Goal: Task Accomplishment & Management: Manage account settings

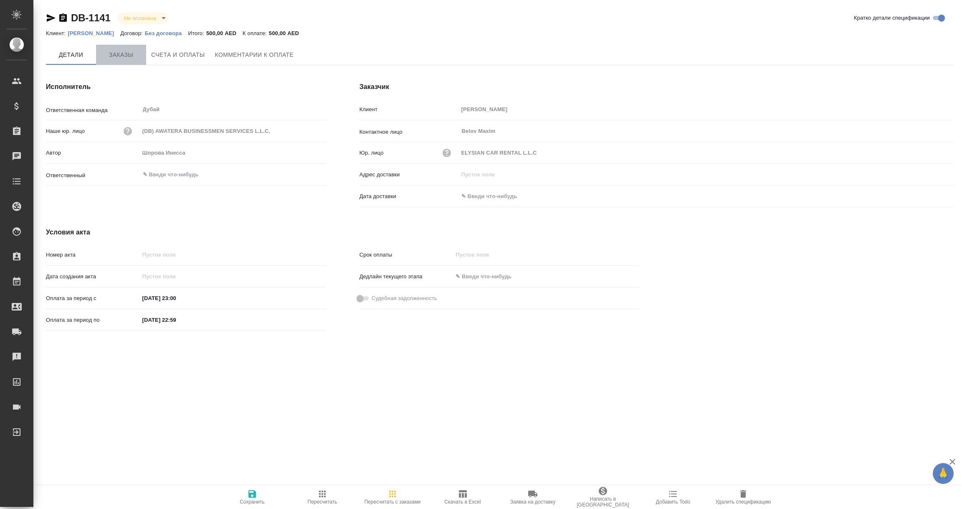
click at [113, 52] on span "Заказы" at bounding box center [121, 55] width 40 height 10
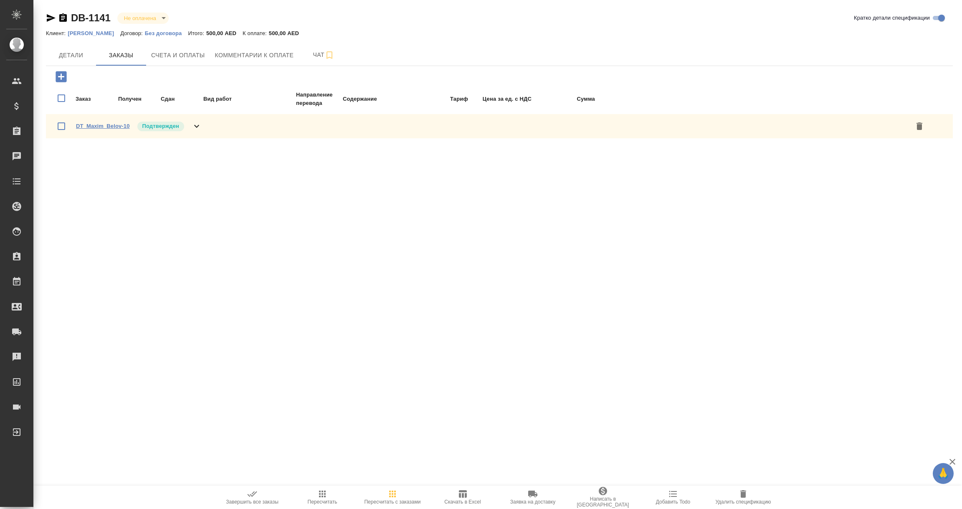
click at [96, 126] on link "DT_Maxim_Belov-10" at bounding box center [103, 126] width 54 height 6
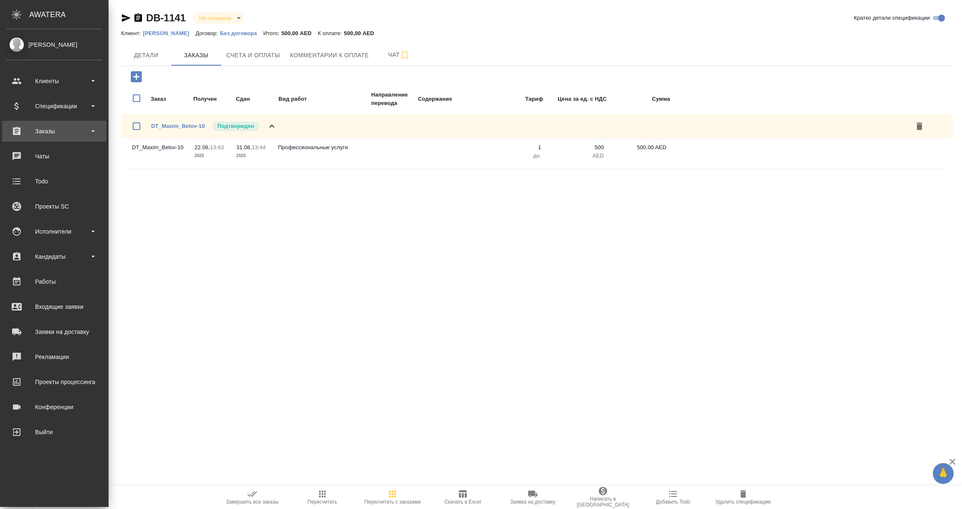
click at [36, 128] on div "Заказы" at bounding box center [54, 131] width 96 height 13
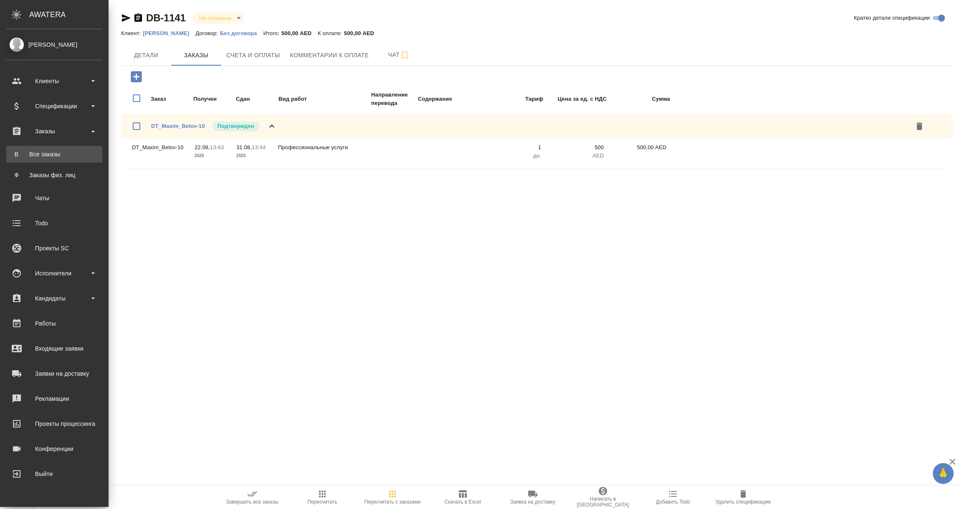
click at [41, 151] on div "Все заказы" at bounding box center [54, 154] width 88 height 8
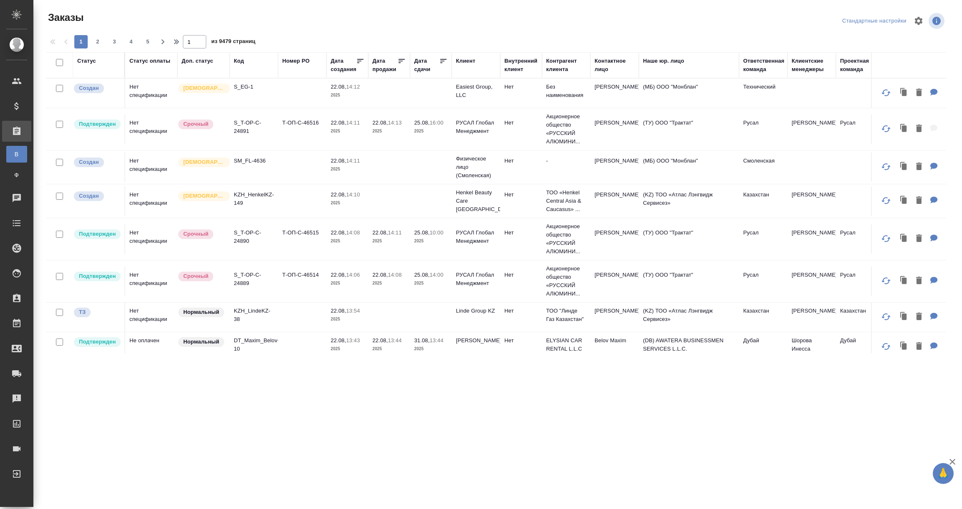
click at [760, 67] on div "Ответственная команда" at bounding box center [763, 65] width 41 height 17
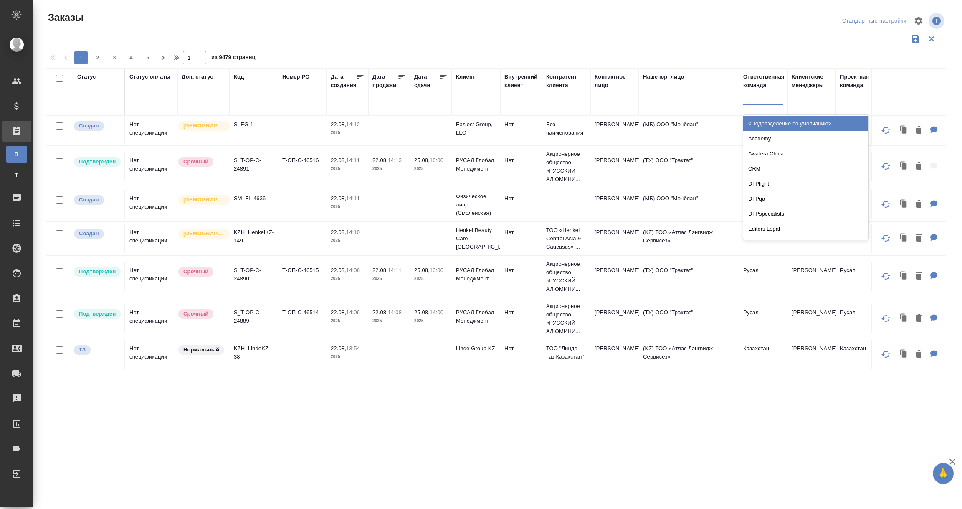
click at [757, 99] on div at bounding box center [763, 97] width 40 height 12
type input "лок"
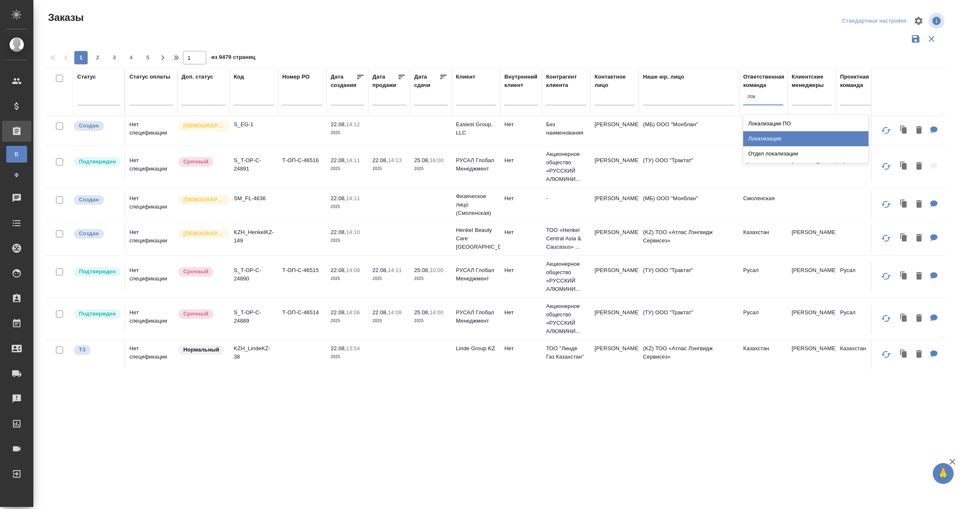
click at [760, 136] on div "Локализация" at bounding box center [805, 138] width 125 height 15
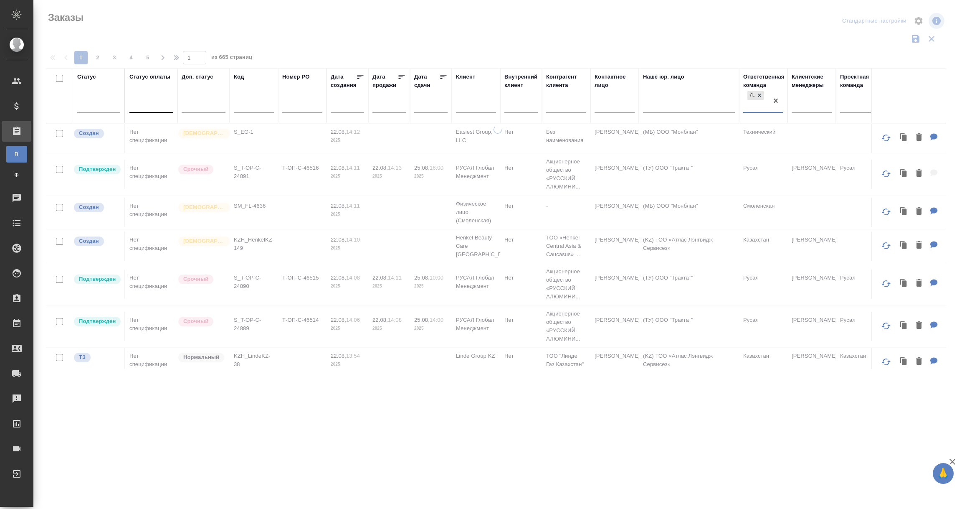
click at [153, 106] on div at bounding box center [151, 104] width 44 height 12
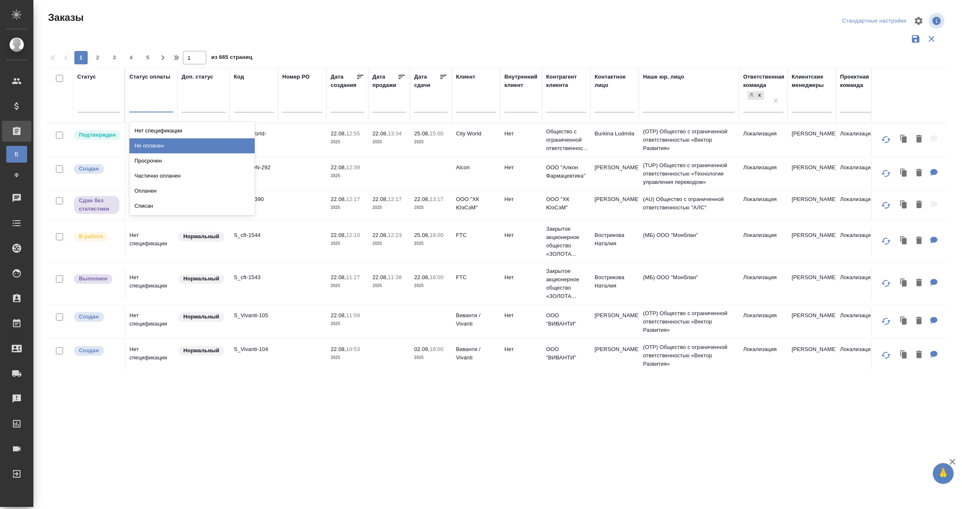
click at [152, 144] on div "Не оплачен" at bounding box center [191, 145] width 125 height 15
click at [149, 106] on div at bounding box center [151, 104] width 44 height 12
click at [162, 134] on div "Нет спецификации" at bounding box center [191, 130] width 125 height 15
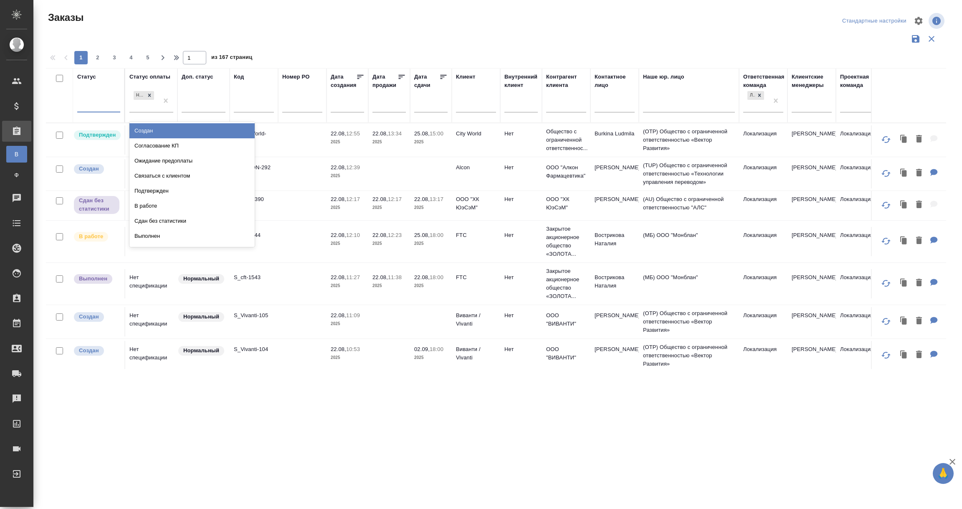
click at [92, 106] on div at bounding box center [98, 104] width 43 height 12
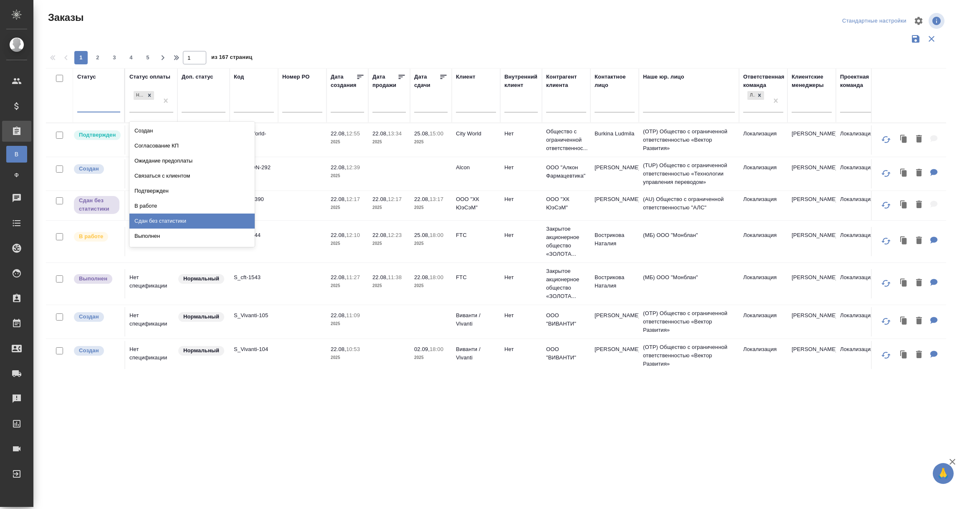
click at [146, 222] on div "Сдан без статистики" at bounding box center [191, 220] width 125 height 15
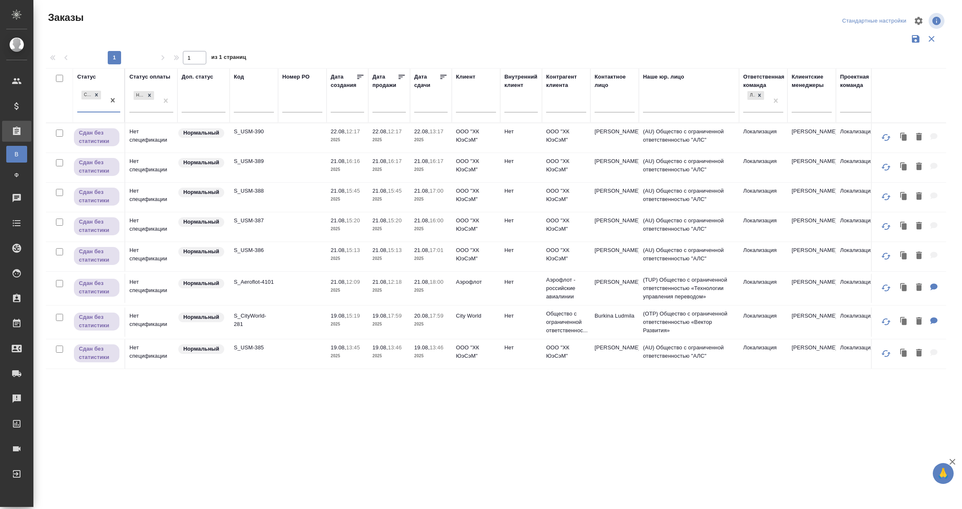
click at [94, 108] on div "Сдан без статистики" at bounding box center [91, 100] width 28 height 23
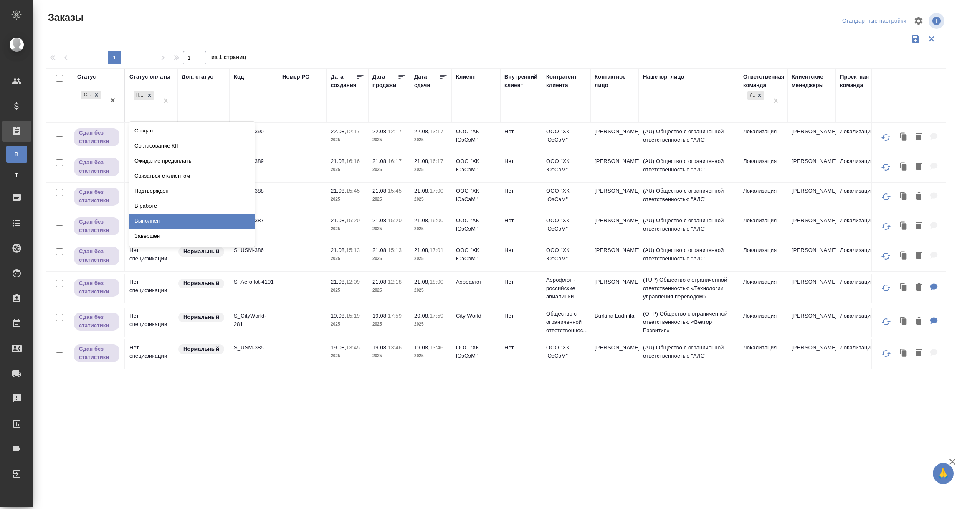
click at [152, 222] on div "Выполнен" at bounding box center [191, 220] width 125 height 15
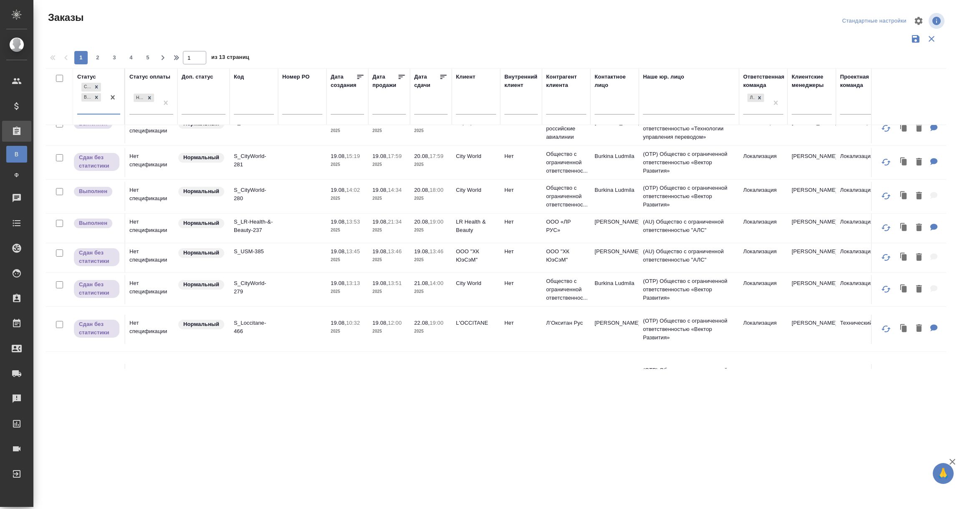
scroll to position [438, 0]
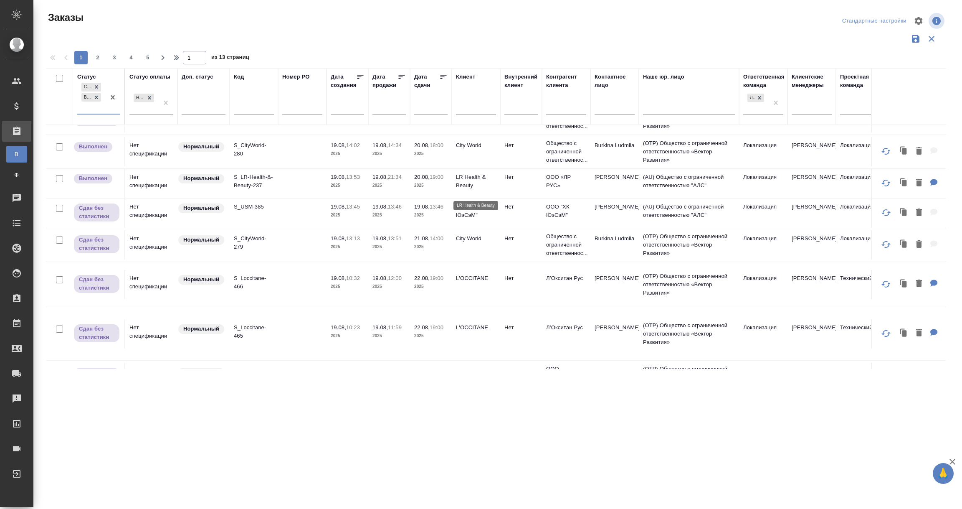
click at [477, 190] on p "LR Health & Beauty" at bounding box center [476, 181] width 40 height 17
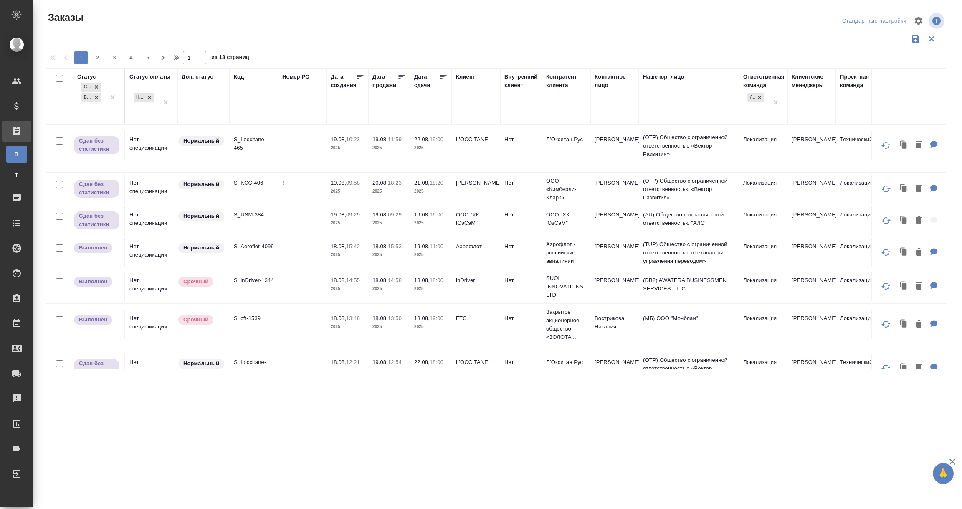
scroll to position [664, 0]
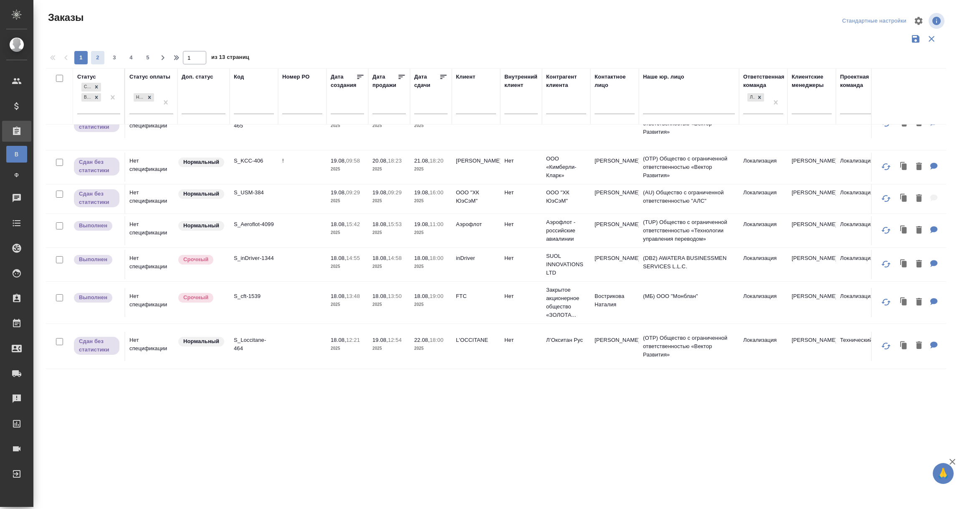
click at [96, 56] on span "2" at bounding box center [97, 57] width 13 height 8
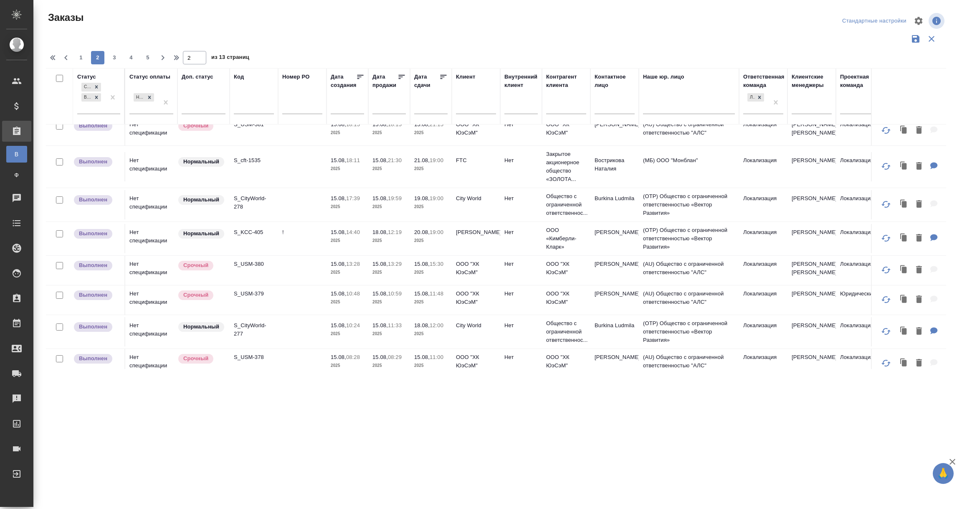
scroll to position [187, 0]
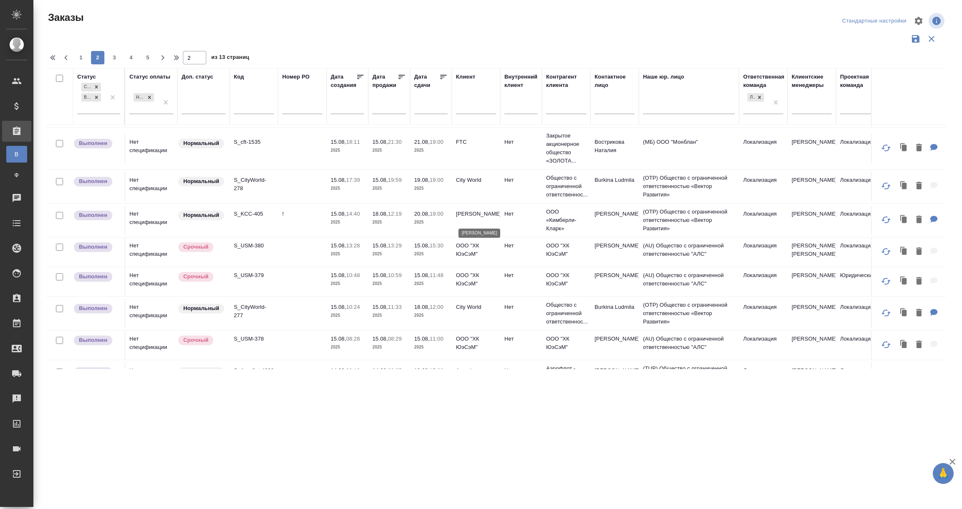
click at [467, 218] on p "Kimberly-Clark" at bounding box center [476, 214] width 40 height 8
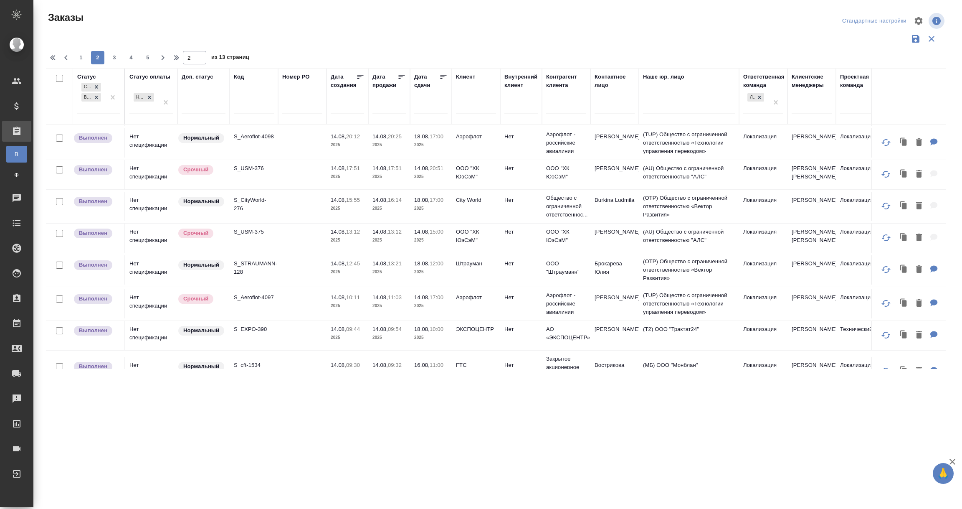
scroll to position [438, 0]
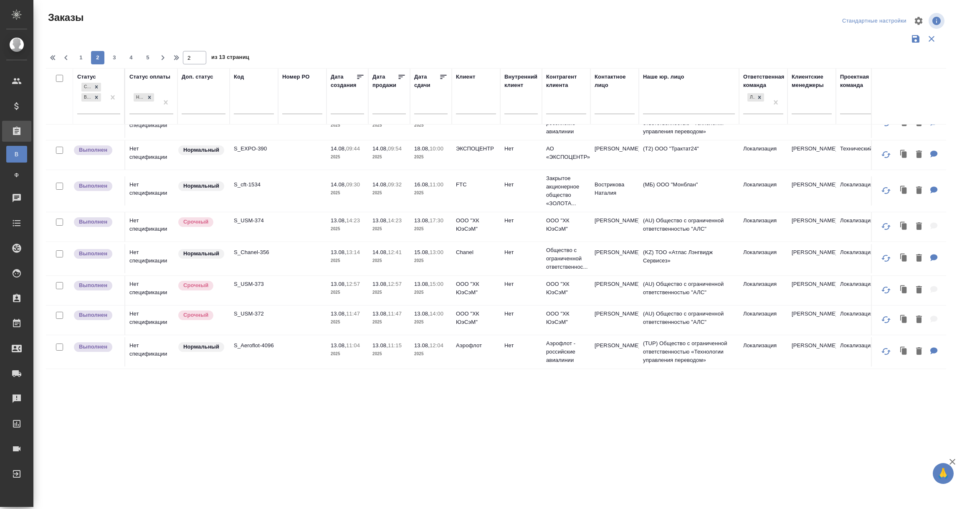
scroll to position [634, 0]
click at [116, 56] on span "3" at bounding box center [114, 57] width 13 height 8
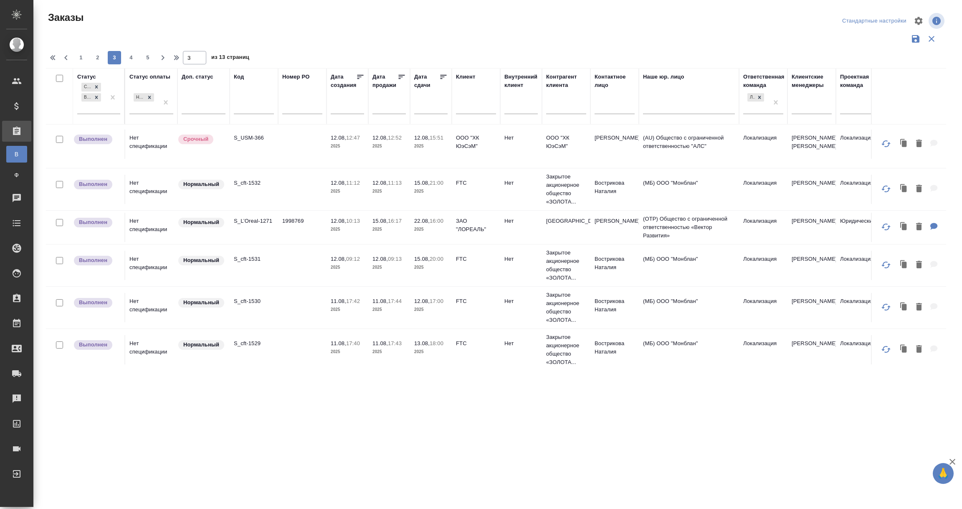
scroll to position [251, 0]
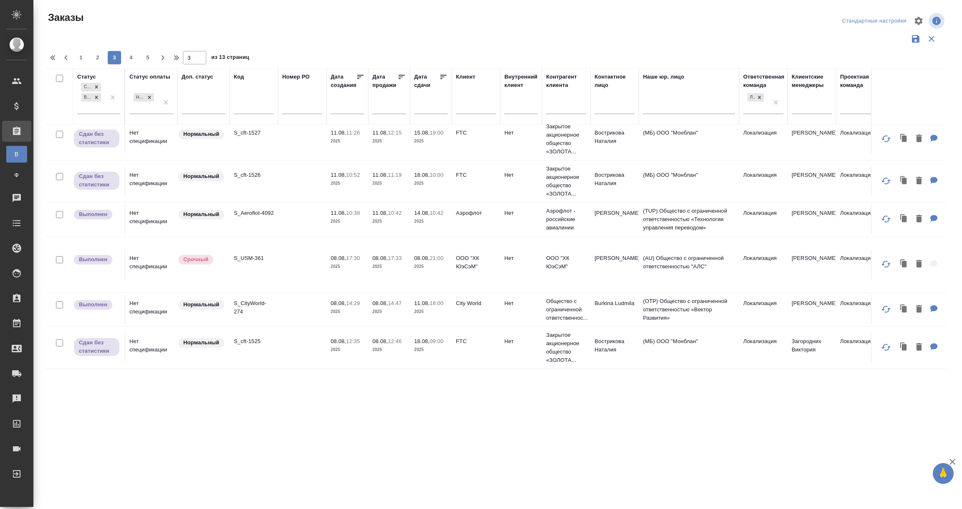
scroll to position [725, 0]
click at [132, 56] on span "4" at bounding box center [130, 57] width 13 height 8
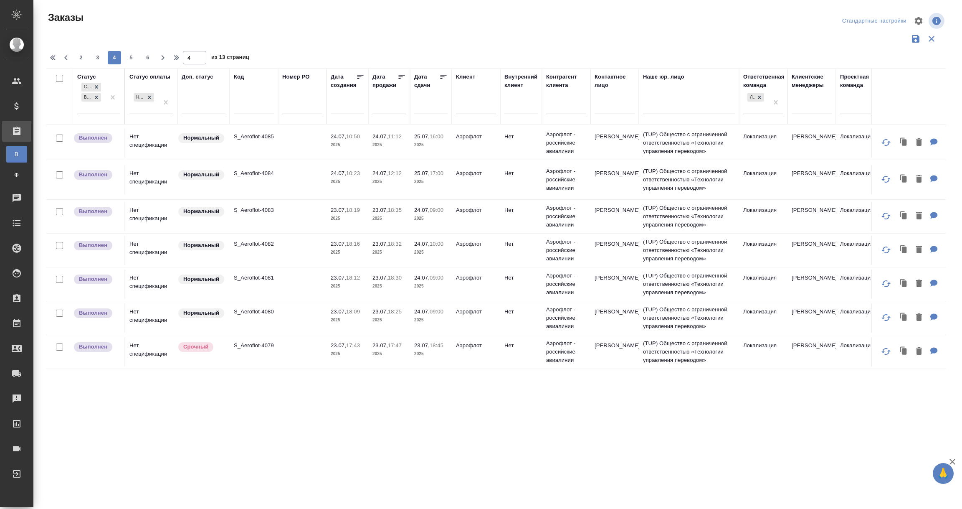
scroll to position [667, 0]
click at [131, 56] on span "5" at bounding box center [130, 57] width 13 height 8
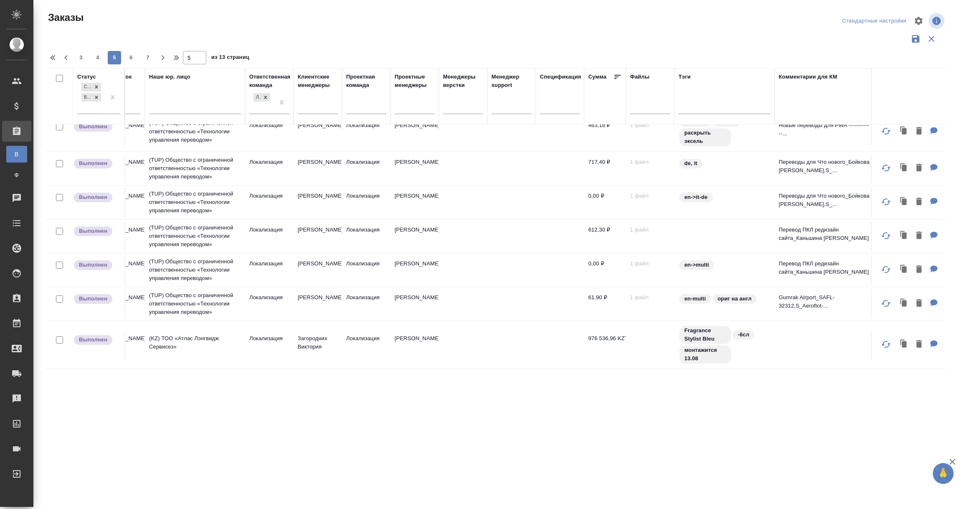
scroll to position [686, 0]
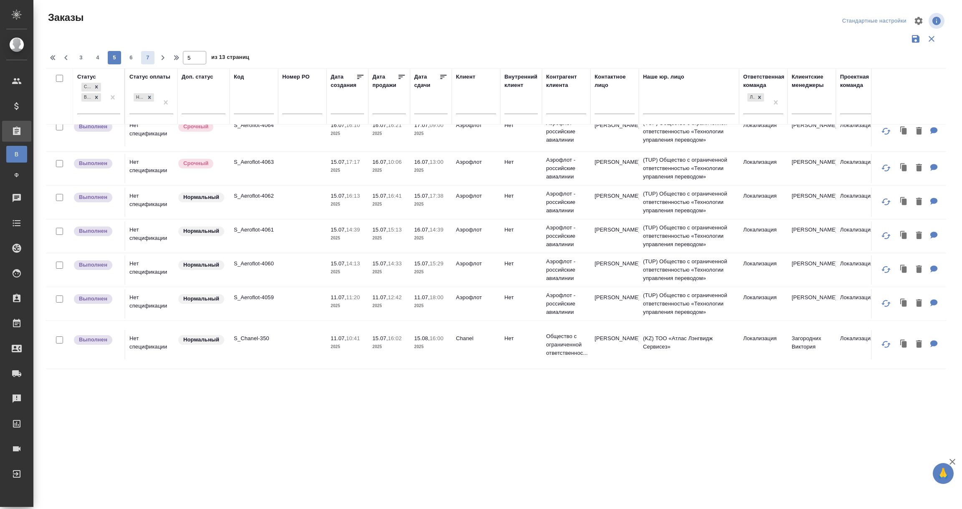
click at [132, 59] on span "6" at bounding box center [130, 57] width 13 height 8
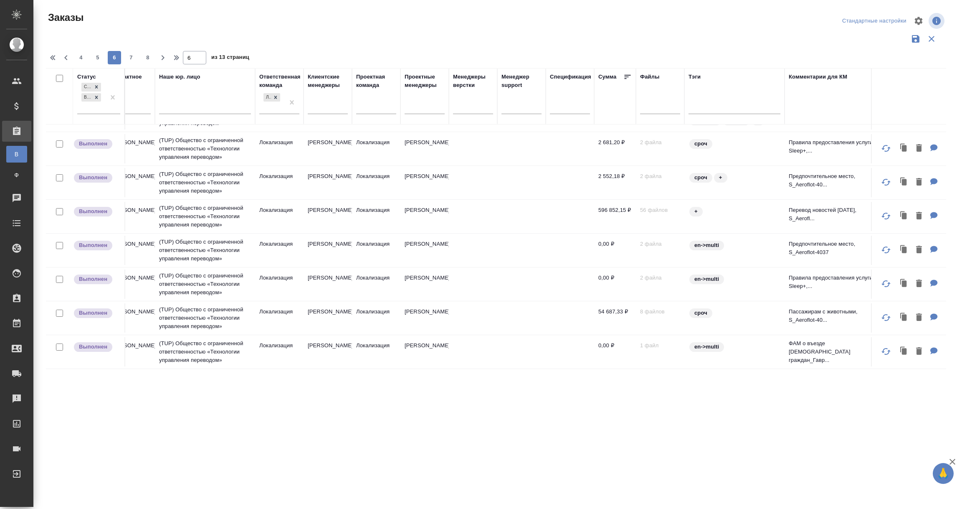
scroll to position [656, 0]
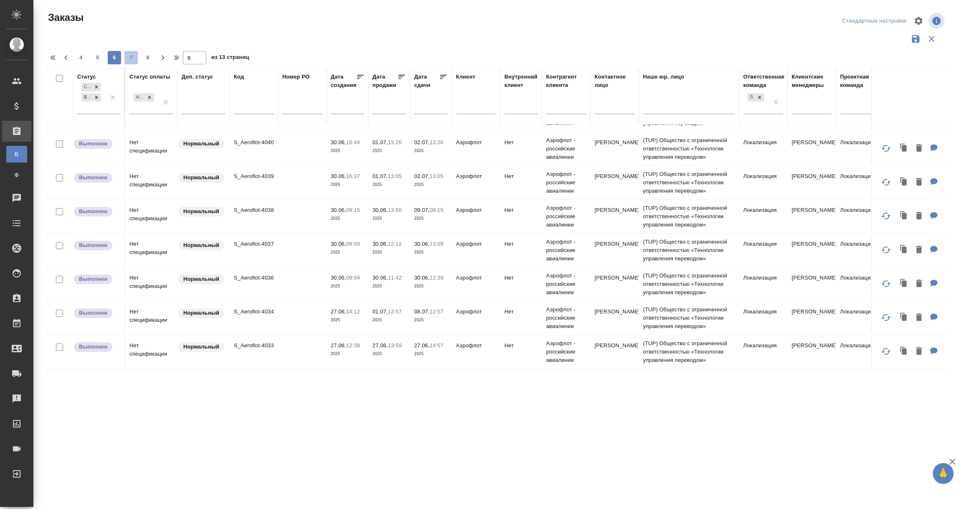
click at [134, 52] on button "7" at bounding box center [130, 57] width 13 height 13
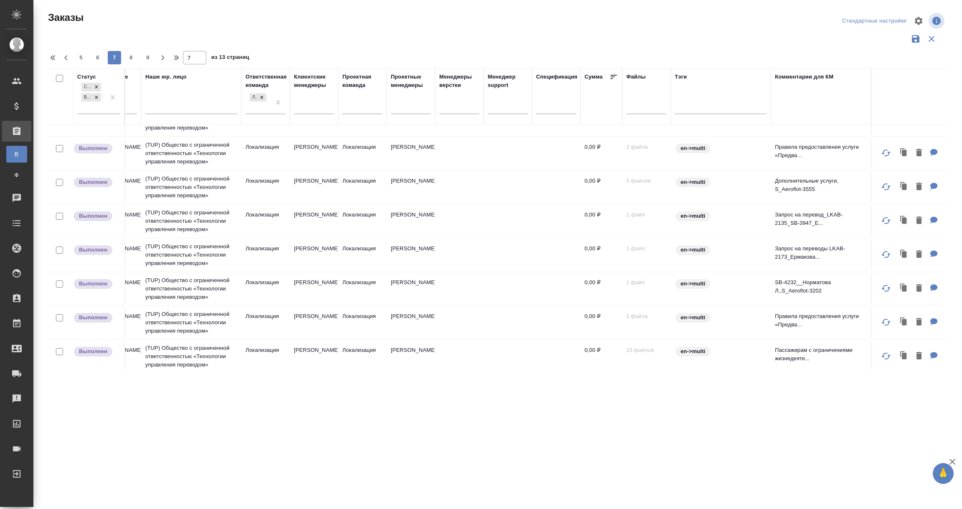
scroll to position [613, 507]
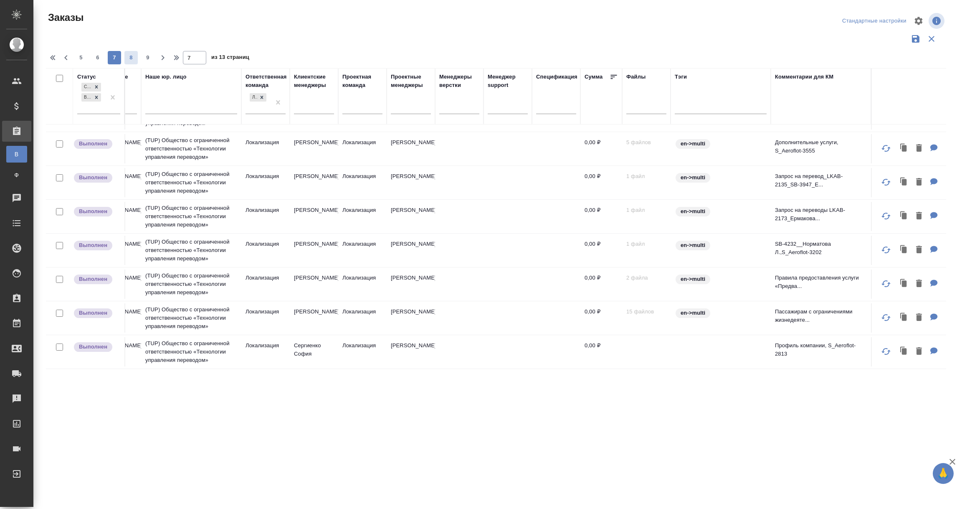
click at [130, 58] on span "8" at bounding box center [130, 57] width 13 height 8
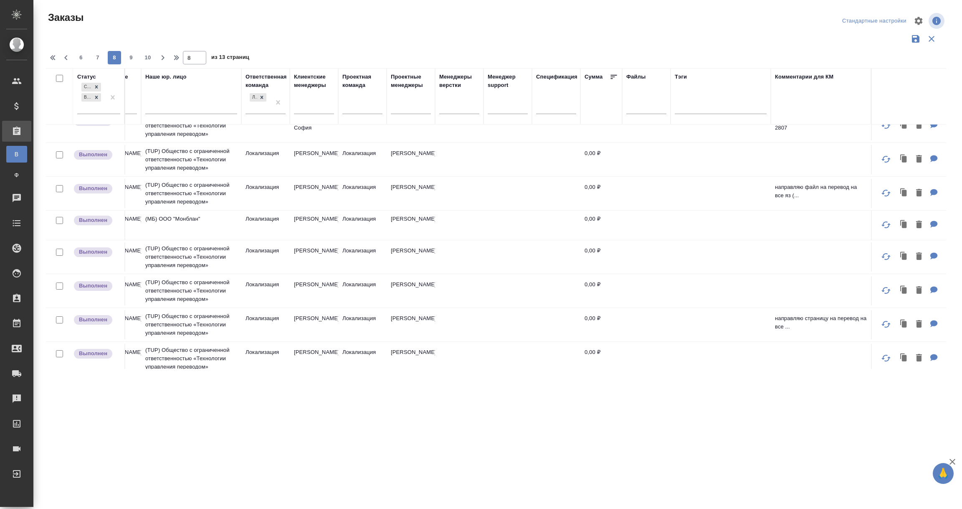
scroll to position [0, 507]
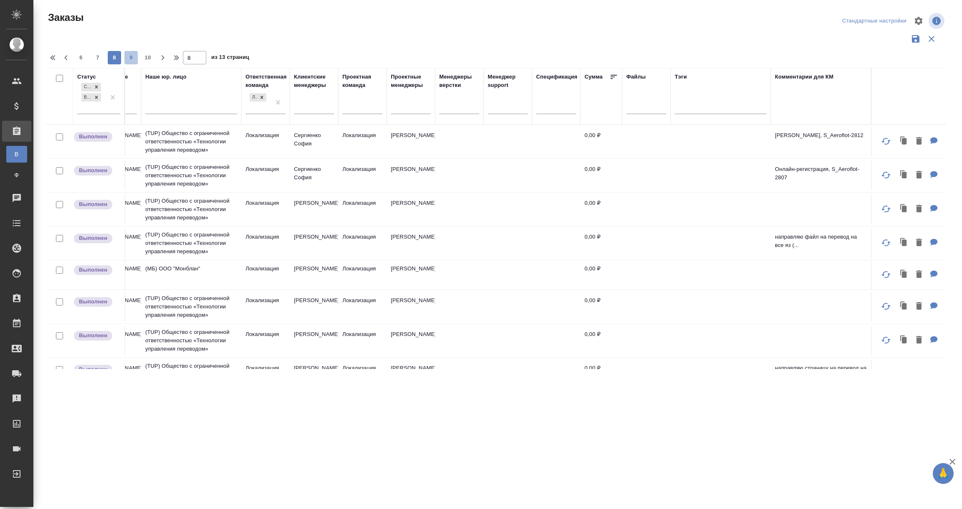
click at [132, 56] on span "9" at bounding box center [130, 57] width 13 height 8
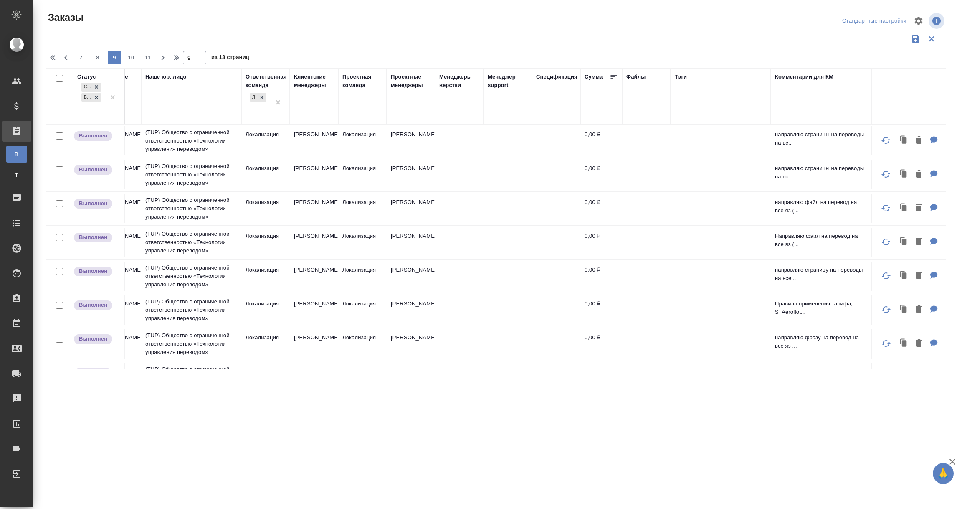
scroll to position [613, 507]
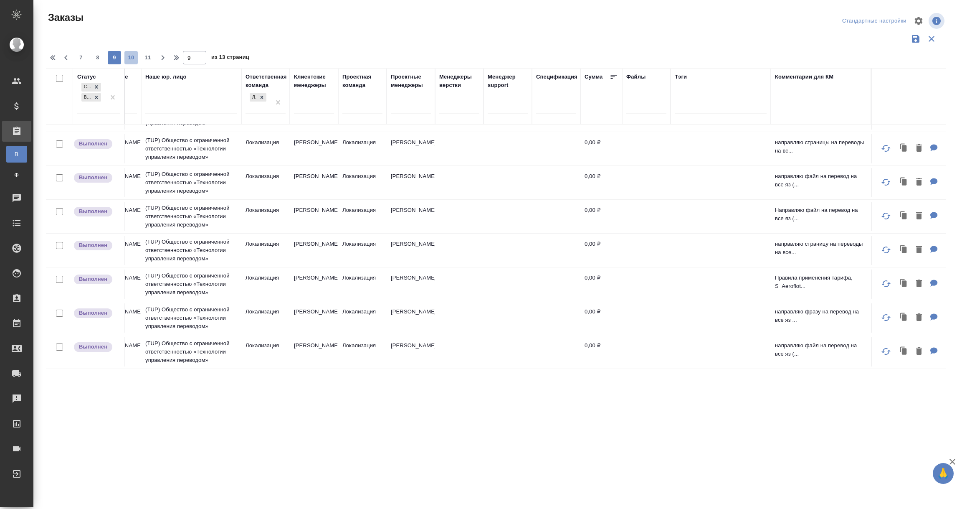
click at [126, 55] on span "10" at bounding box center [130, 57] width 13 height 8
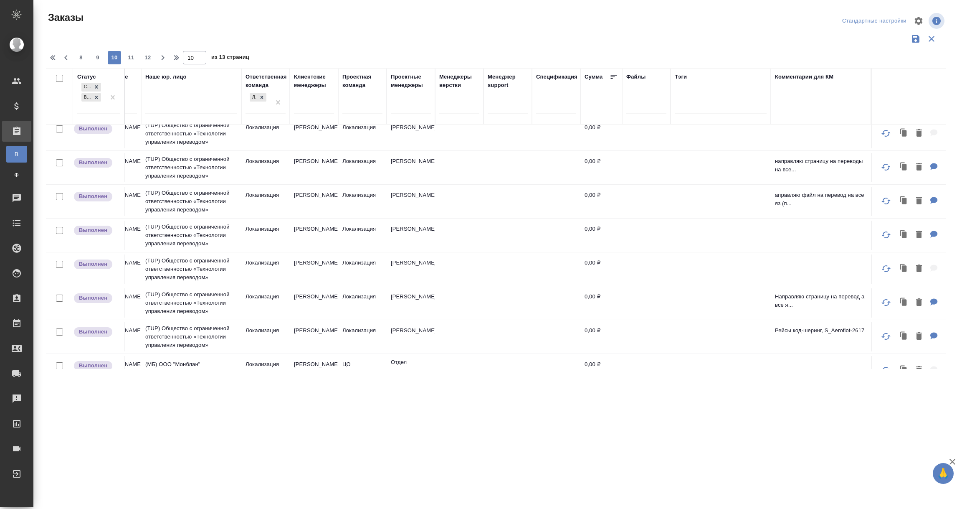
scroll to position [0, 507]
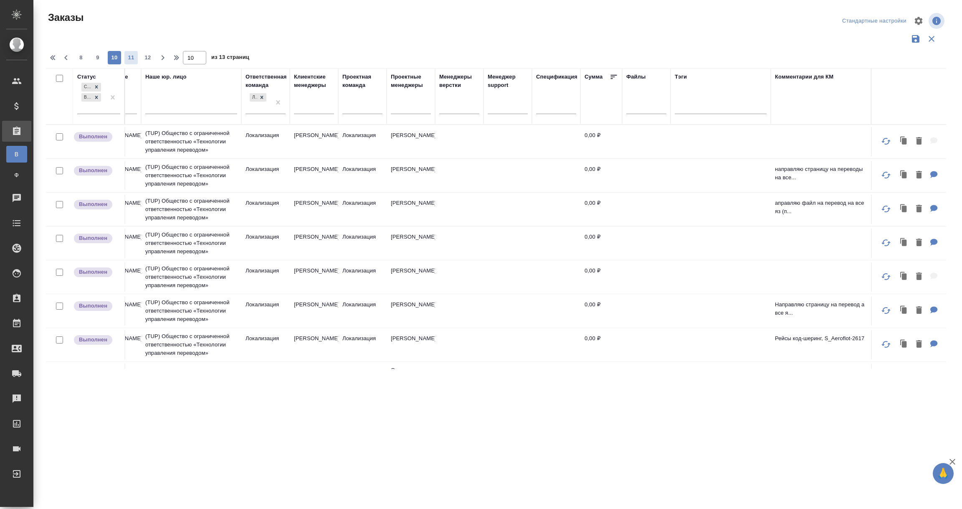
click at [132, 57] on span "11" at bounding box center [130, 57] width 13 height 8
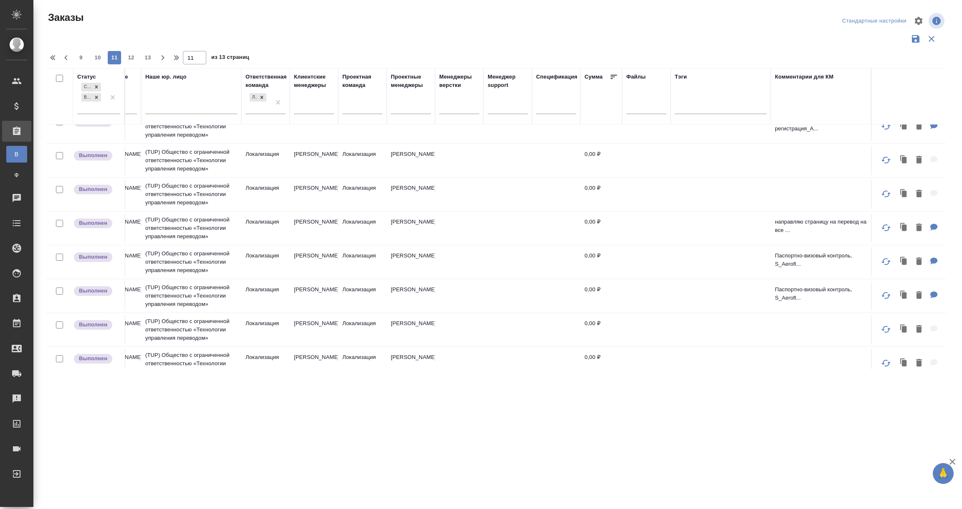
scroll to position [613, 507]
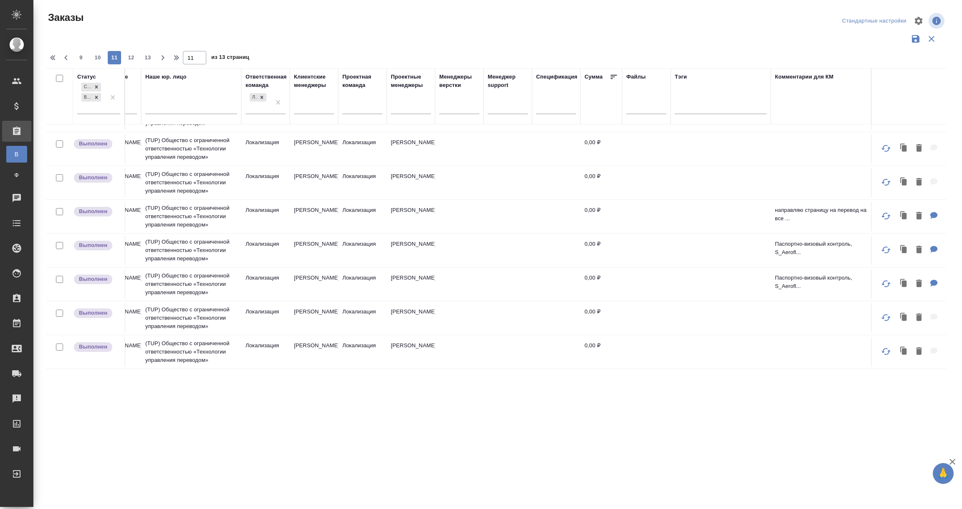
click at [132, 56] on span "12" at bounding box center [130, 57] width 13 height 8
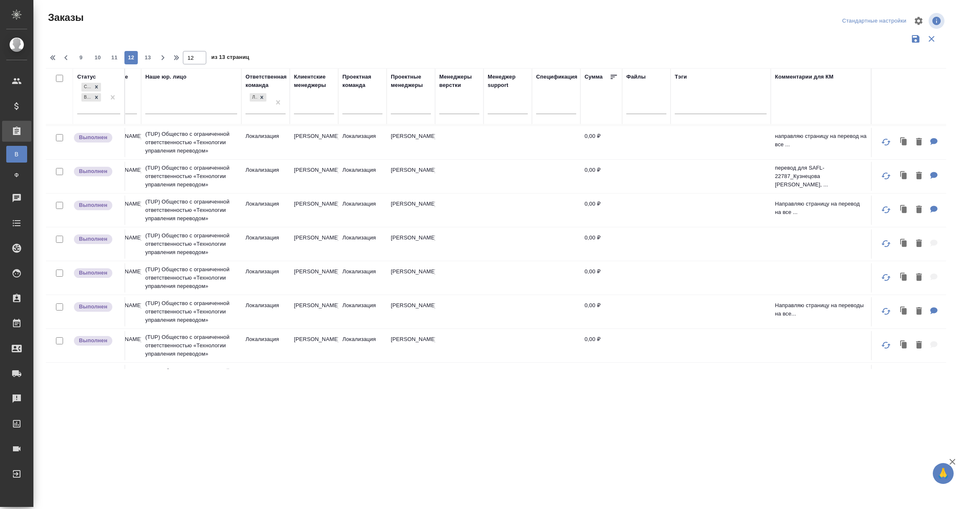
scroll to position [0, 507]
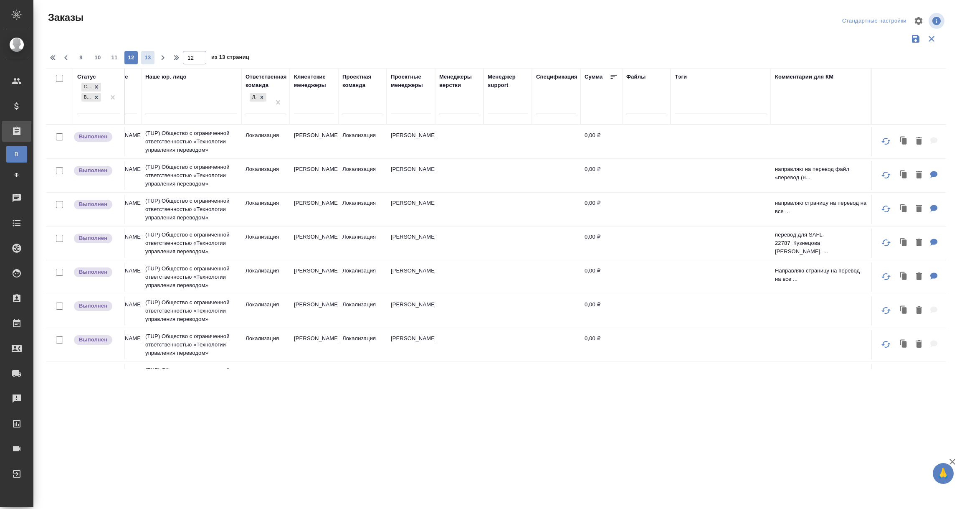
click at [147, 57] on span "13" at bounding box center [147, 57] width 13 height 8
type input "13"
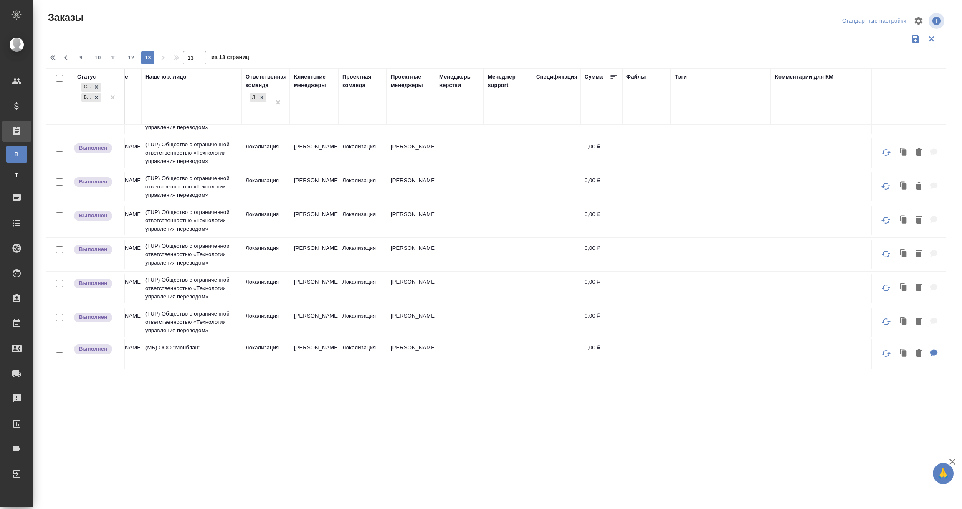
scroll to position [474, 0]
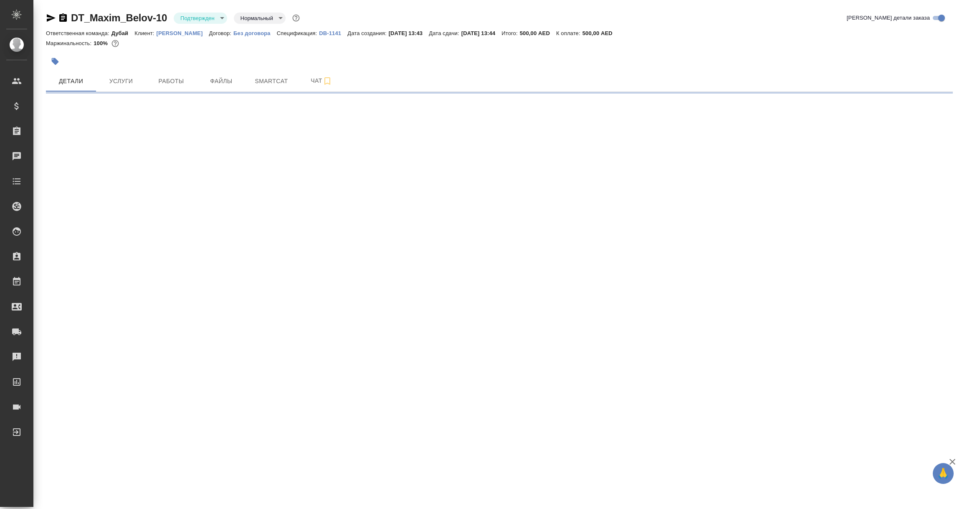
select select "RU"
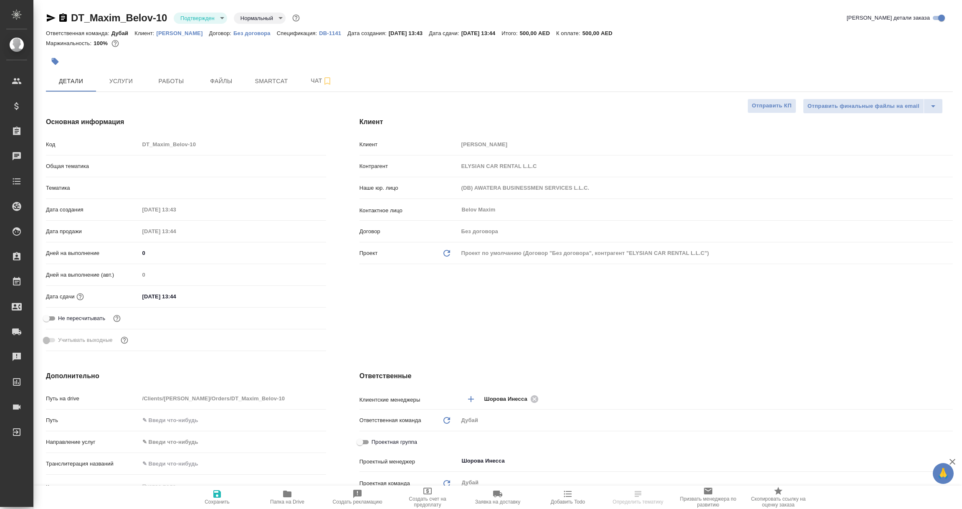
type textarea "x"
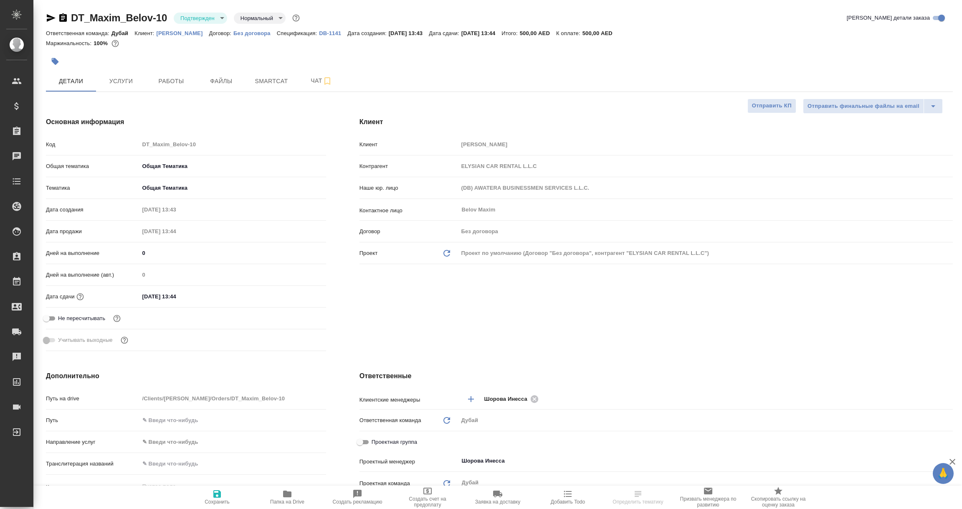
type textarea "x"
select select "RU"
type textarea "x"
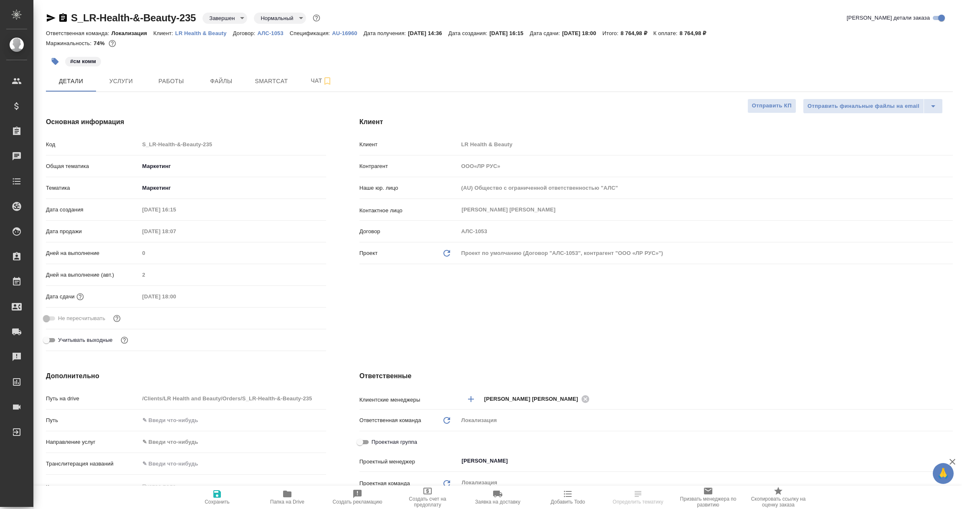
select select "RU"
type input "ООО«ЛР РУС»"
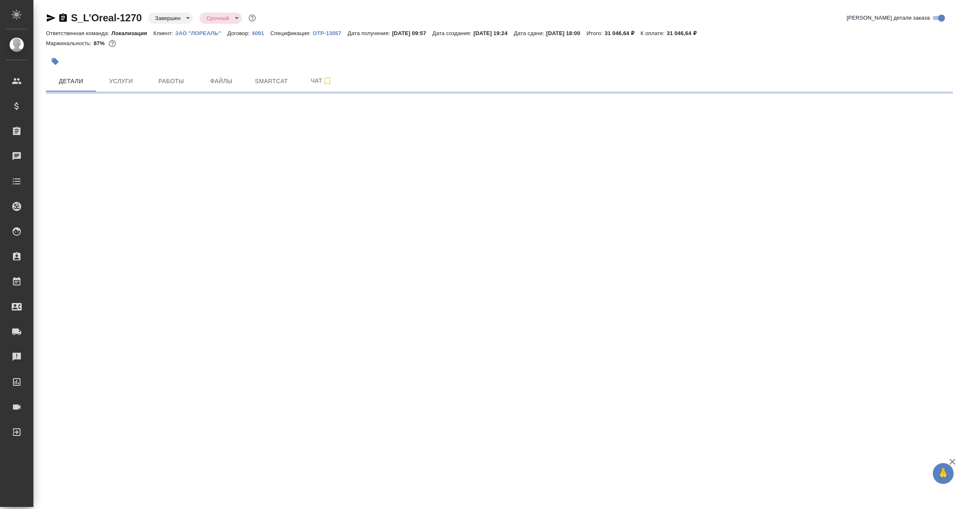
select select "RU"
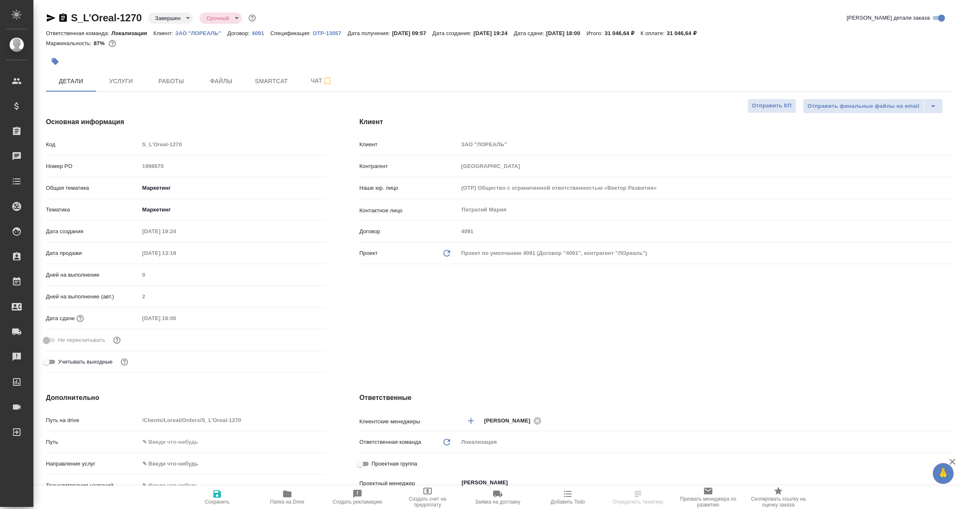
type textarea "x"
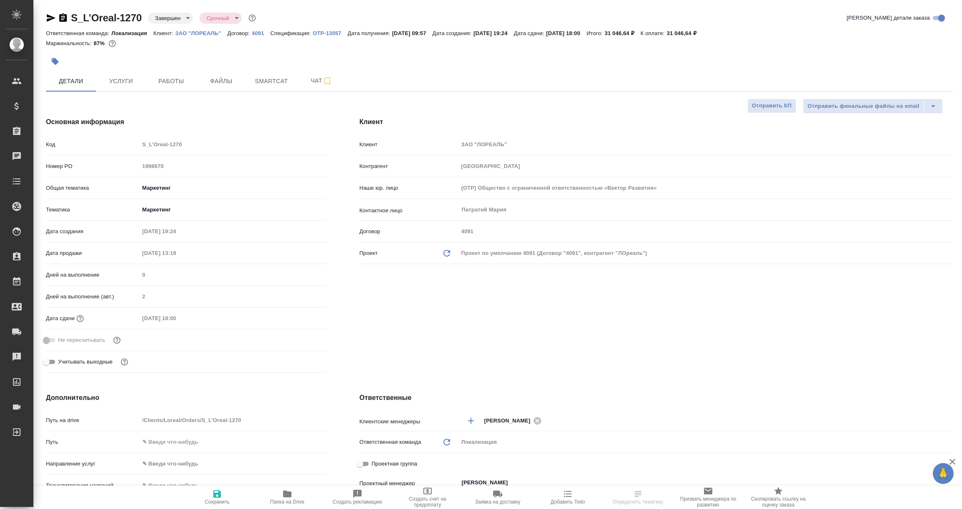
type textarea "x"
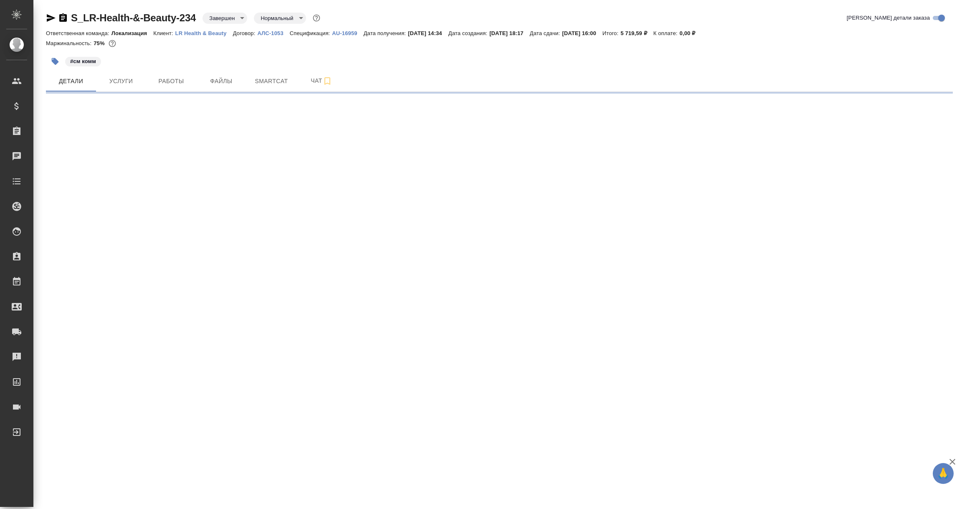
select select "RU"
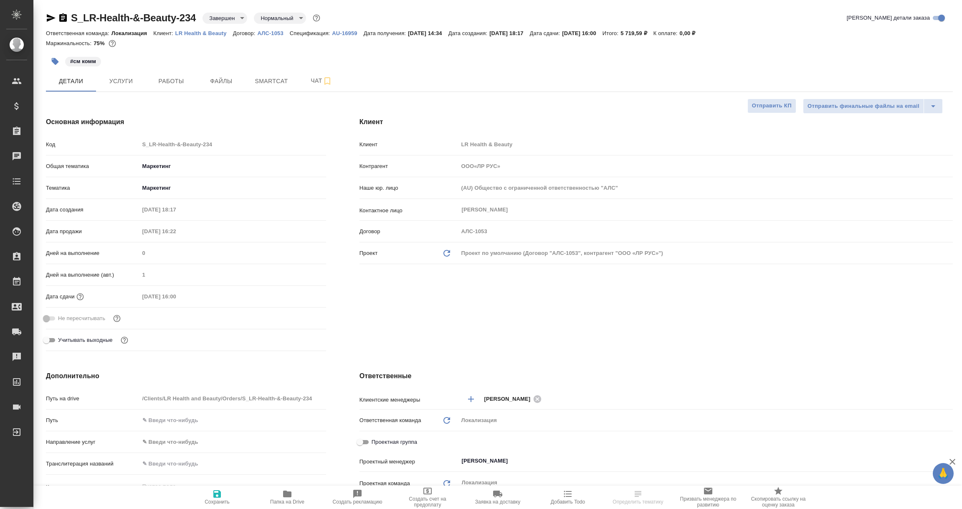
type textarea "x"
type input "ООО«ЛР РУС»"
type textarea "x"
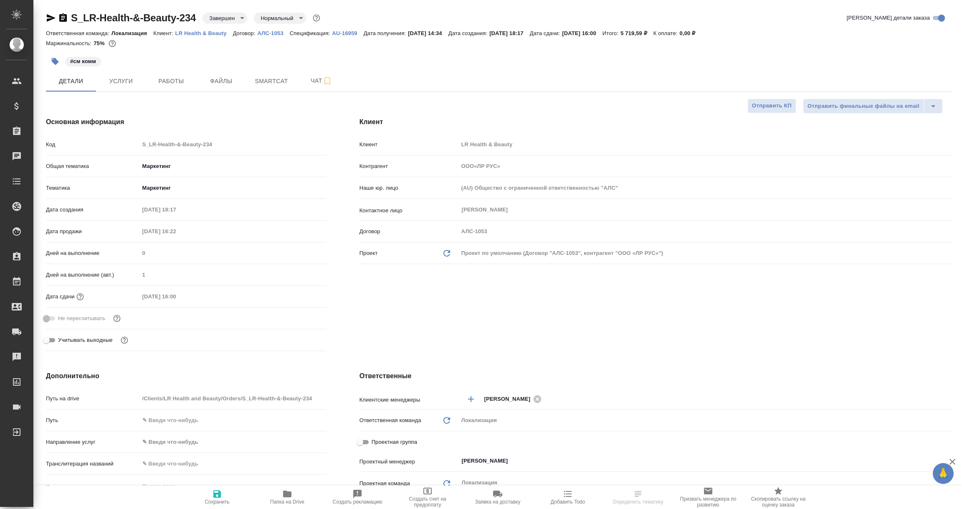
type textarea "x"
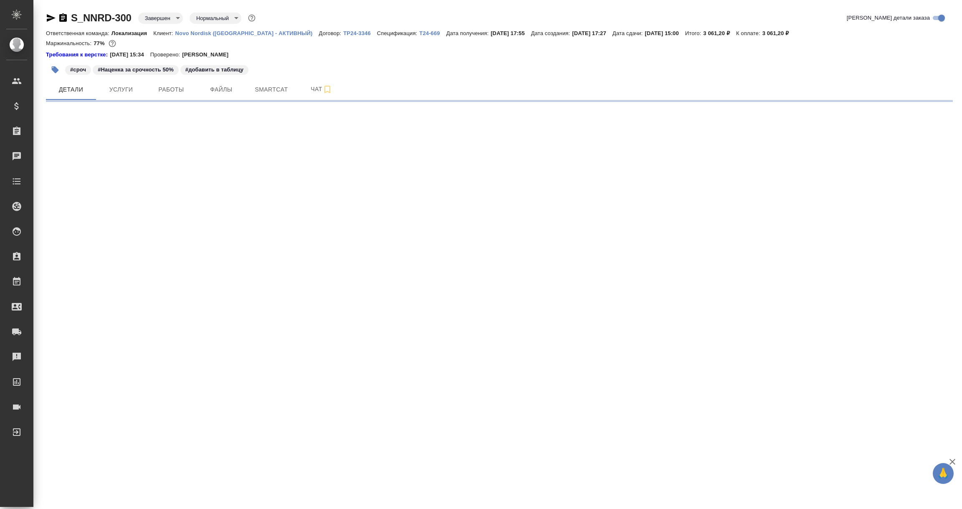
select select "RU"
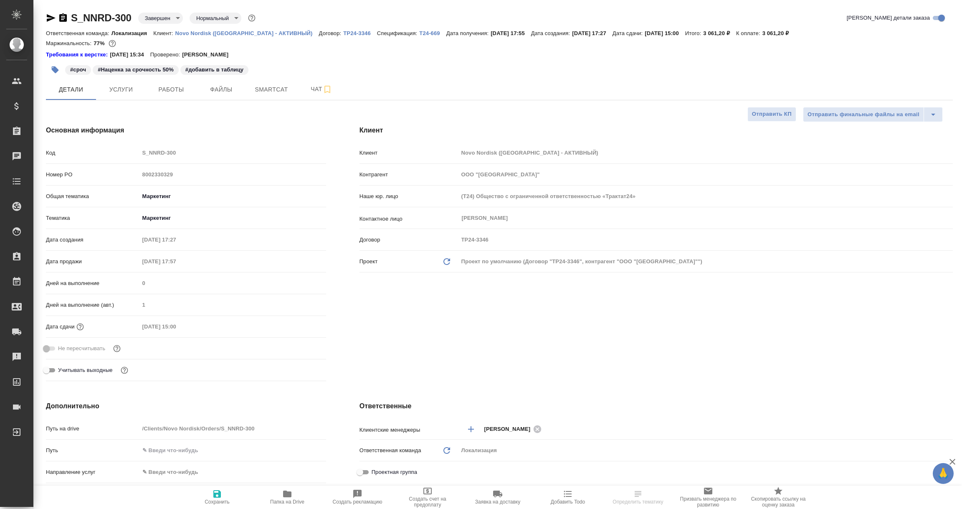
type textarea "x"
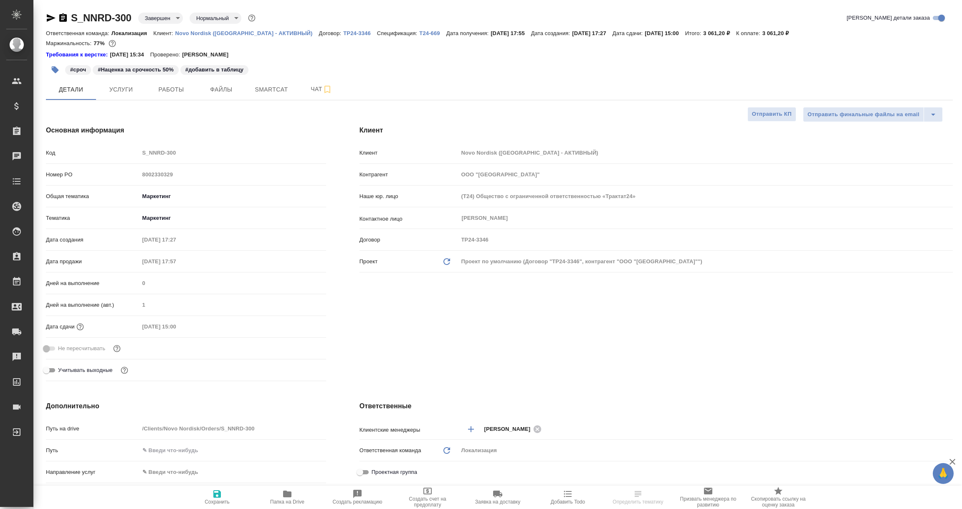
type textarea "x"
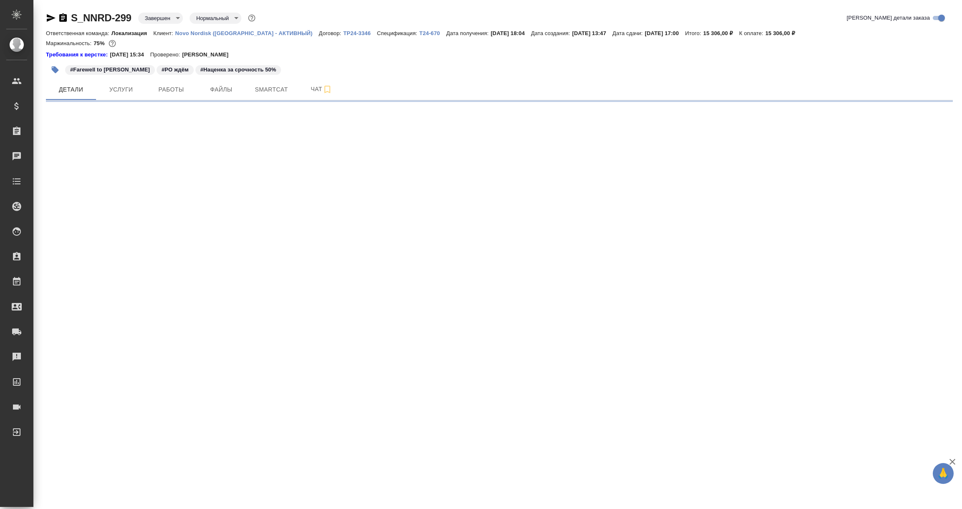
select select "RU"
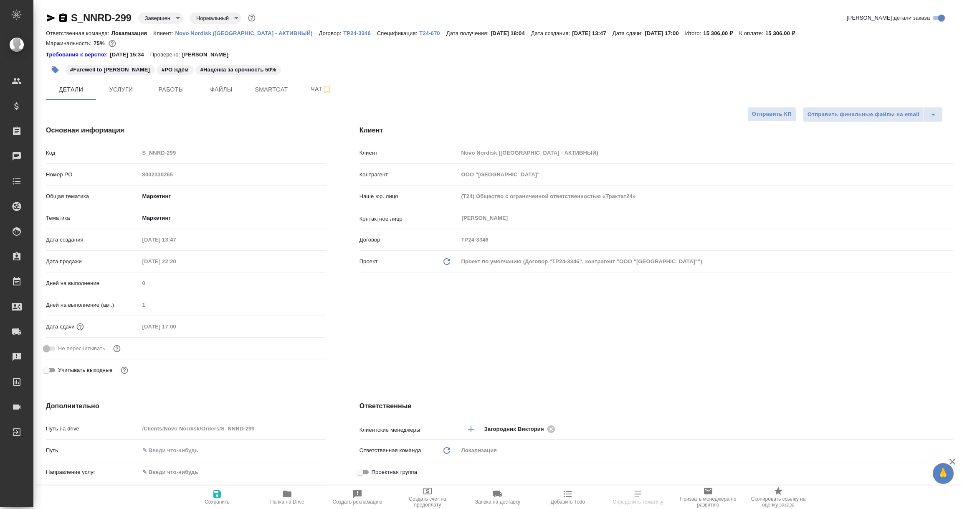
type textarea "x"
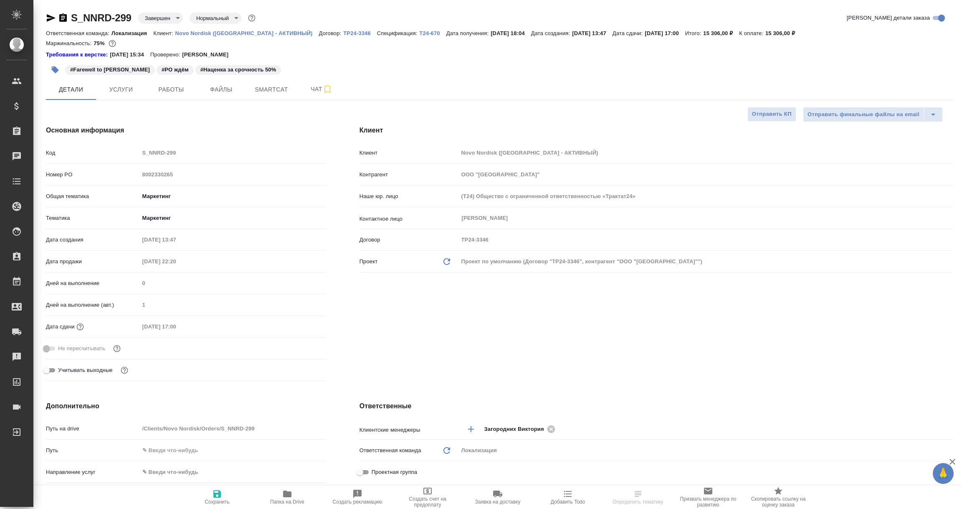
type textarea "x"
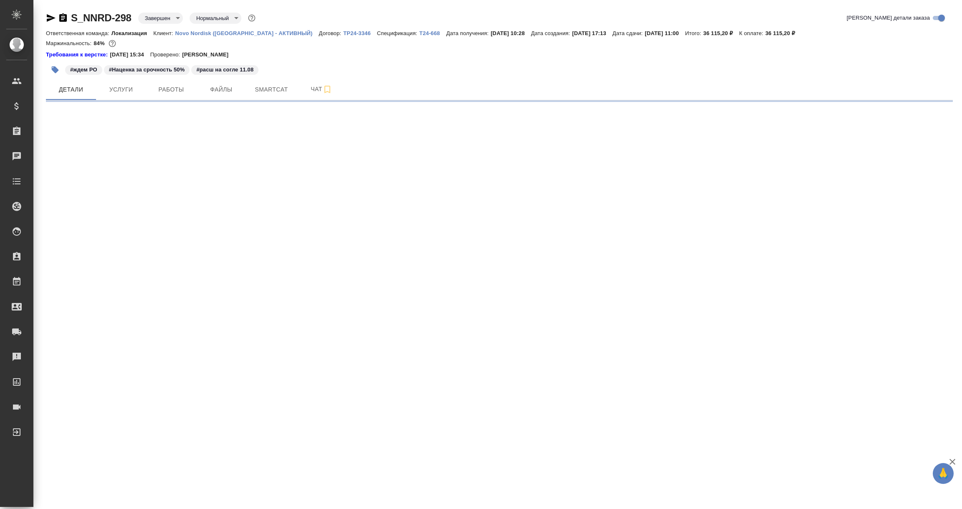
select select "RU"
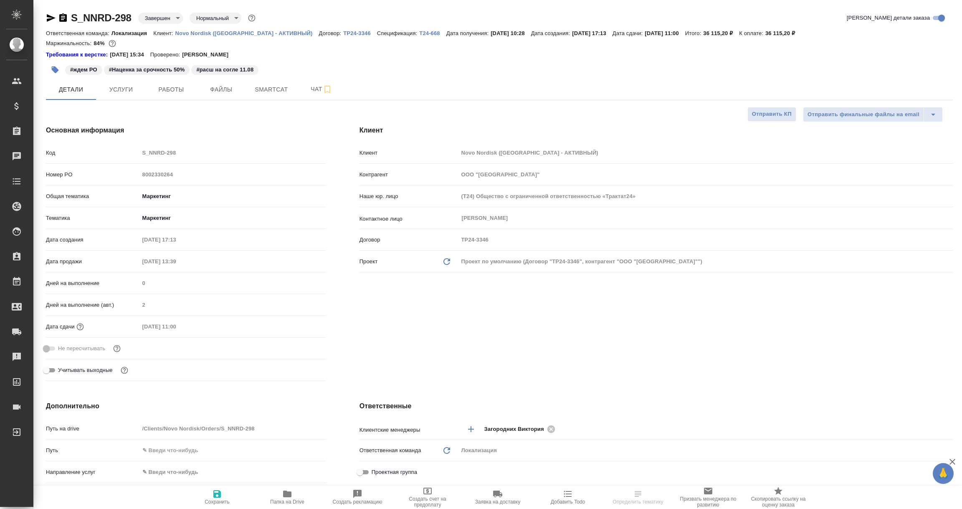
type textarea "x"
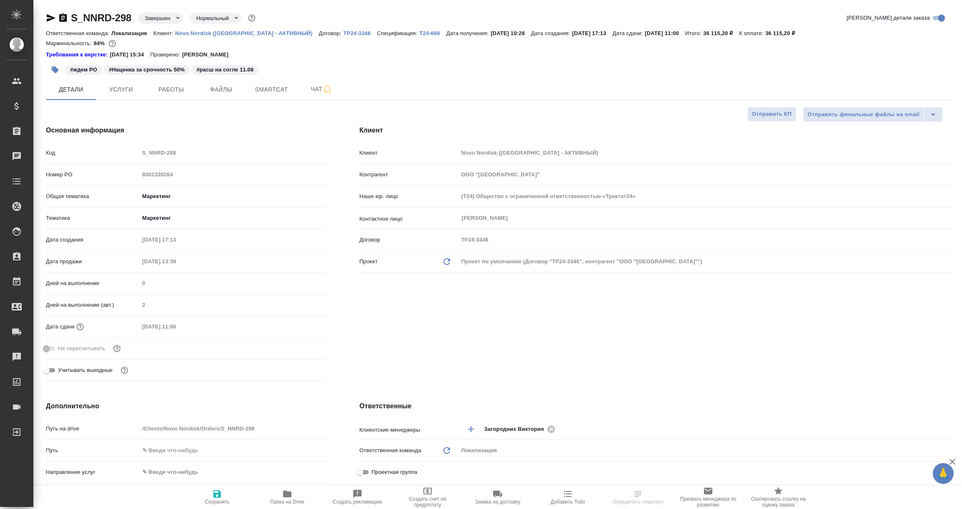
type textarea "x"
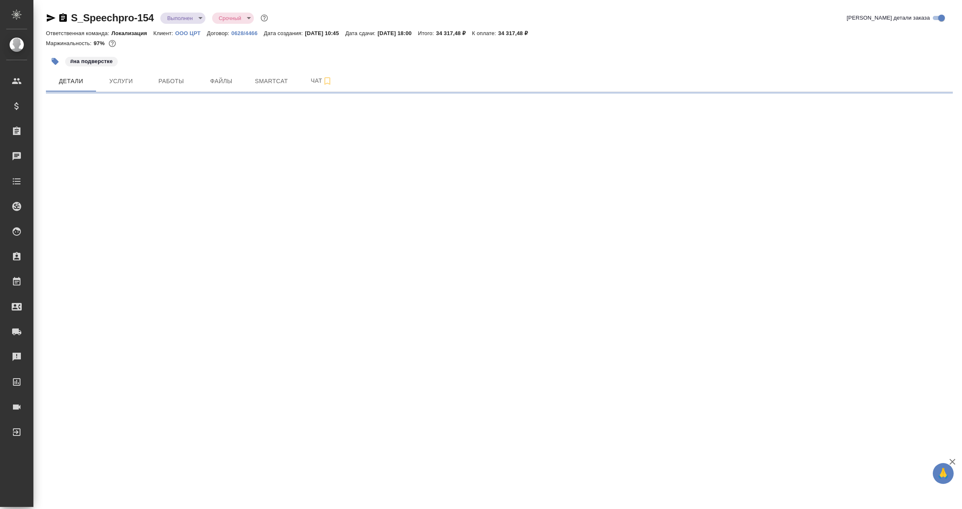
select select "RU"
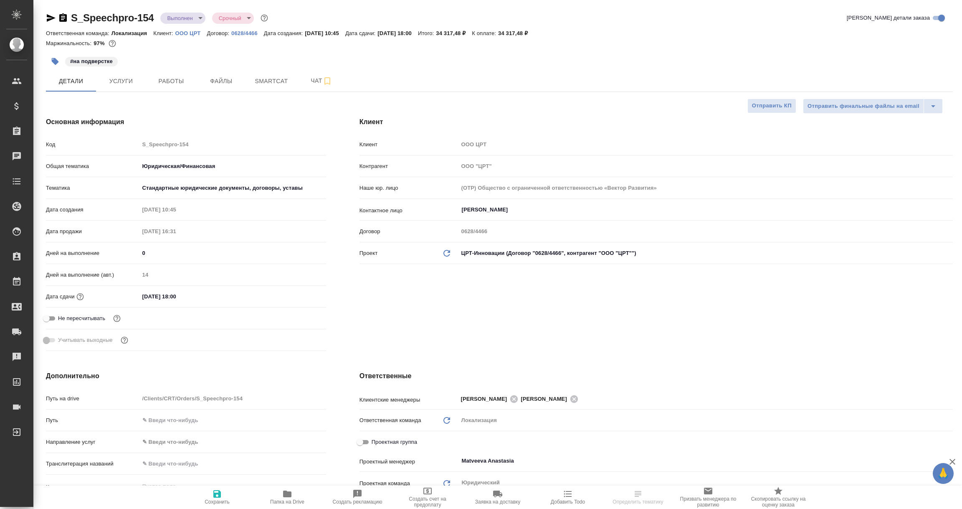
type textarea "x"
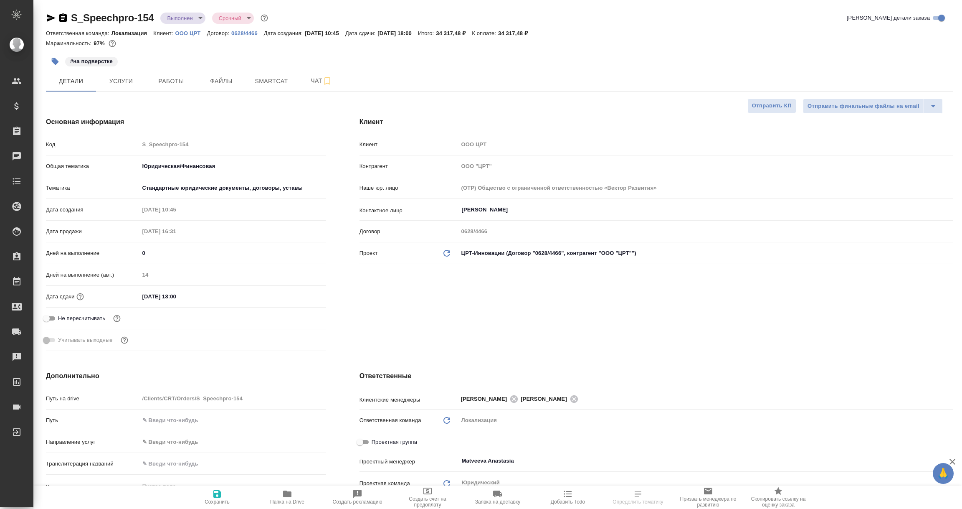
type textarea "x"
click at [49, 15] on icon "button" at bounding box center [51, 18] width 9 height 8
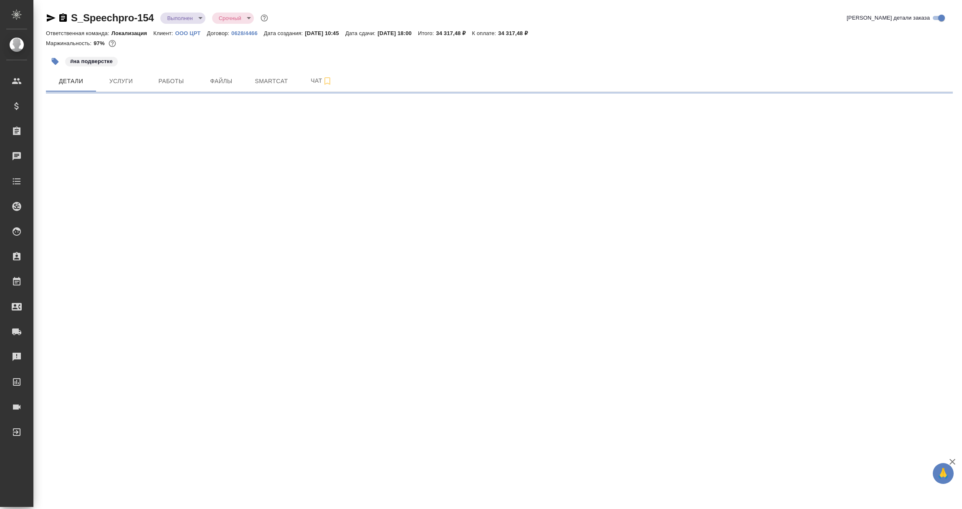
select select "RU"
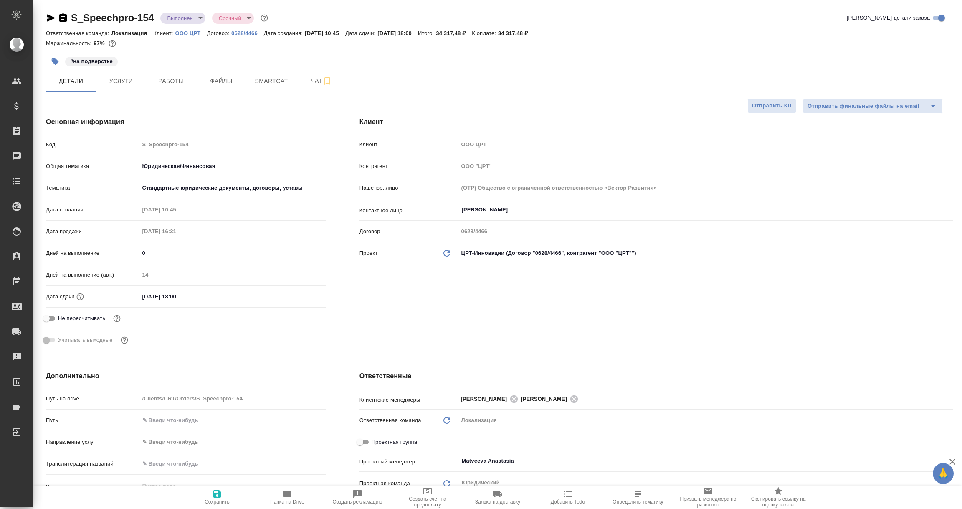
type textarea "x"
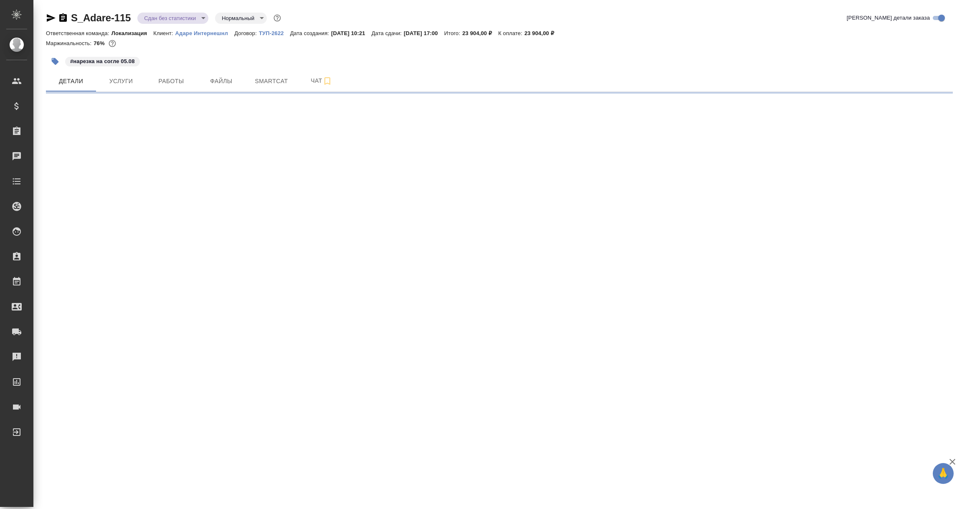
select select "RU"
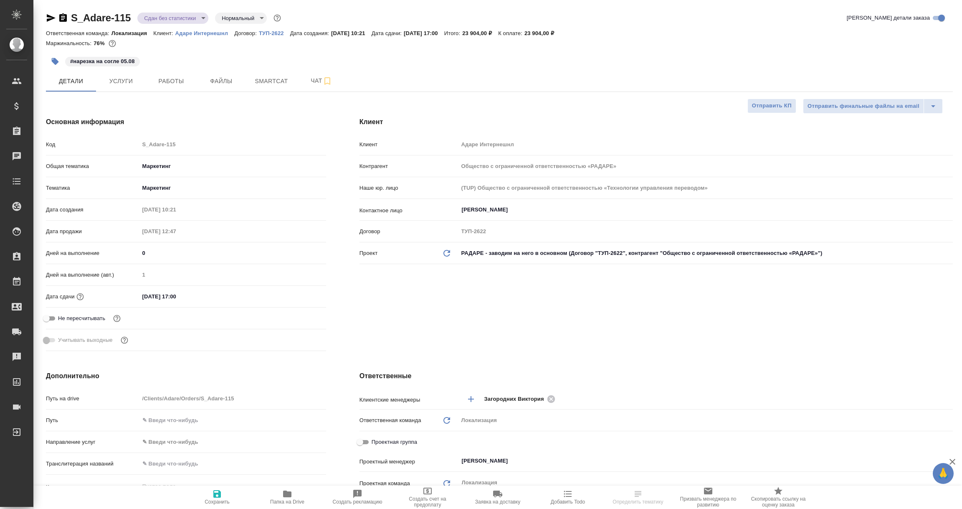
type textarea "x"
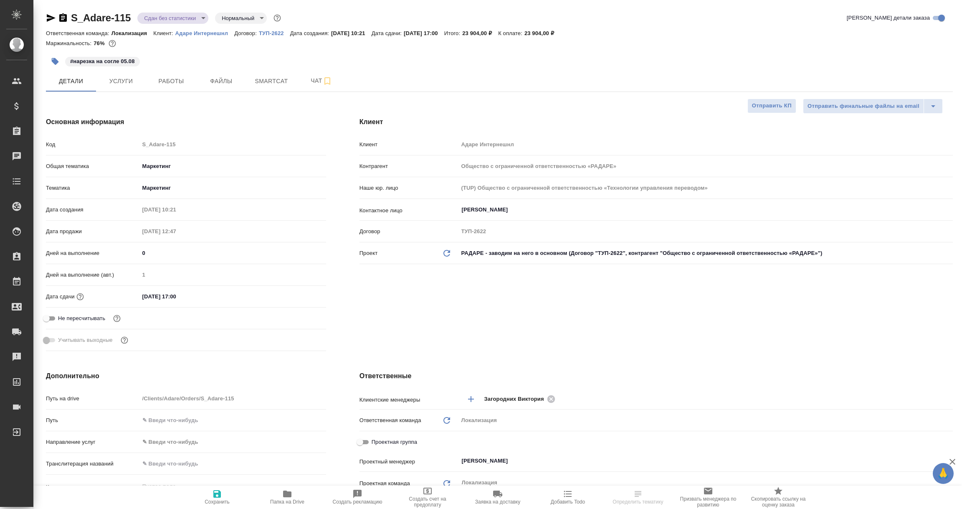
type textarea "x"
click at [44, 18] on div "S_Adare-115 Сдан без статистики distributed Нормальный normal Кратко детали зак…" at bounding box center [499, 470] width 916 height 941
click at [50, 18] on icon "button" at bounding box center [51, 18] width 10 height 10
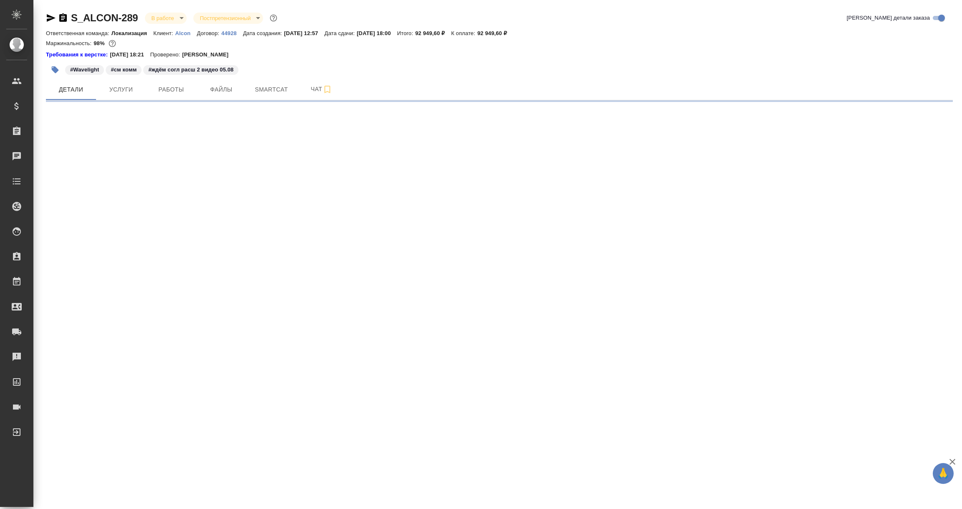
select select "RU"
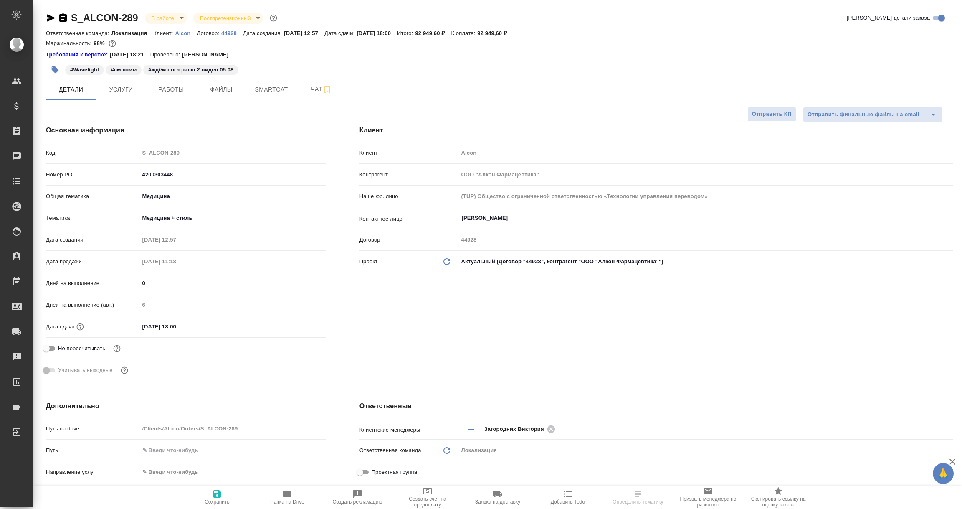
type textarea "x"
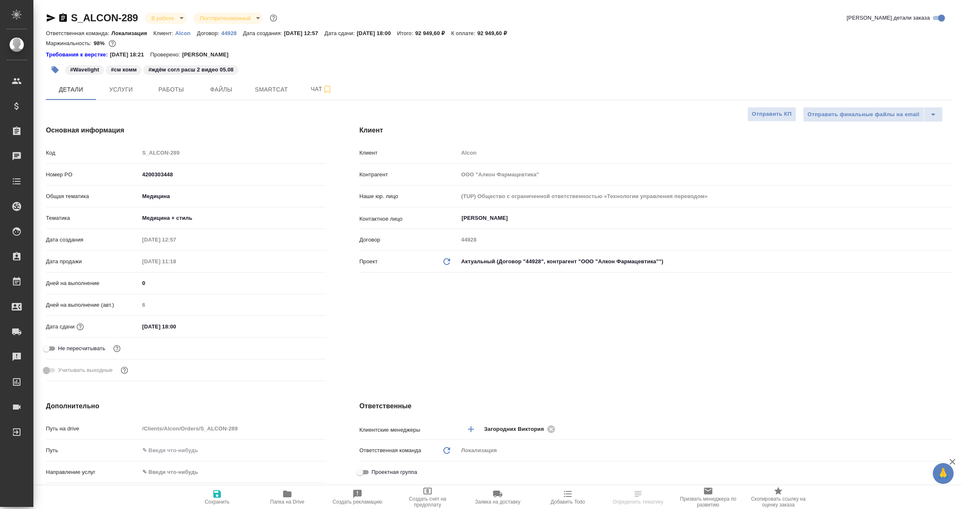
type textarea "x"
click at [47, 17] on icon "button" at bounding box center [51, 18] width 10 height 10
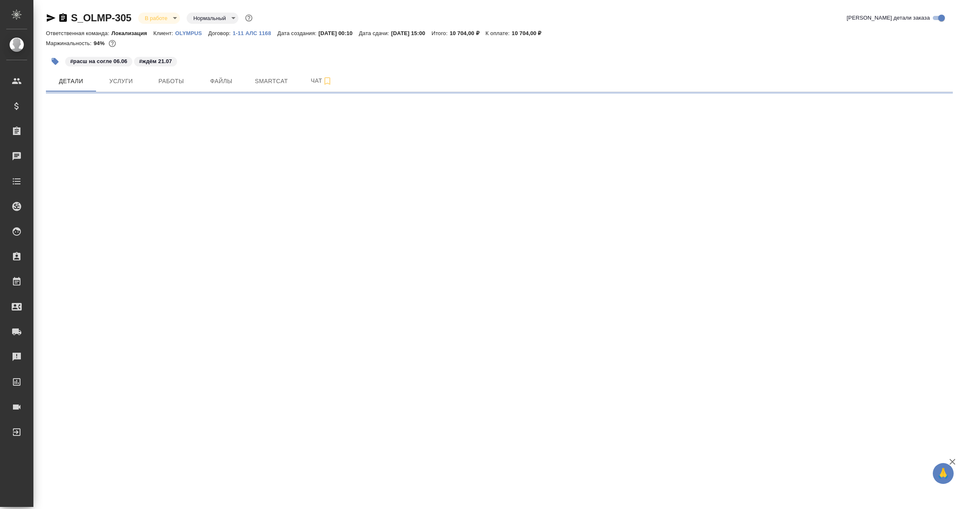
select select "RU"
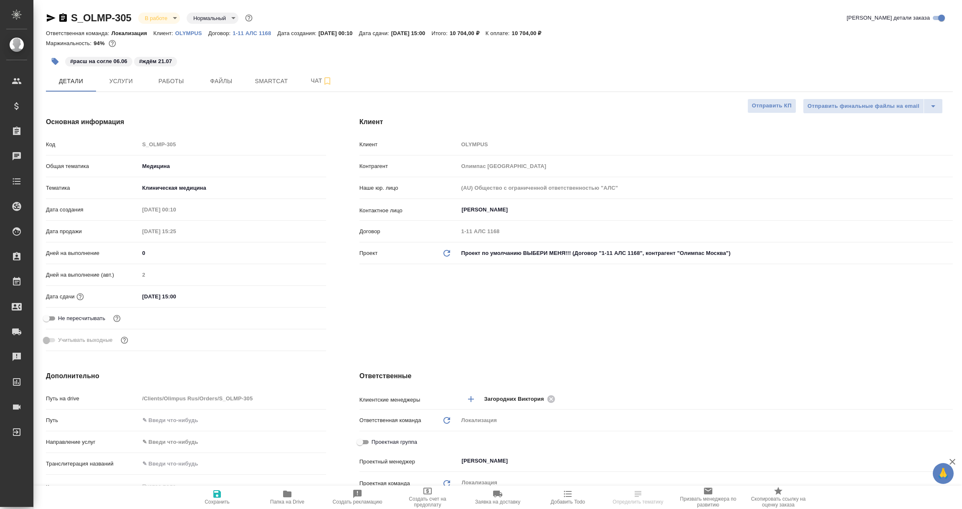
type textarea "x"
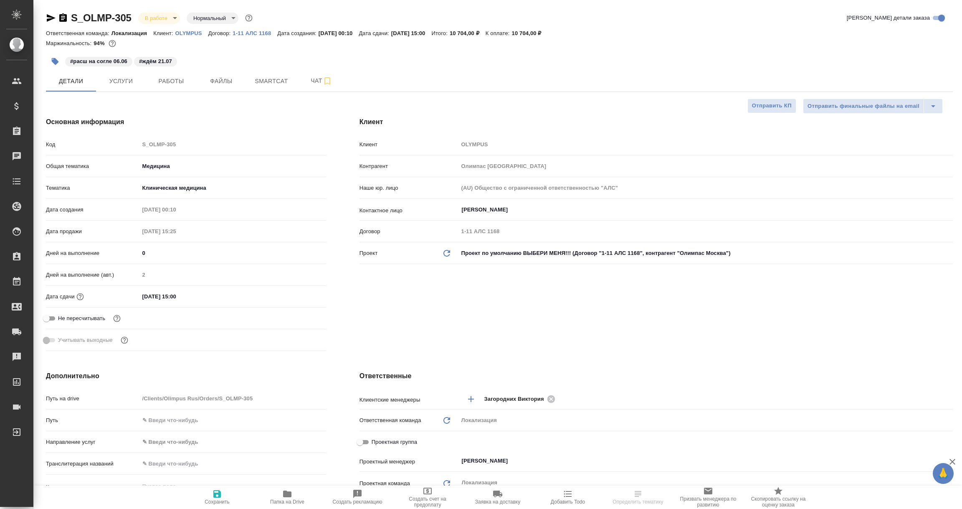
type textarea "x"
click at [47, 17] on icon "button" at bounding box center [51, 18] width 10 height 10
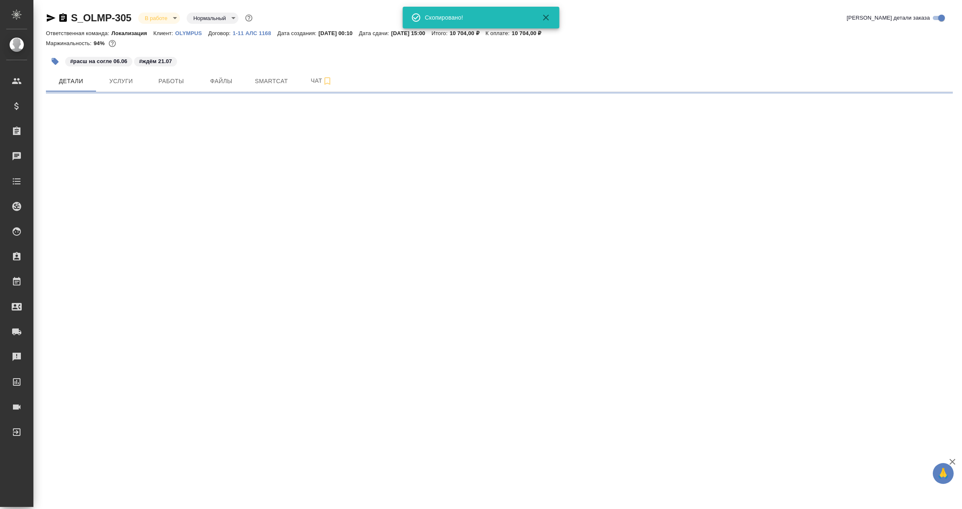
select select "RU"
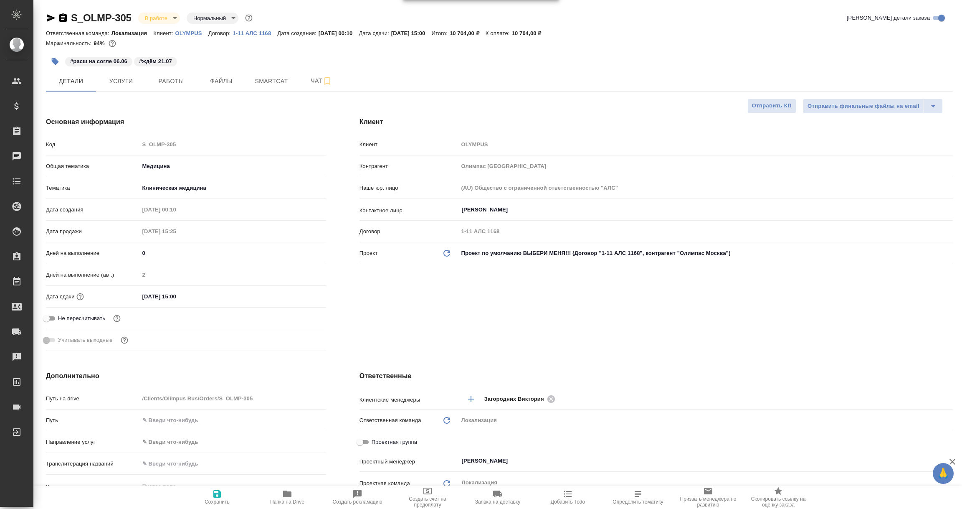
type textarea "x"
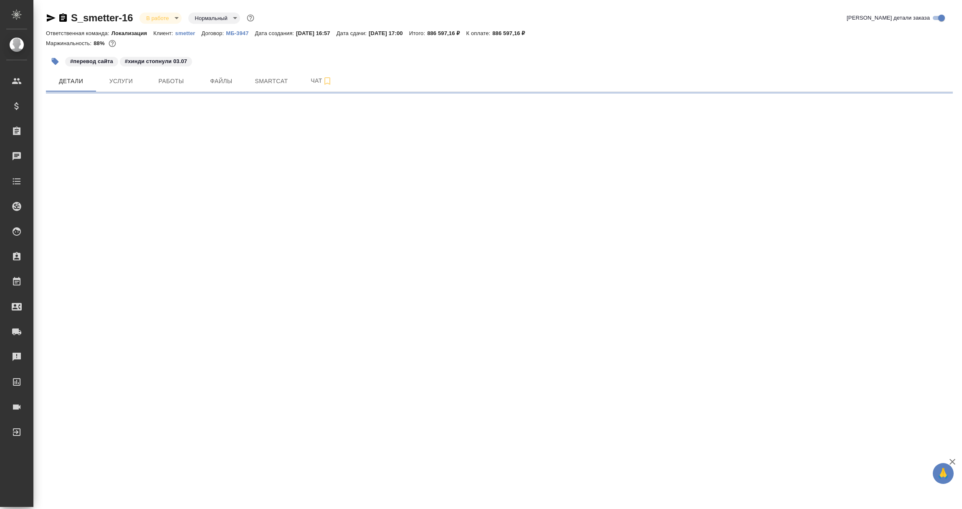
select select "RU"
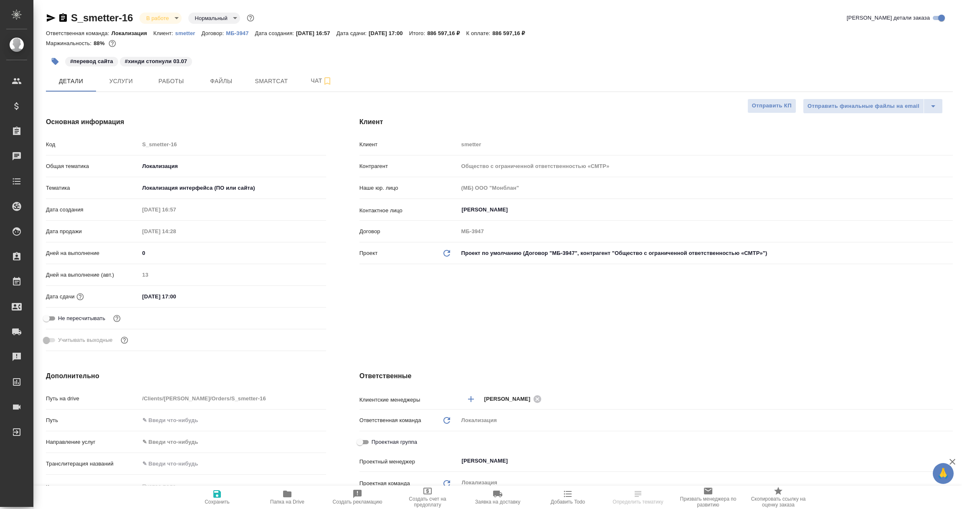
type textarea "x"
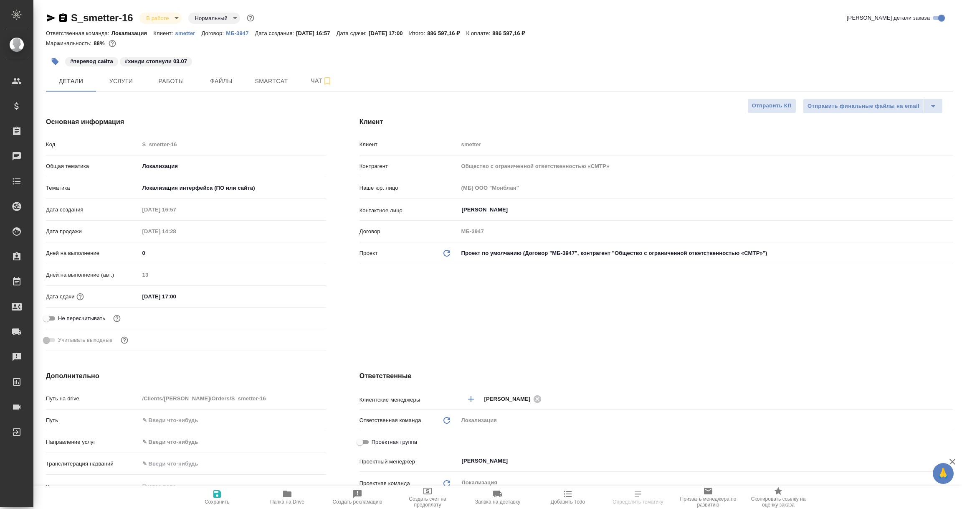
type textarea "x"
click at [46, 15] on icon "button" at bounding box center [51, 18] width 10 height 10
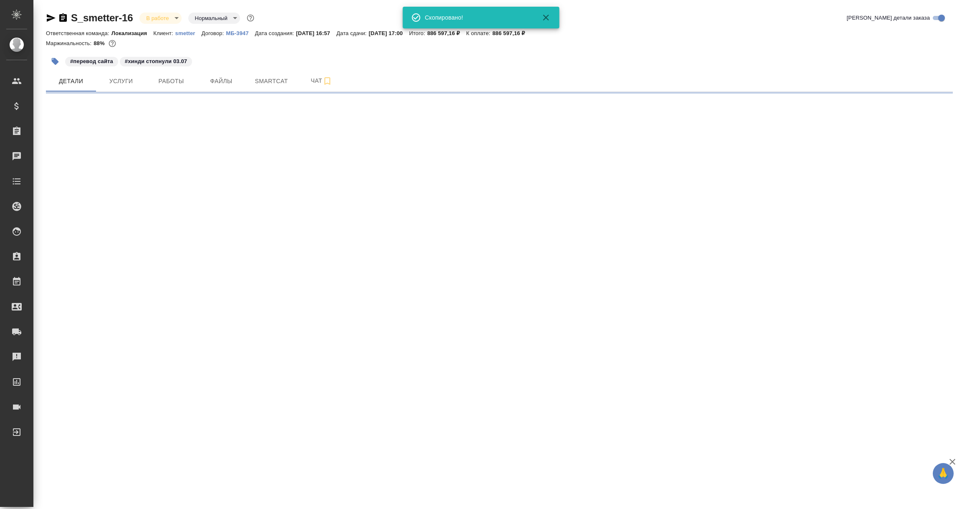
select select "RU"
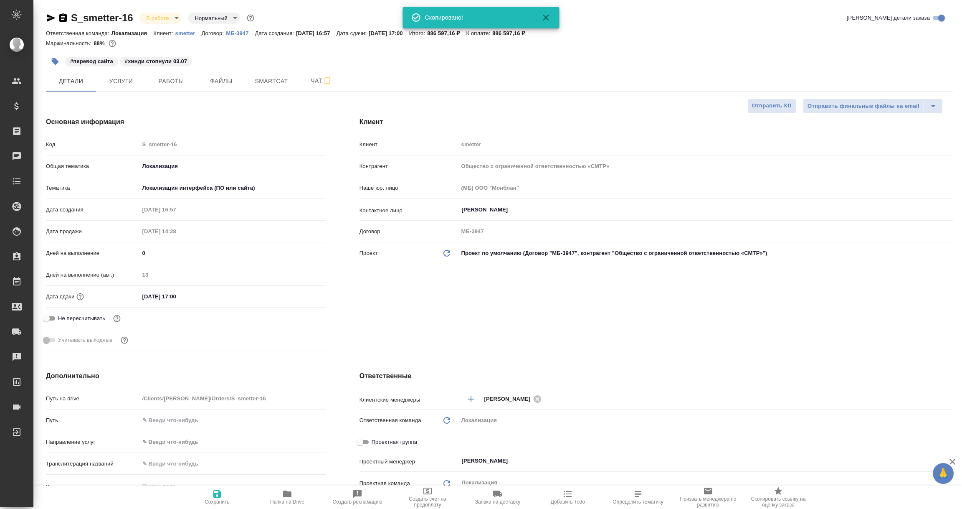
type textarea "x"
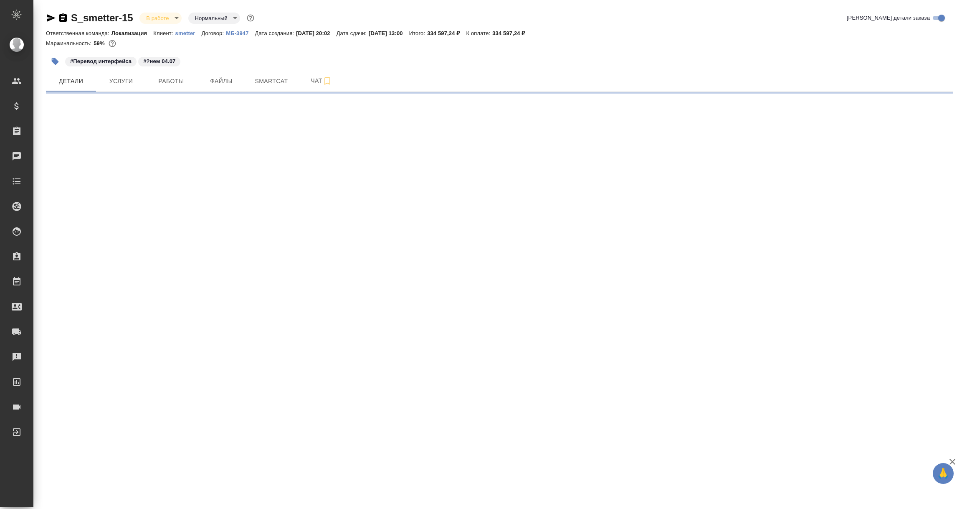
select select "RU"
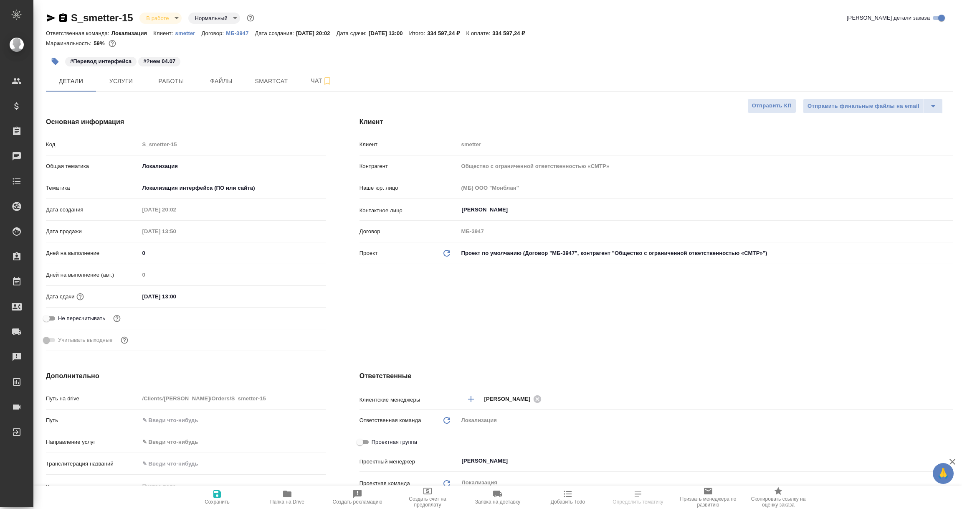
type textarea "x"
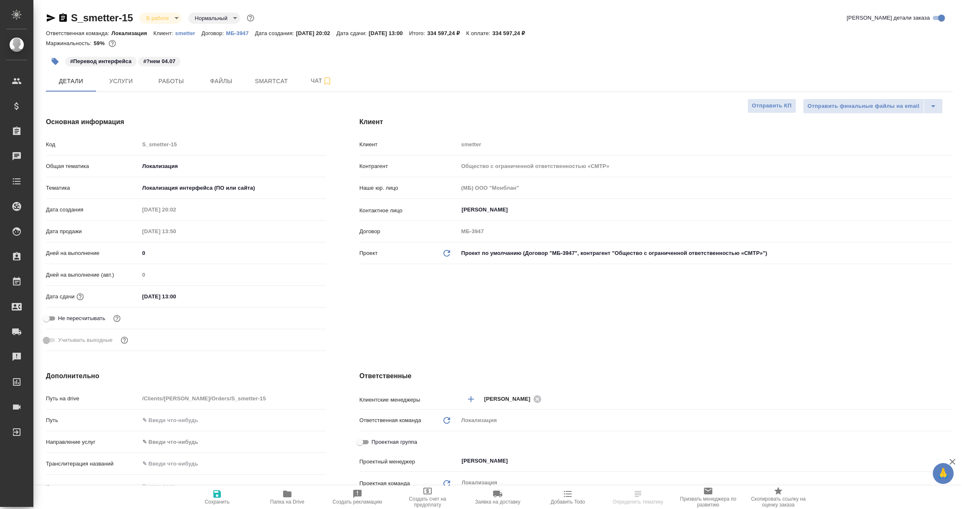
type textarea "x"
click at [47, 16] on icon "button" at bounding box center [51, 18] width 9 height 8
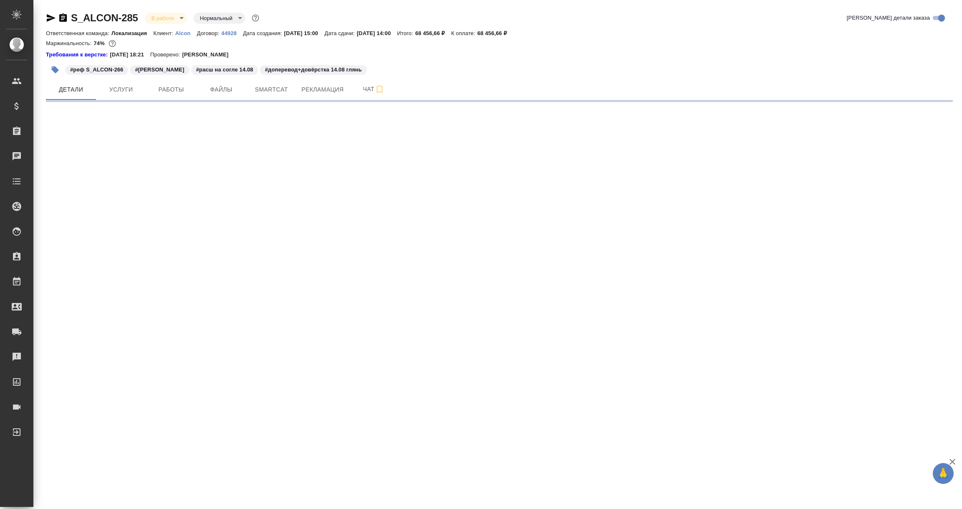
select select "RU"
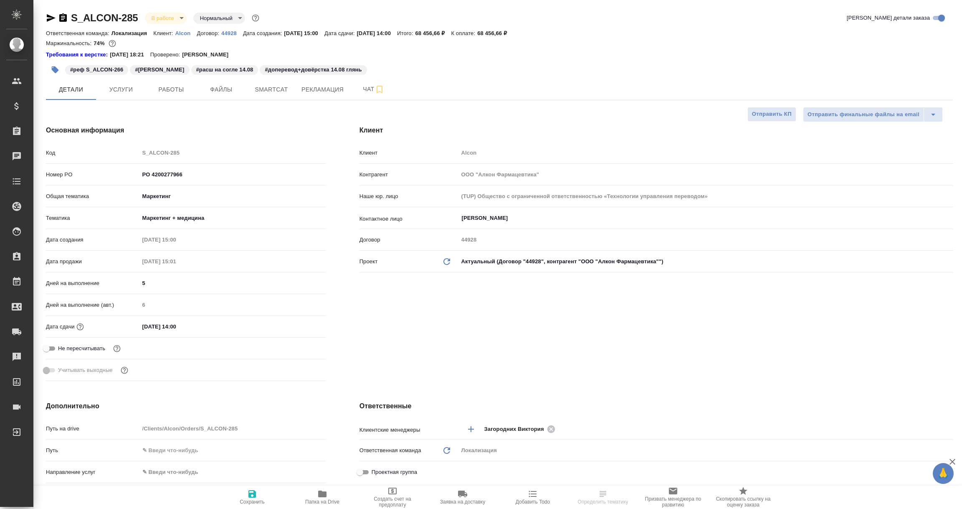
type textarea "x"
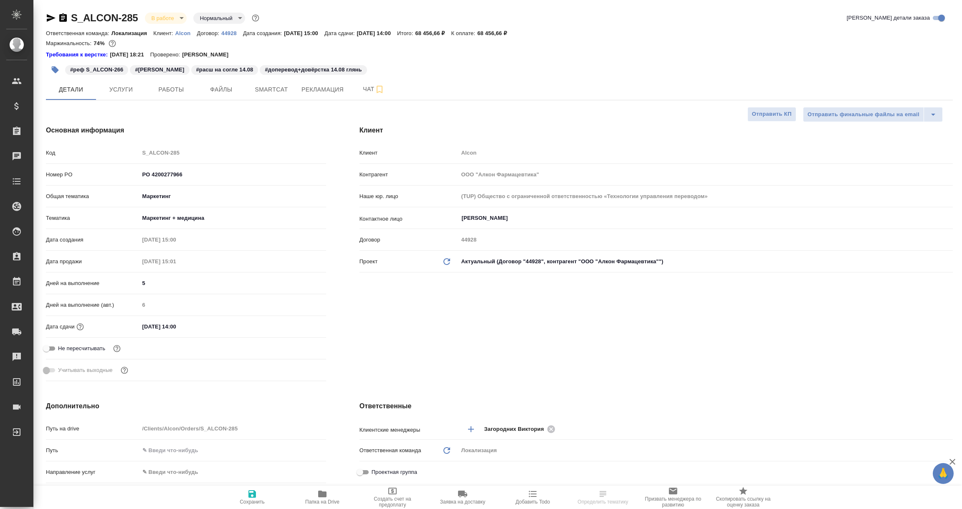
type textarea "x"
click at [51, 14] on icon "button" at bounding box center [51, 18] width 10 height 10
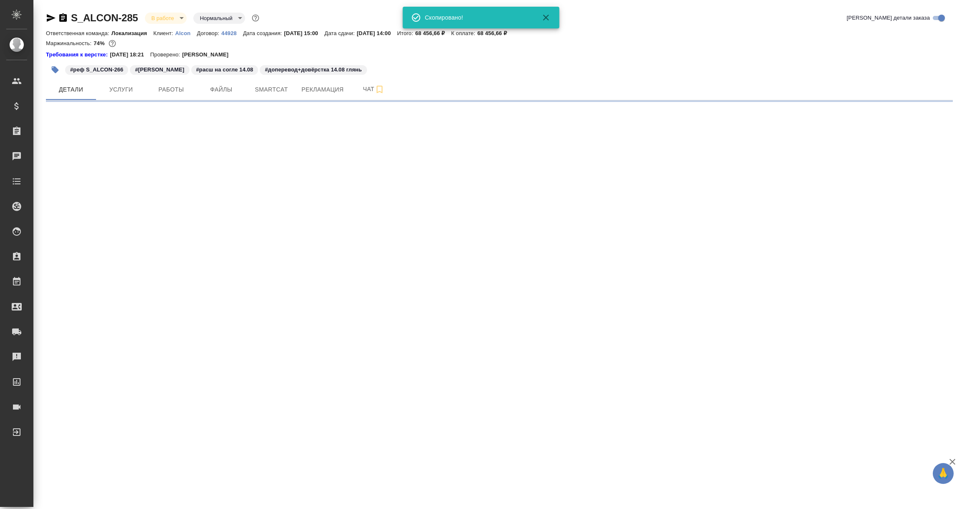
select select "RU"
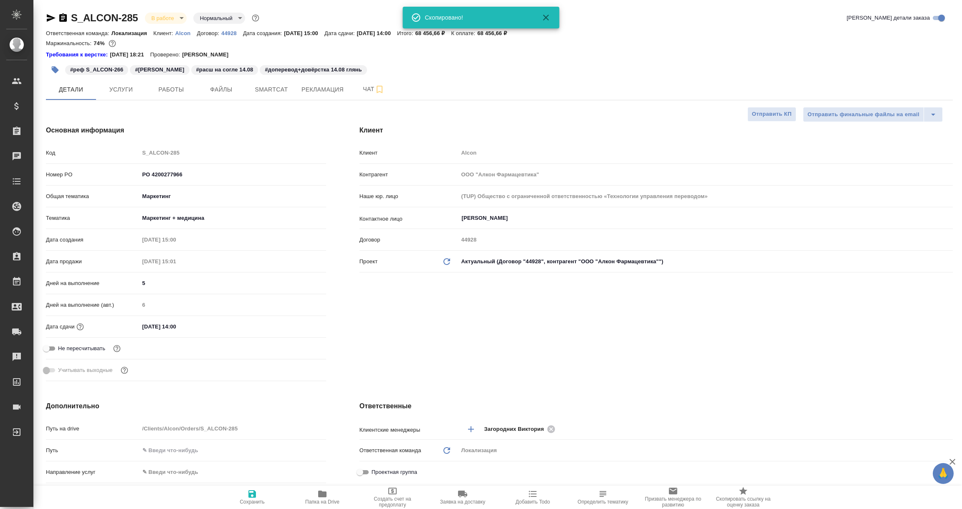
type textarea "x"
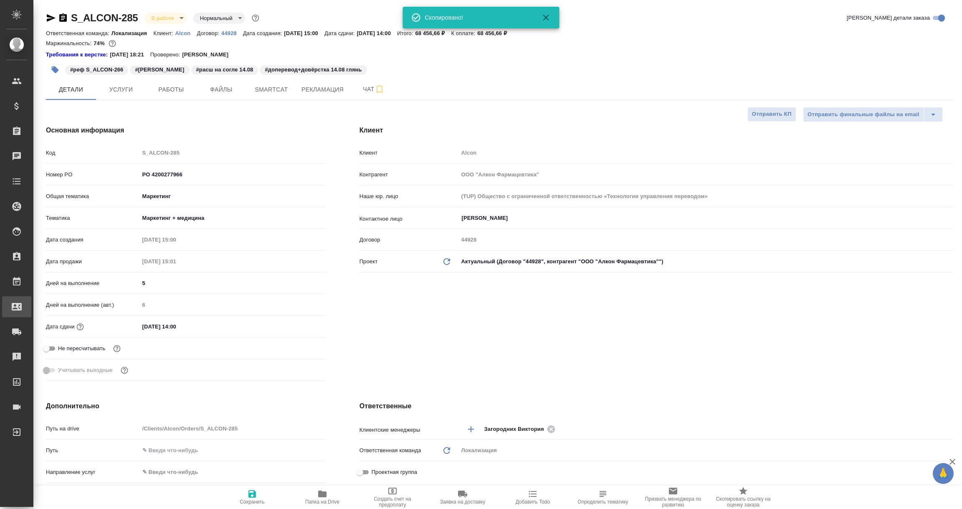
type textarea "x"
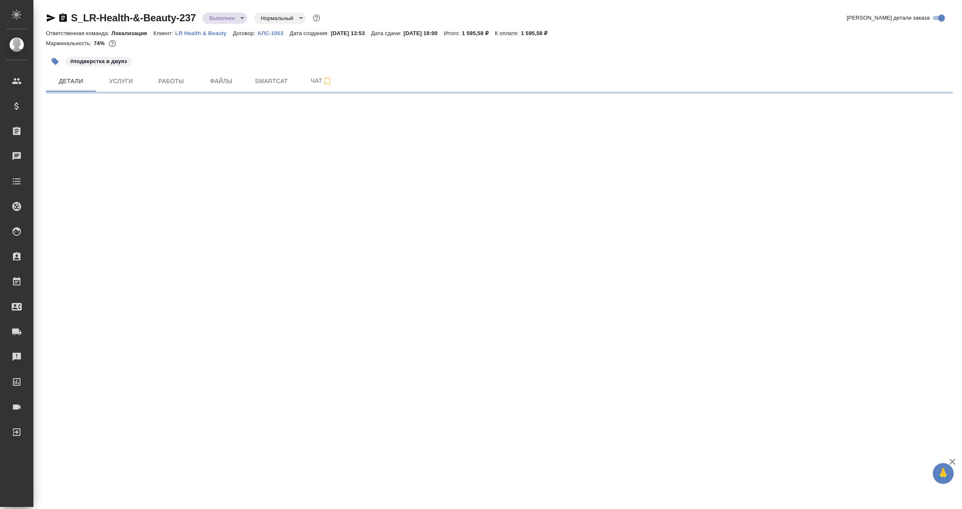
select select "RU"
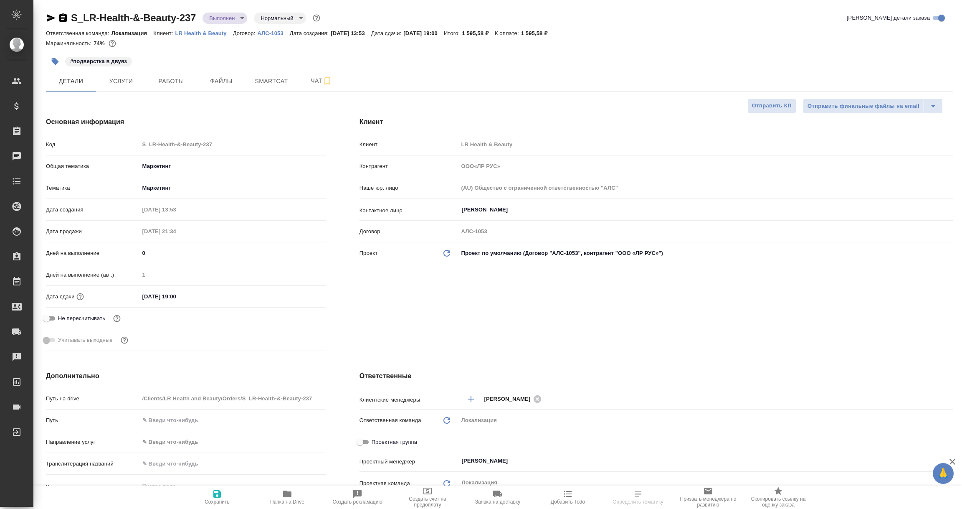
type textarea "x"
type input "ООО«ЛР РУС»"
type textarea "x"
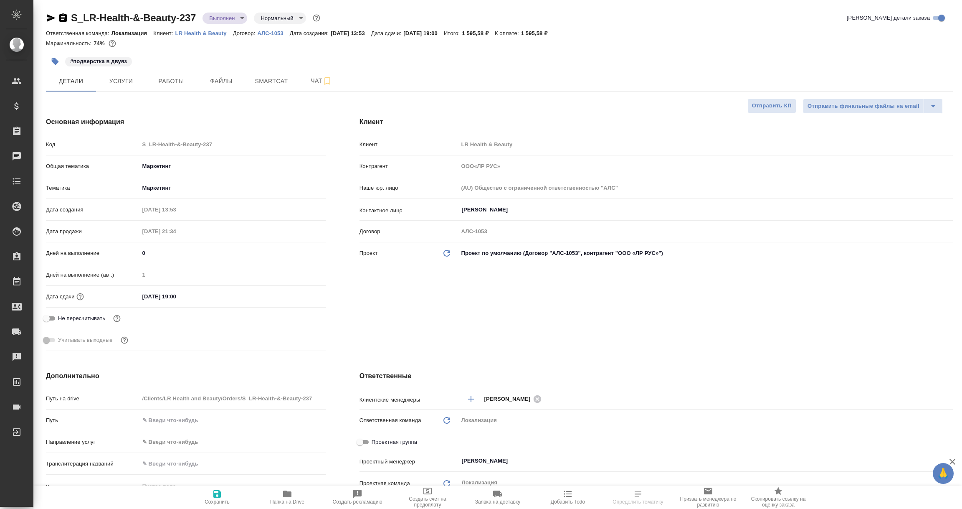
type textarea "x"
click at [48, 17] on icon "button" at bounding box center [51, 18] width 10 height 10
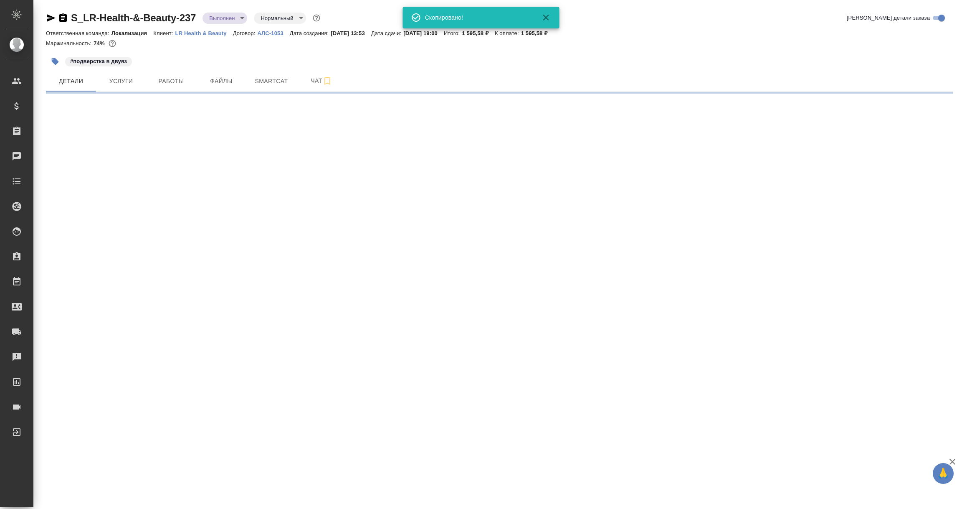
select select "RU"
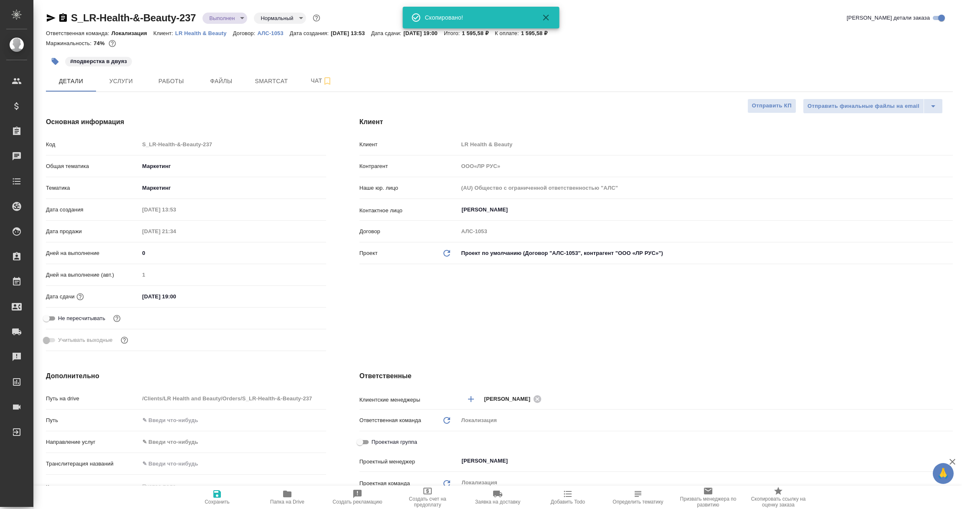
type textarea "x"
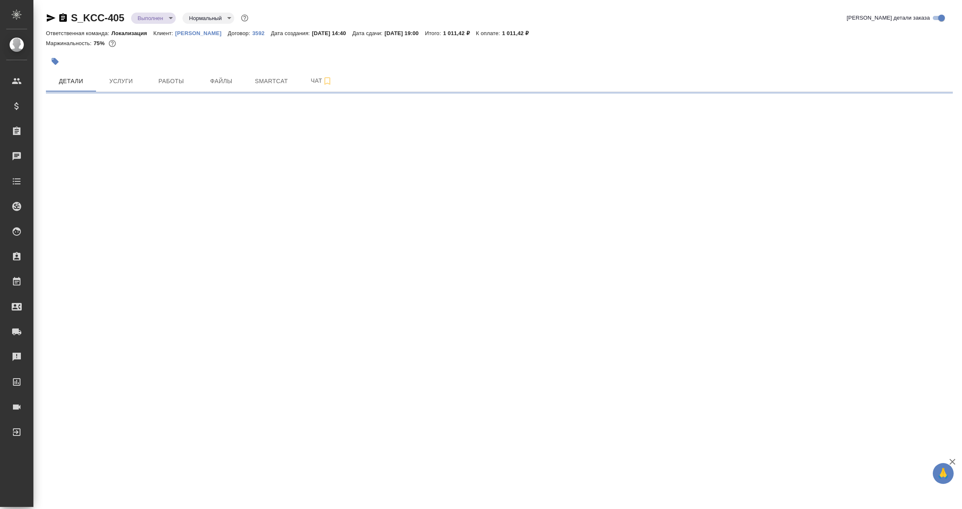
select select "RU"
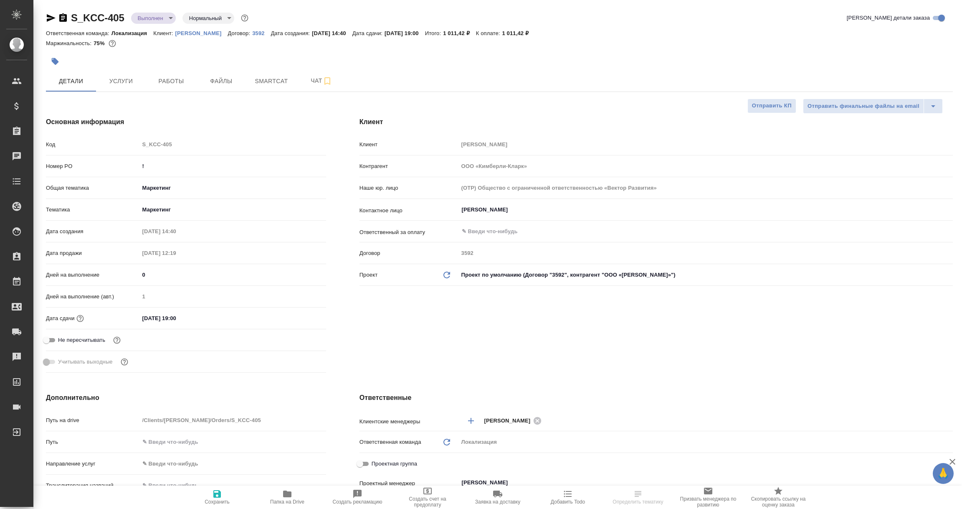
type textarea "x"
click at [252, 32] on p "3592" at bounding box center [261, 33] width 18 height 6
type textarea "x"
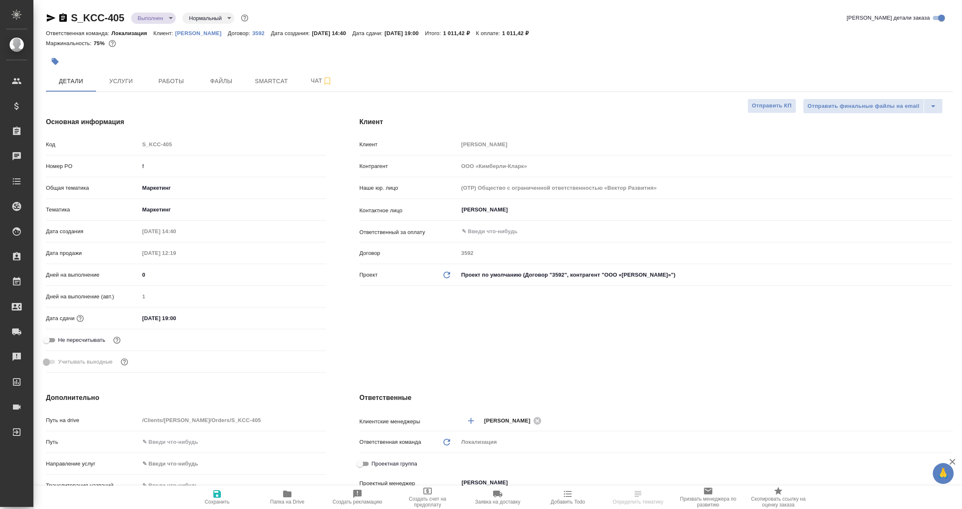
type textarea "x"
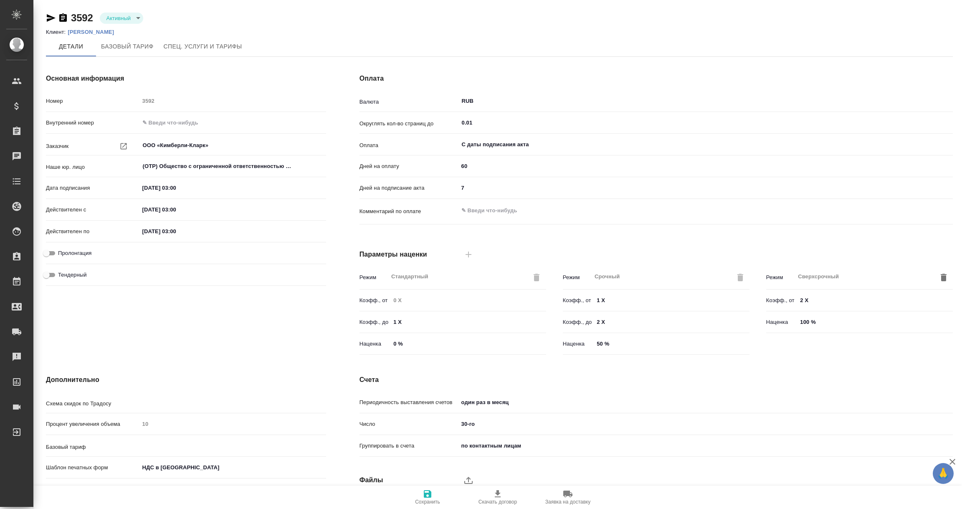
type input "без ТП"
type input "Стандартный шаблон - [PHONE_NUMBER] - ВЫБЕРИ МЕНЯ!"
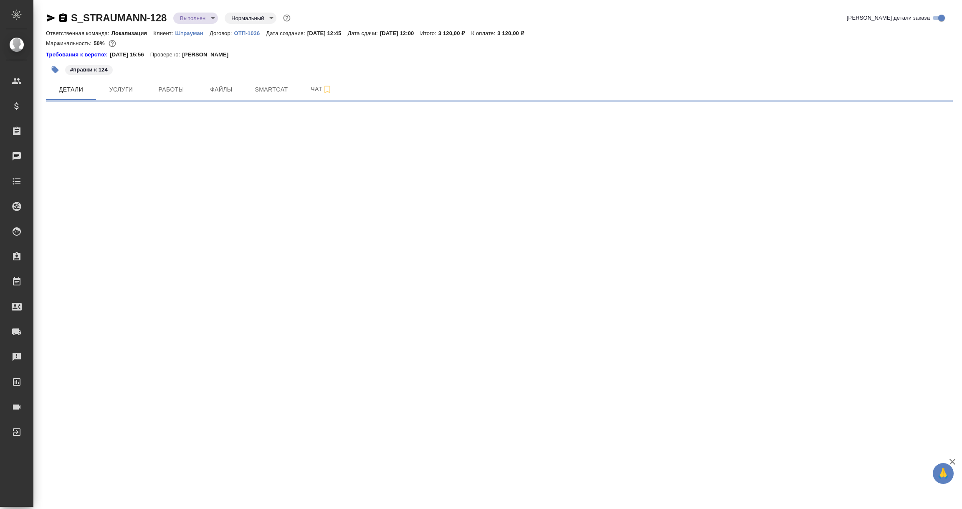
select select "RU"
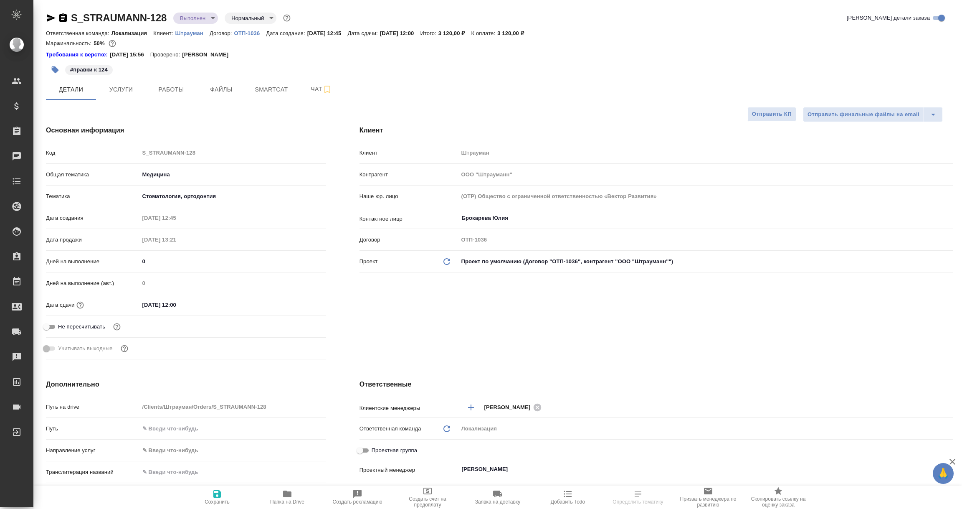
type textarea "x"
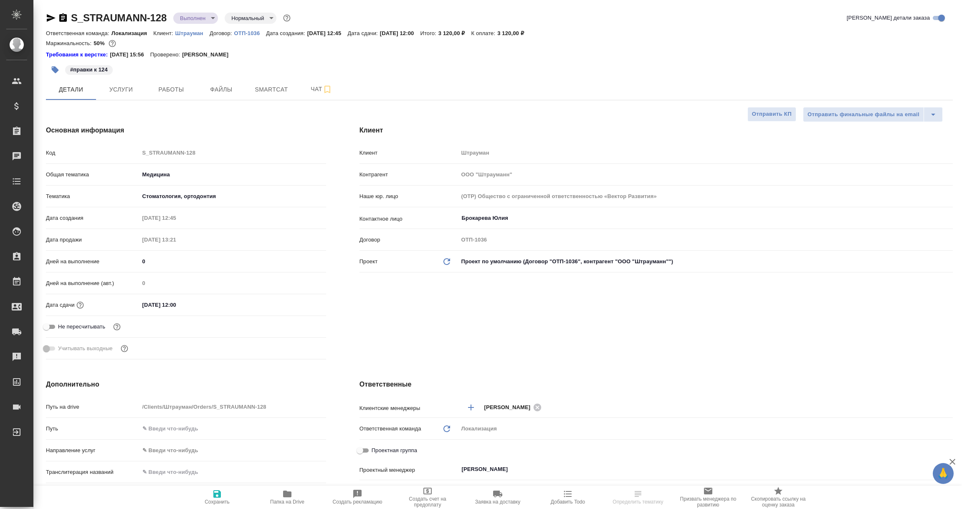
type textarea "x"
click at [244, 31] on p "ОТП-1036" at bounding box center [250, 33] width 32 height 6
click at [46, 20] on icon "button" at bounding box center [51, 18] width 10 height 10
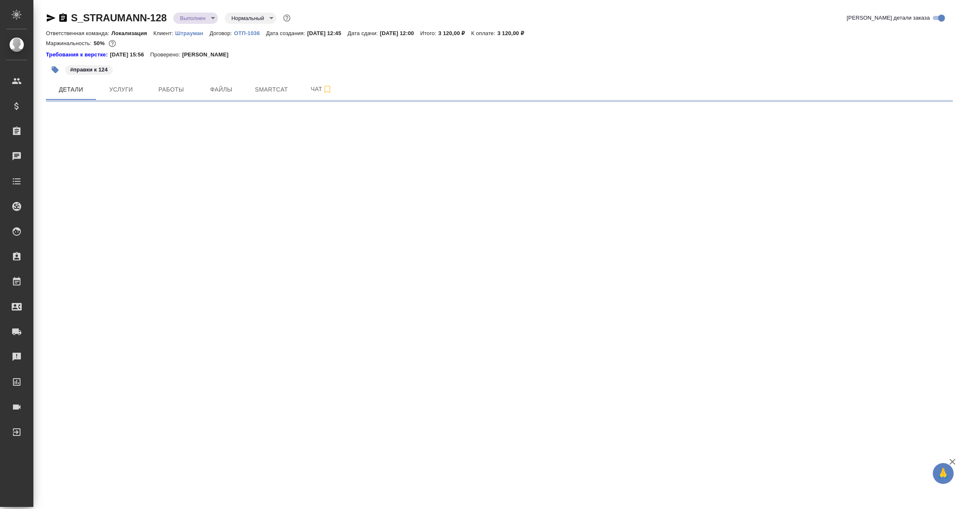
select select "RU"
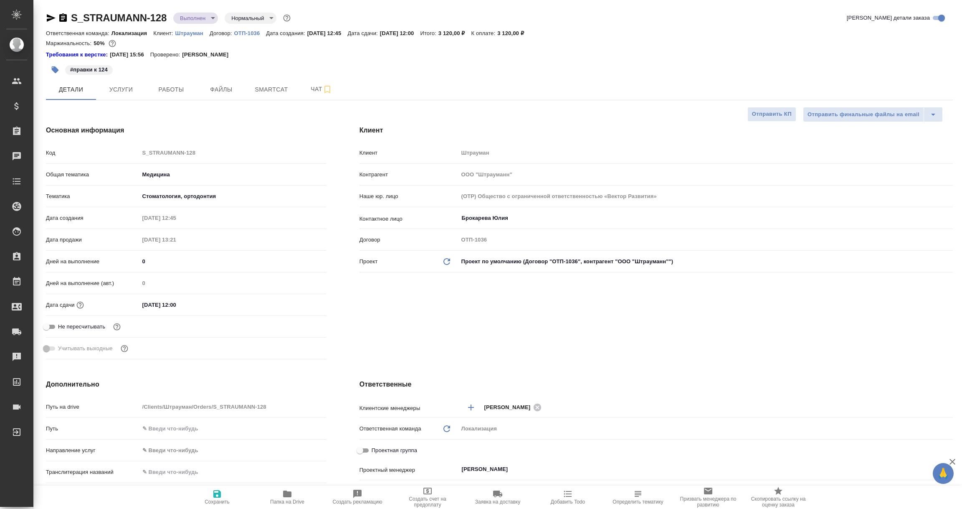
type textarea "x"
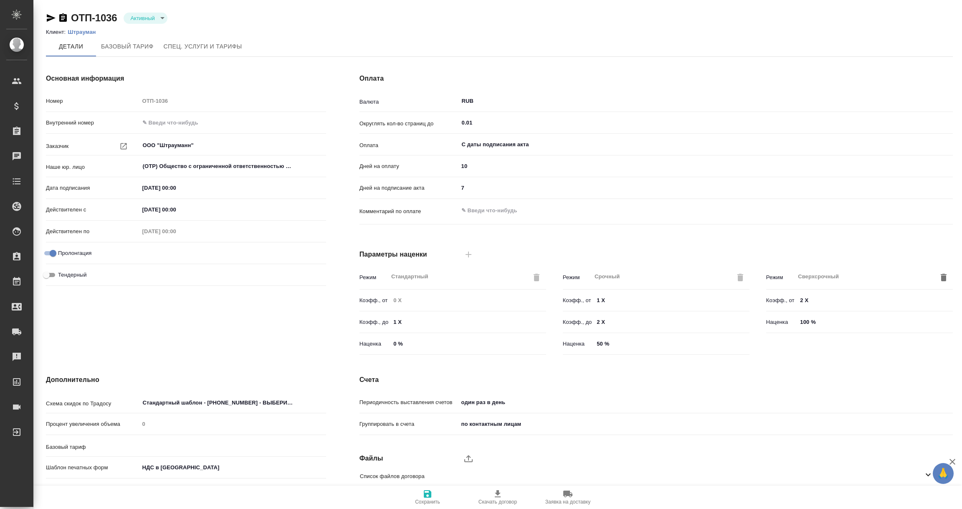
type input "1062 awatera + Marketing"
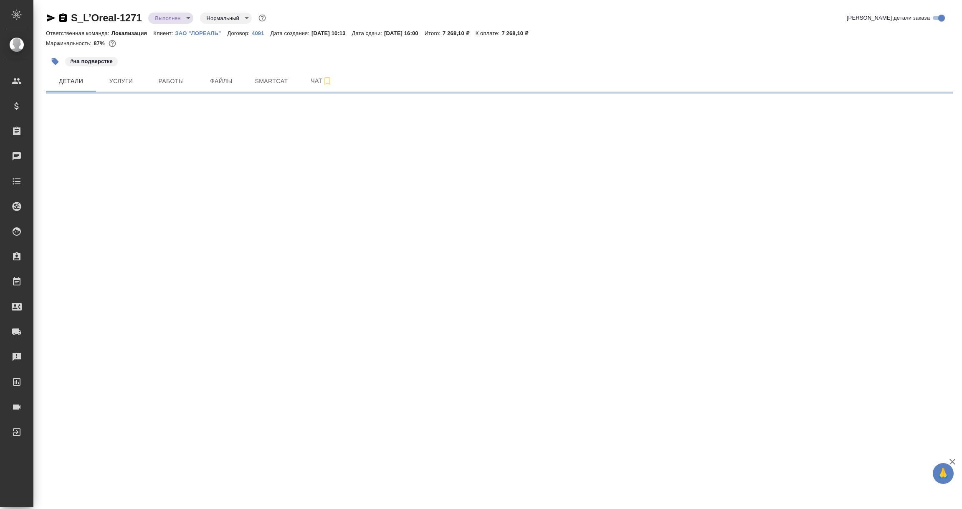
select select "RU"
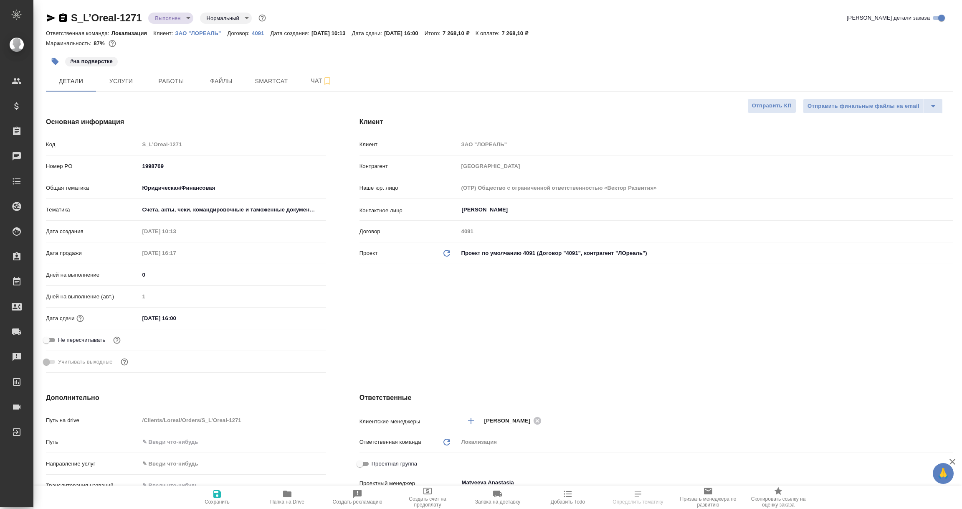
type textarea "x"
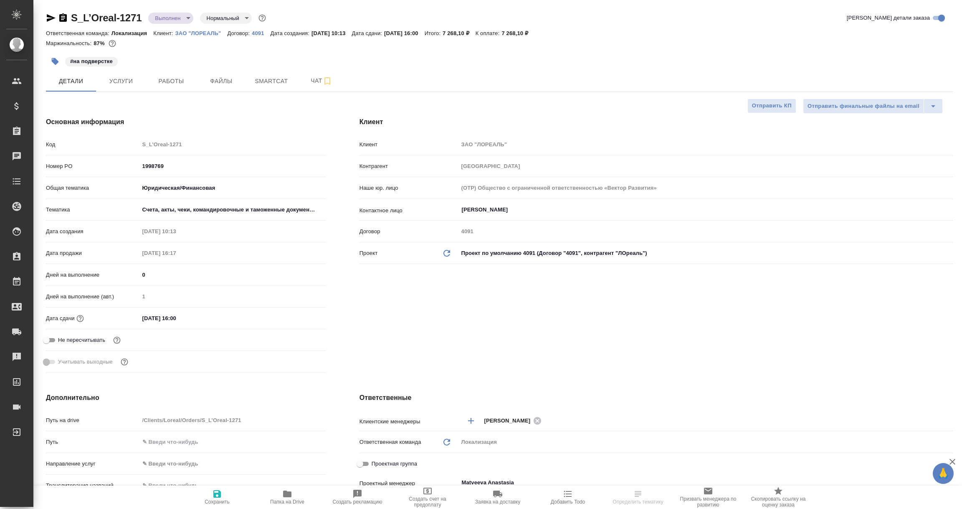
type textarea "x"
click at [52, 18] on icon "button" at bounding box center [51, 18] width 10 height 10
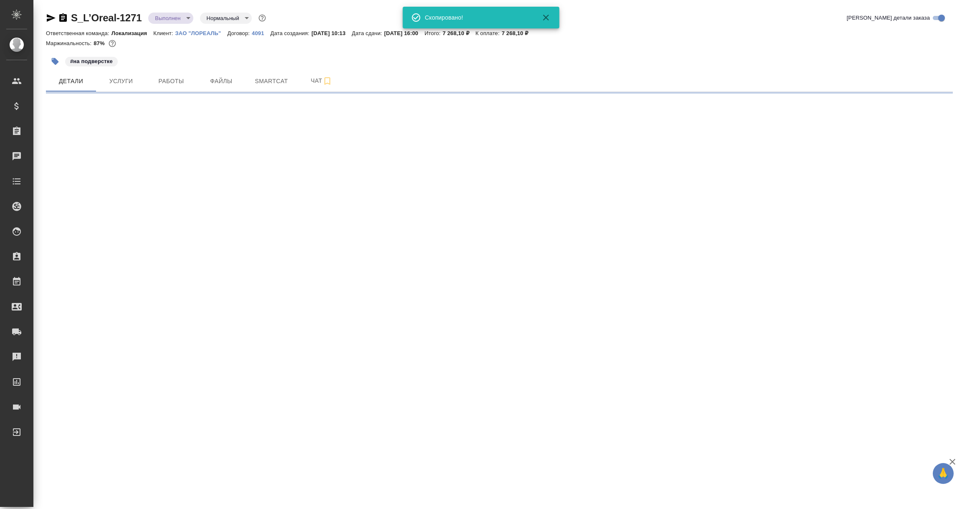
select select "RU"
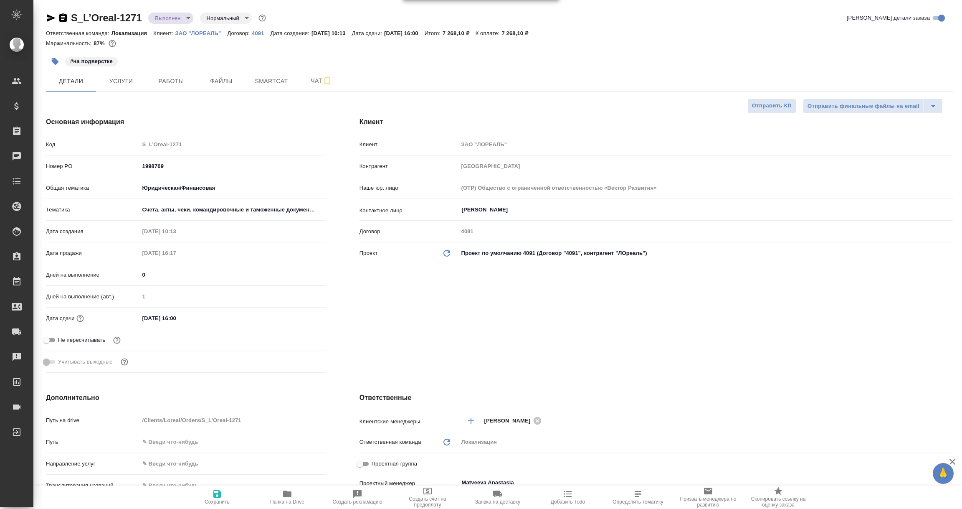
type textarea "x"
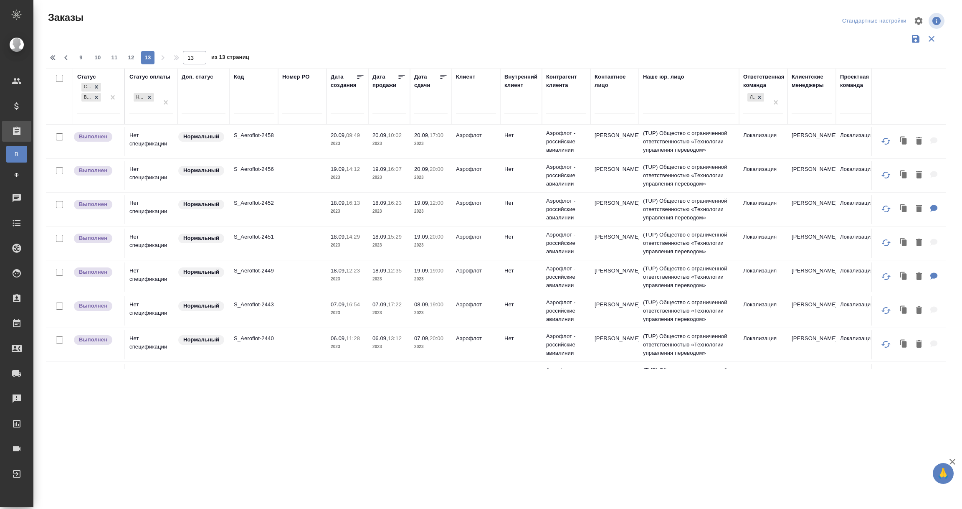
scroll to position [474, 0]
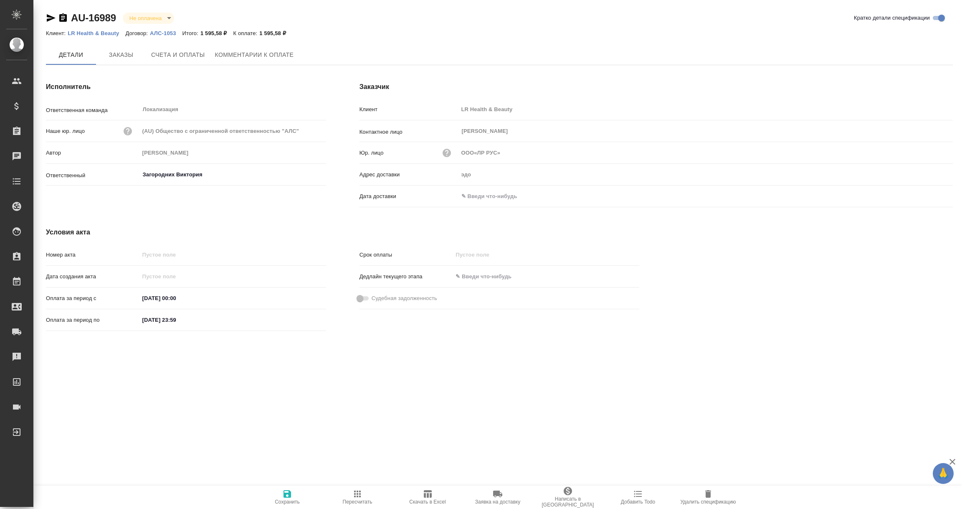
click at [492, 194] on input "text" at bounding box center [494, 196] width 73 height 12
click at [926, 196] on icon "button" at bounding box center [929, 196] width 10 height 10
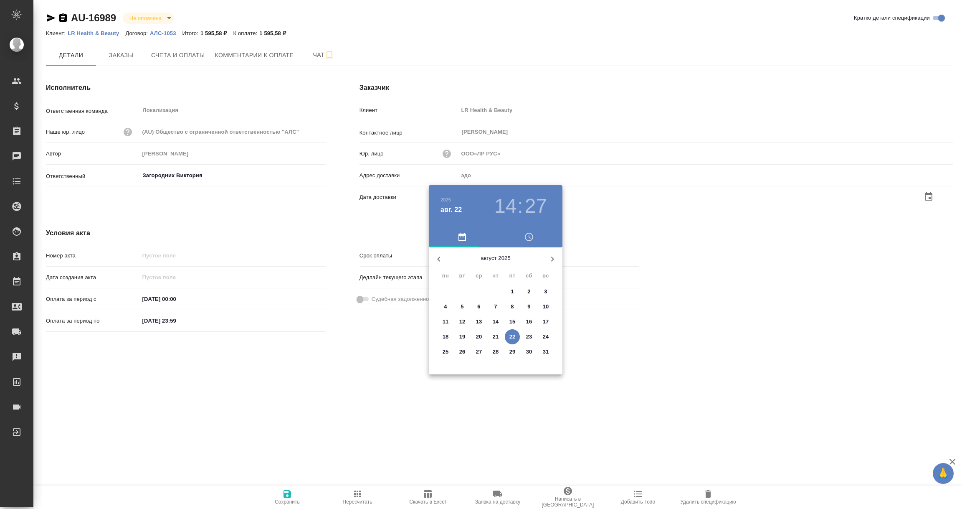
click at [509, 337] on p "22" at bounding box center [512, 336] width 6 height 8
type input "ООО«ЛР РУС»"
type input "[DATE] 14:27"
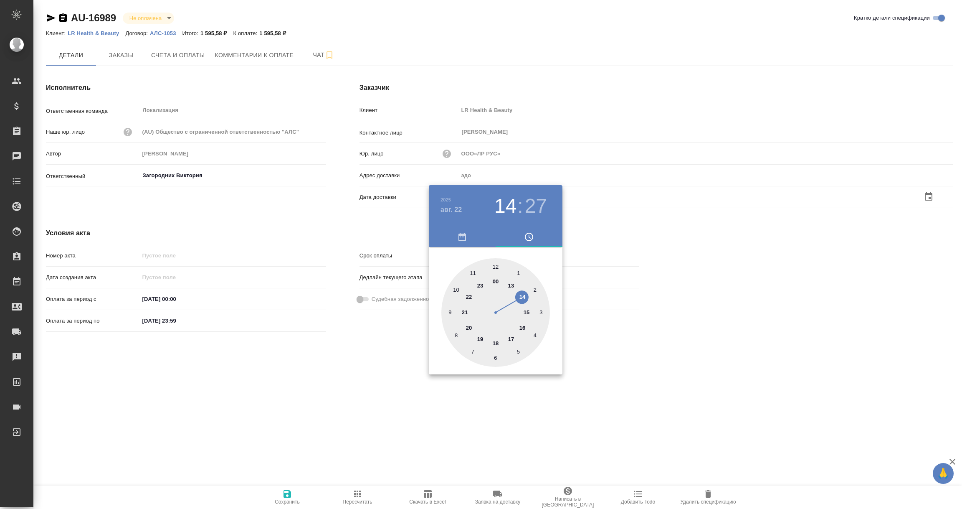
click at [360, 395] on div at bounding box center [481, 254] width 962 height 509
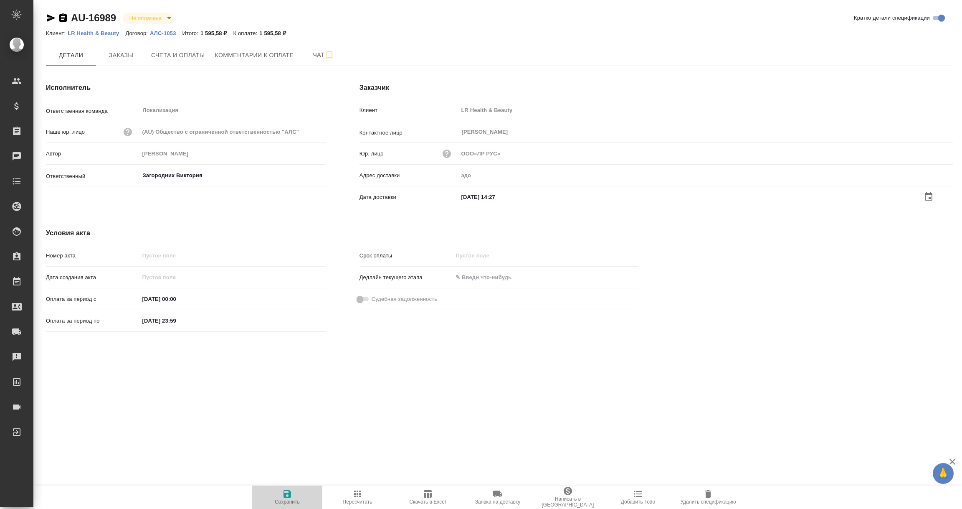
click at [286, 497] on icon "button" at bounding box center [287, 494] width 10 height 10
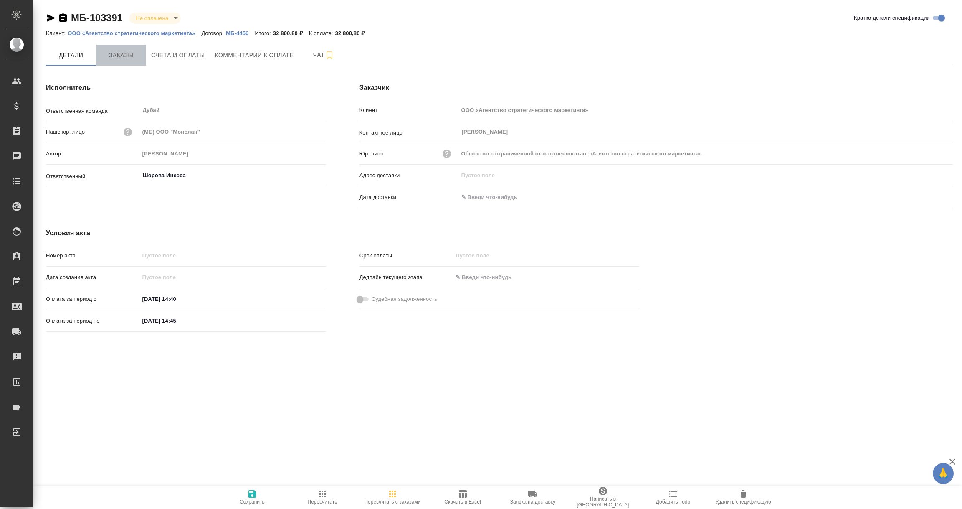
click at [131, 54] on span "Заказы" at bounding box center [121, 55] width 40 height 10
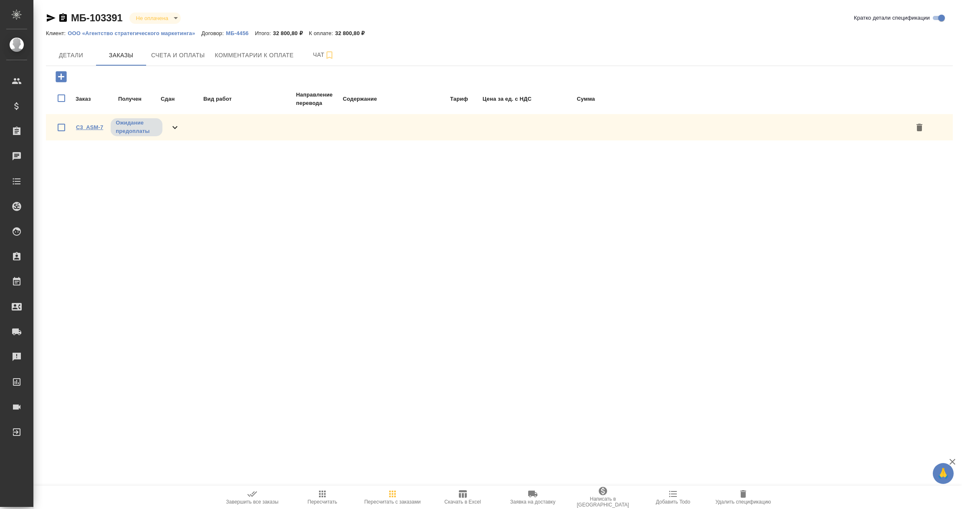
click at [91, 125] on link "C3_ASM-7" at bounding box center [89, 127] width 27 height 6
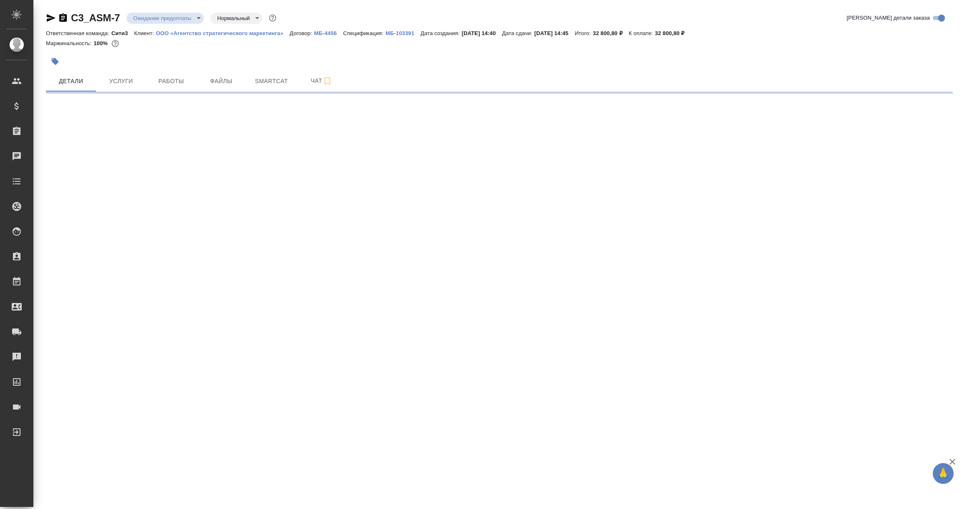
select select "RU"
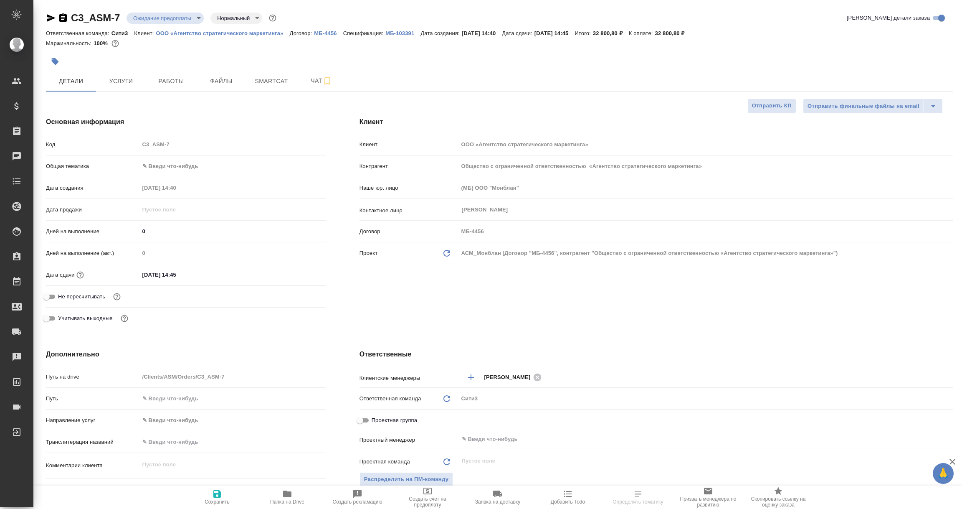
type textarea "x"
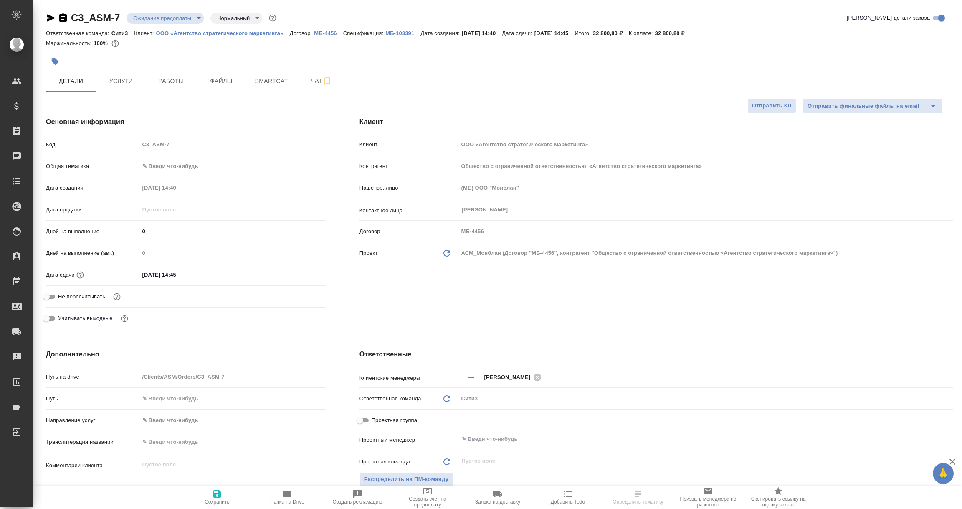
type textarea "x"
select select "RU"
type textarea "x"
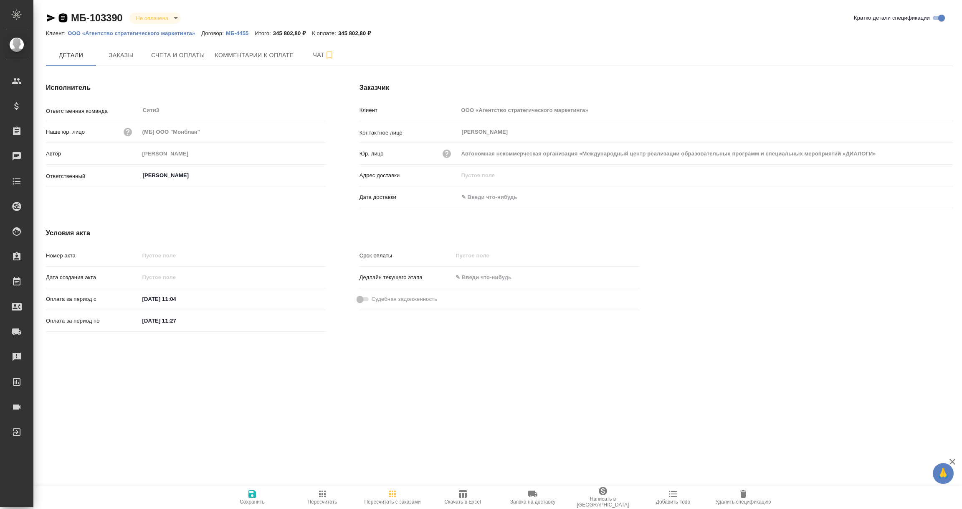
click at [64, 17] on icon "button" at bounding box center [63, 18] width 10 height 10
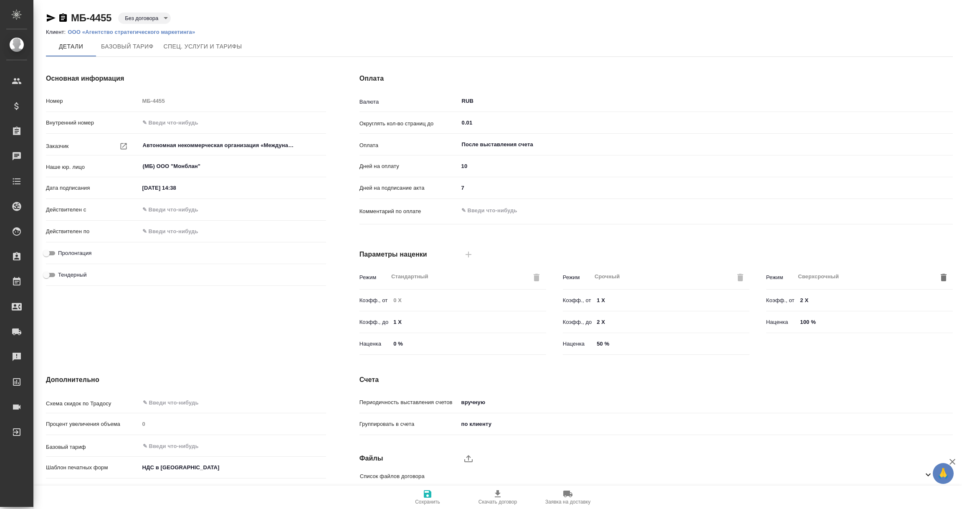
scroll to position [59, 0]
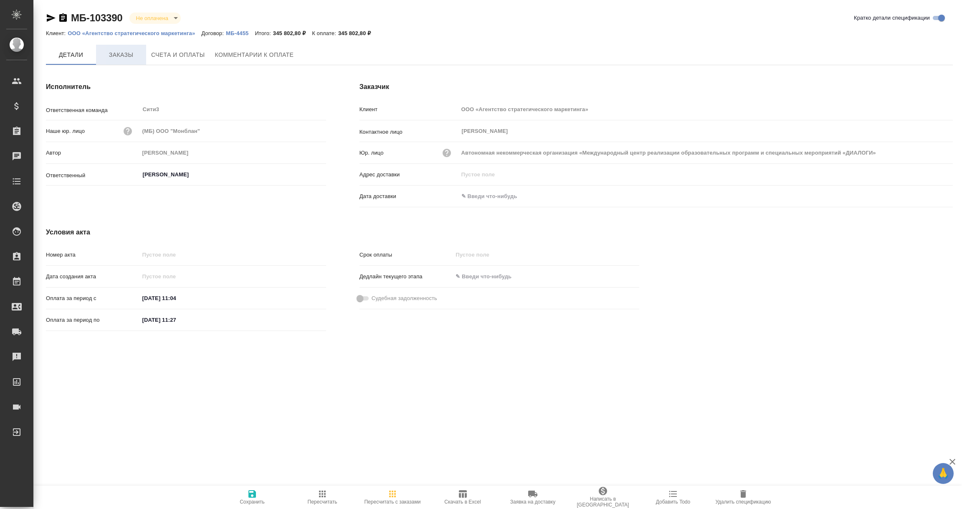
click at [127, 53] on span "Заказы" at bounding box center [121, 55] width 40 height 10
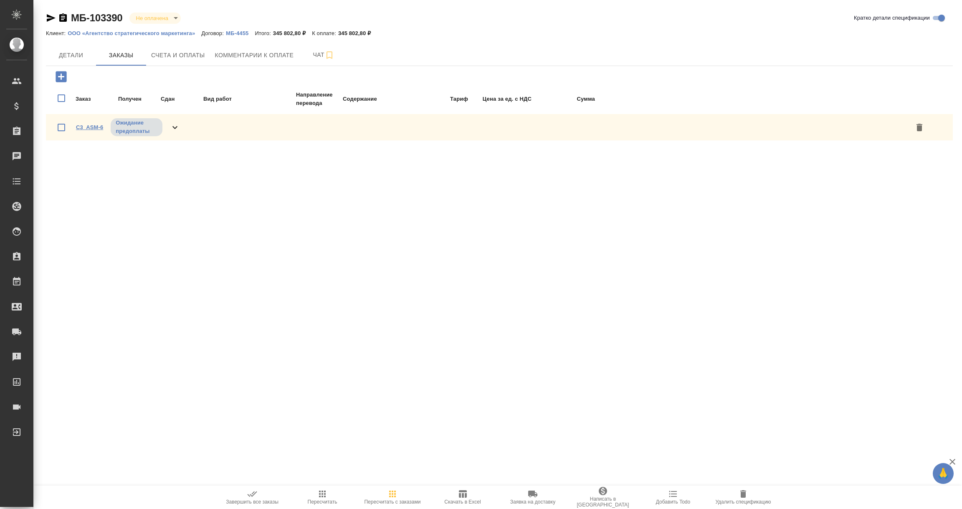
click at [81, 124] on link "C3_ASM-6" at bounding box center [89, 127] width 27 height 6
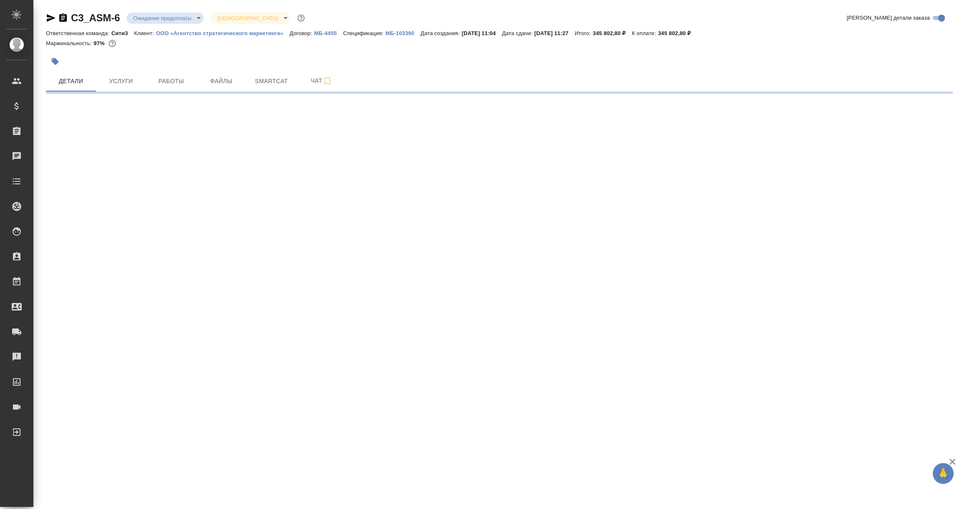
select select "RU"
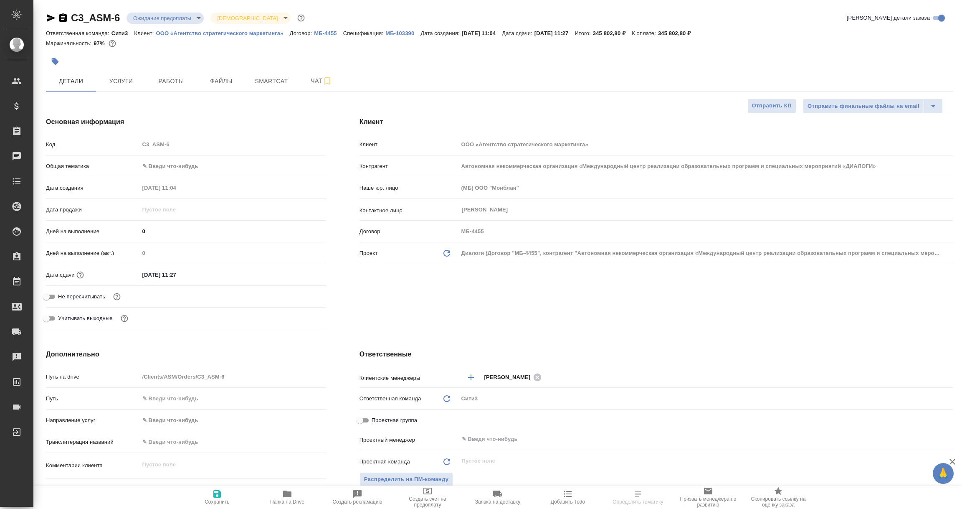
type textarea "x"
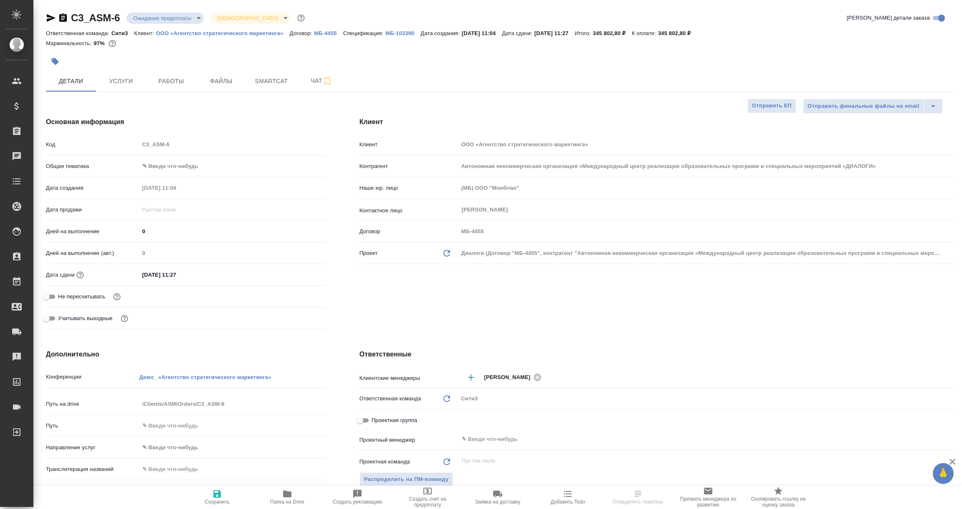
type textarea "x"
select select "RU"
type textarea "x"
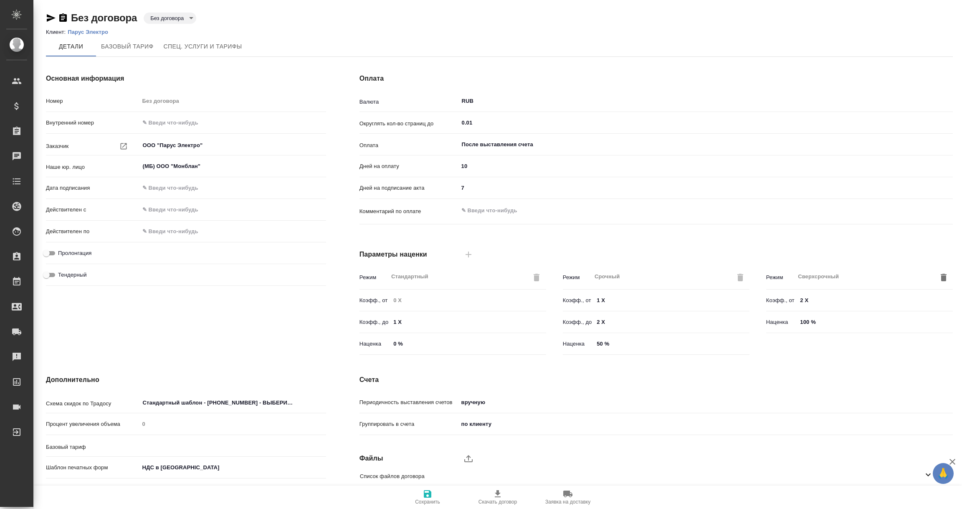
type input "Базовый ТП 2025"
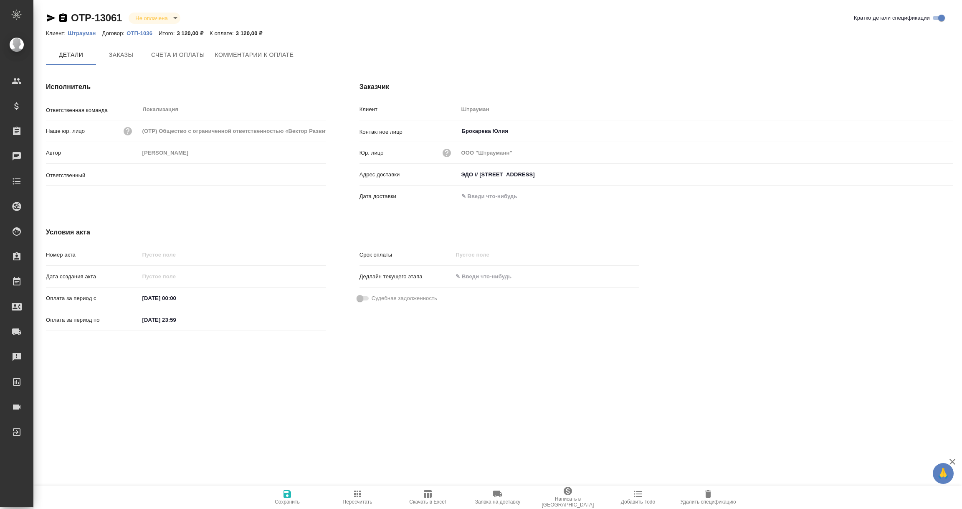
type input "Загородних Виктория"
click at [63, 20] on icon "button" at bounding box center [63, 17] width 8 height 8
click at [192, 51] on span "Счета и оплаты" at bounding box center [178, 55] width 54 height 10
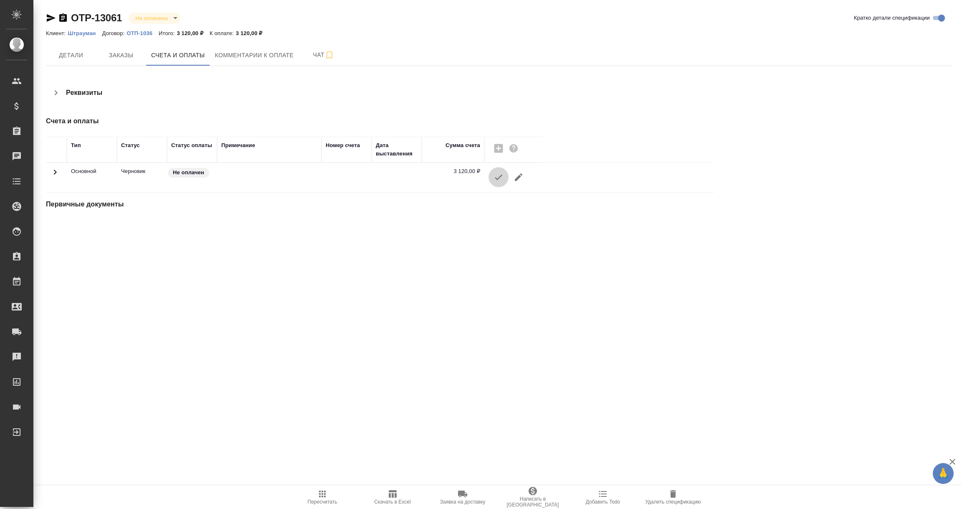
click at [496, 182] on icon "button" at bounding box center [499, 177] width 10 height 10
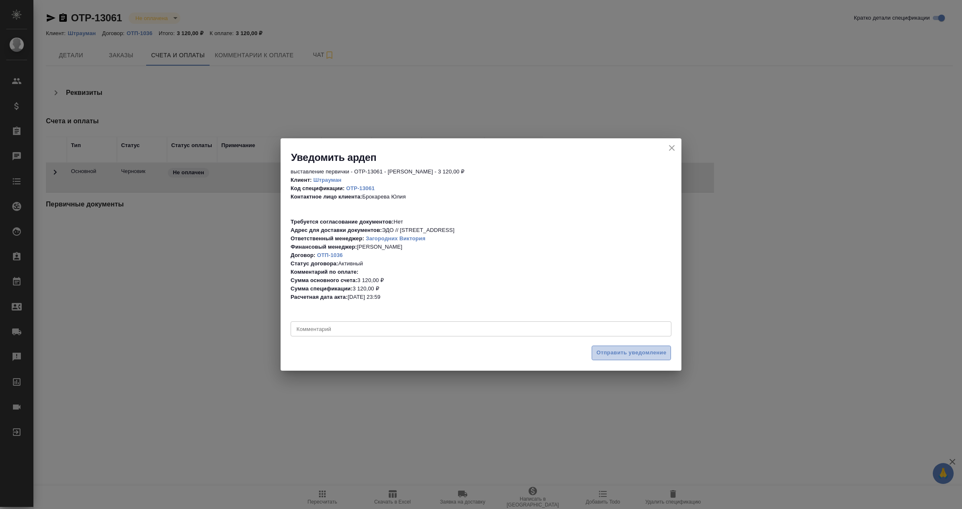
click at [617, 350] on span "Отправить уведомление" at bounding box center [631, 353] width 70 height 10
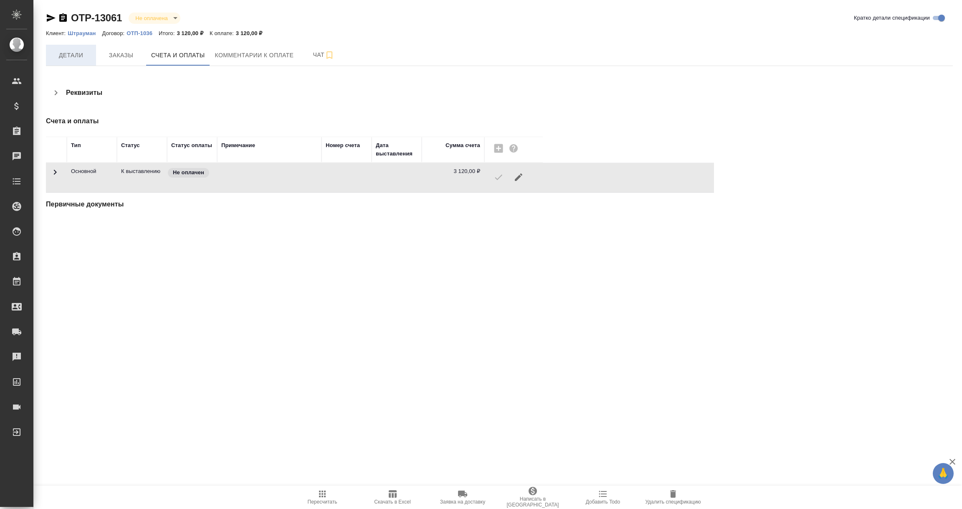
drag, startPoint x: 63, startPoint y: 17, endPoint x: 91, endPoint y: 49, distance: 42.6
click at [63, 18] on icon "button" at bounding box center [63, 18] width 10 height 10
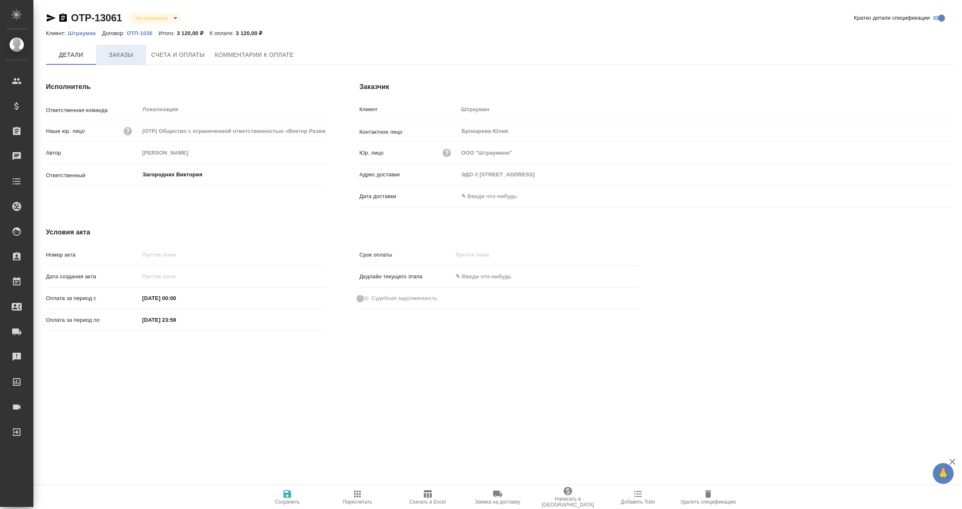
click at [120, 53] on span "Заказы" at bounding box center [121, 55] width 40 height 10
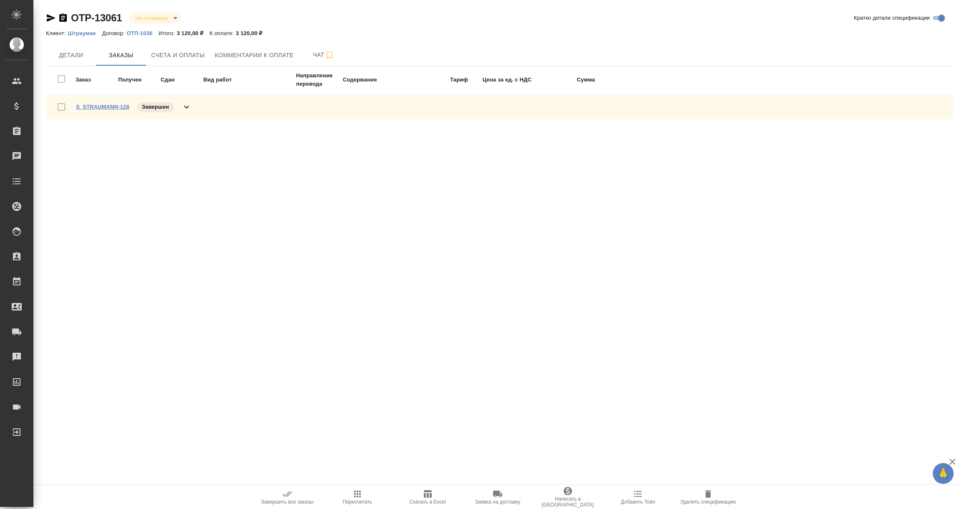
click at [111, 106] on link "S_STRAUMANN-128" at bounding box center [102, 107] width 53 height 6
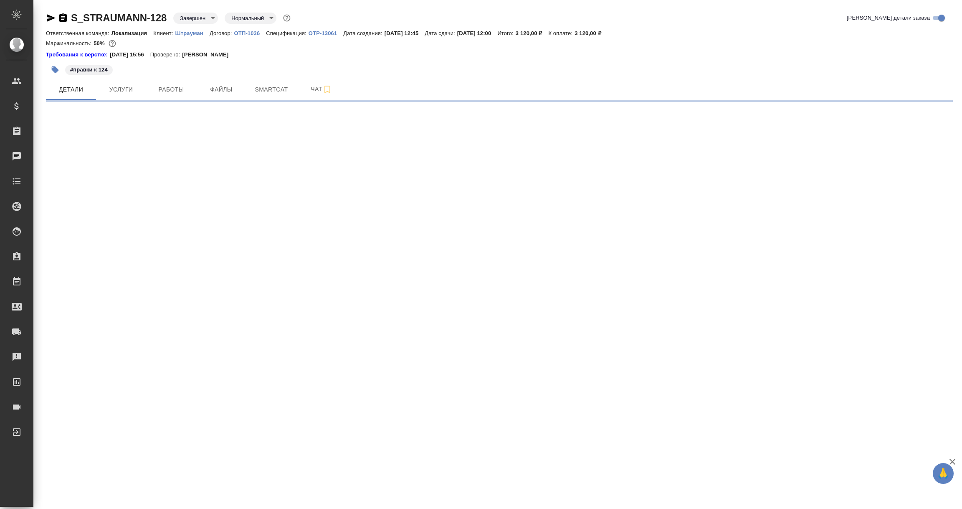
select select "RU"
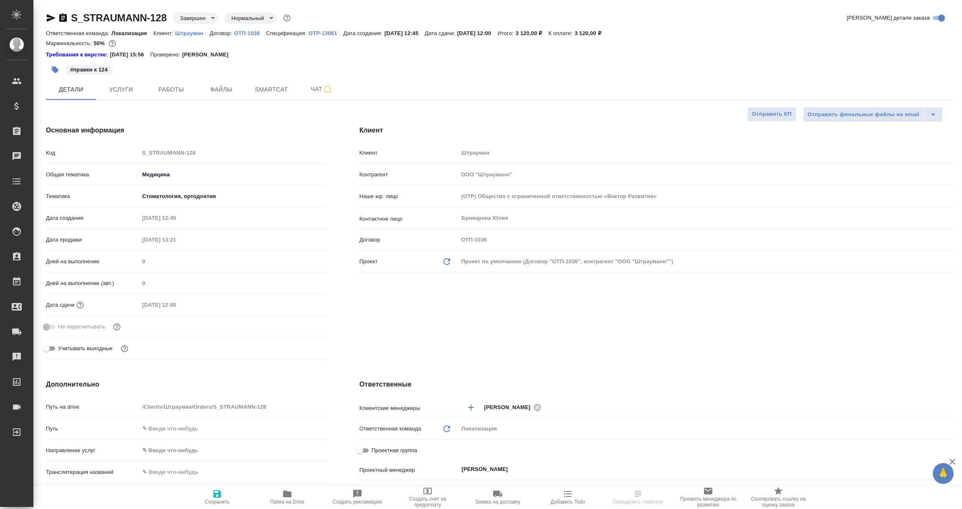
type textarea "x"
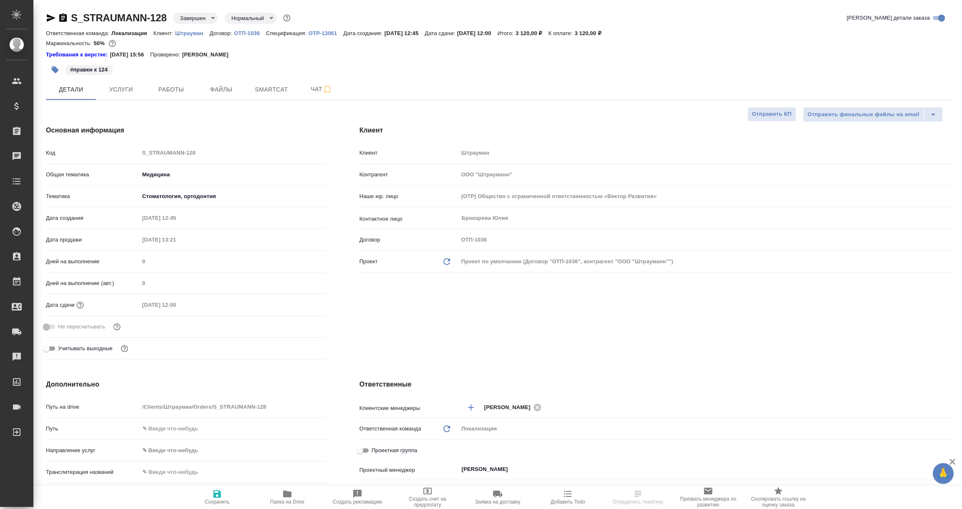
type textarea "x"
click at [288, 497] on icon "button" at bounding box center [287, 493] width 8 height 7
select select "RU"
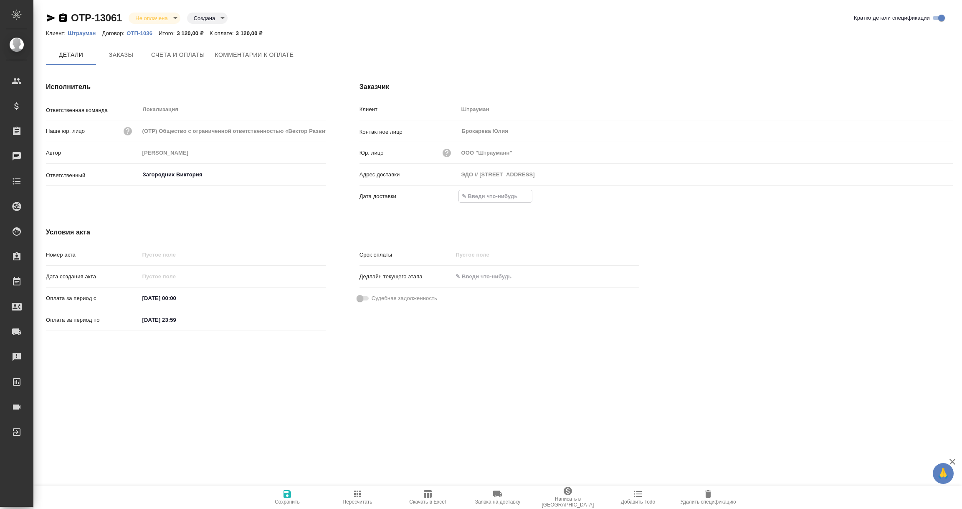
click at [494, 198] on input "text" at bounding box center [495, 196] width 73 height 12
click at [930, 195] on icon "button" at bounding box center [929, 196] width 10 height 10
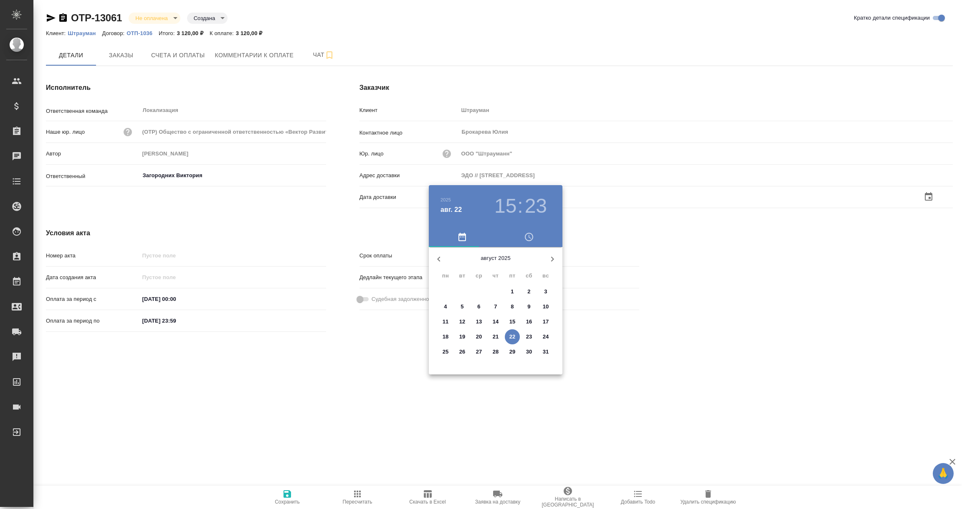
click at [515, 337] on p "22" at bounding box center [512, 336] width 6 height 8
type input "[DATE] 15:23"
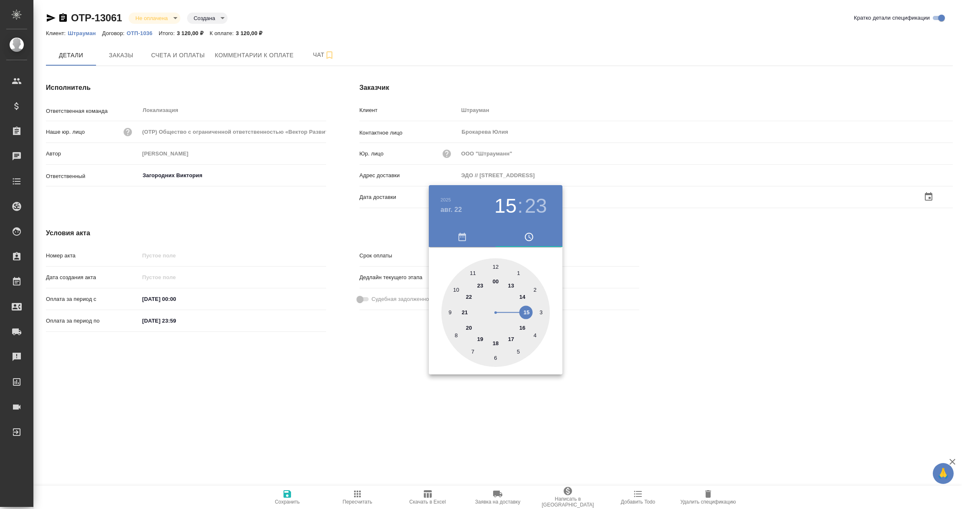
click at [290, 385] on div at bounding box center [481, 254] width 962 height 509
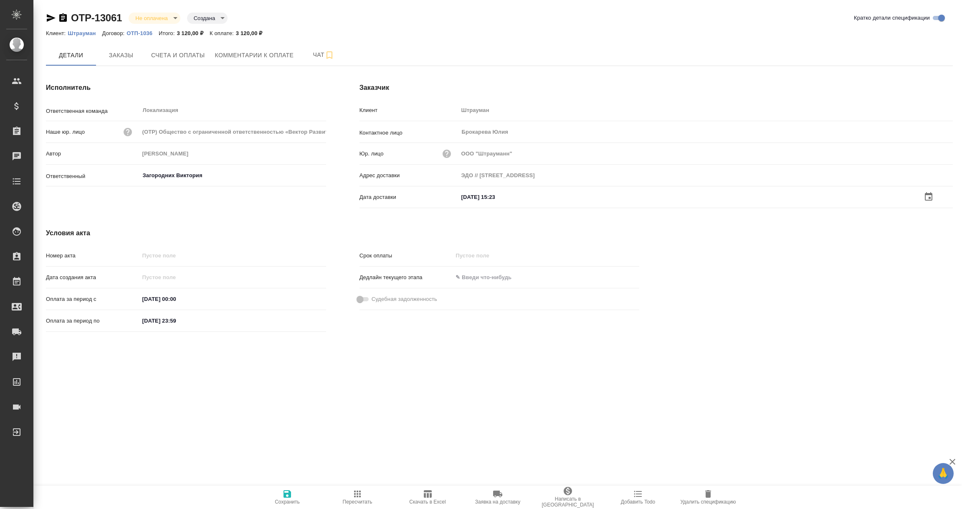
click at [283, 499] on span "Сохранить" at bounding box center [287, 502] width 25 height 6
click at [172, 58] on span "Счета и оплаты" at bounding box center [178, 55] width 54 height 10
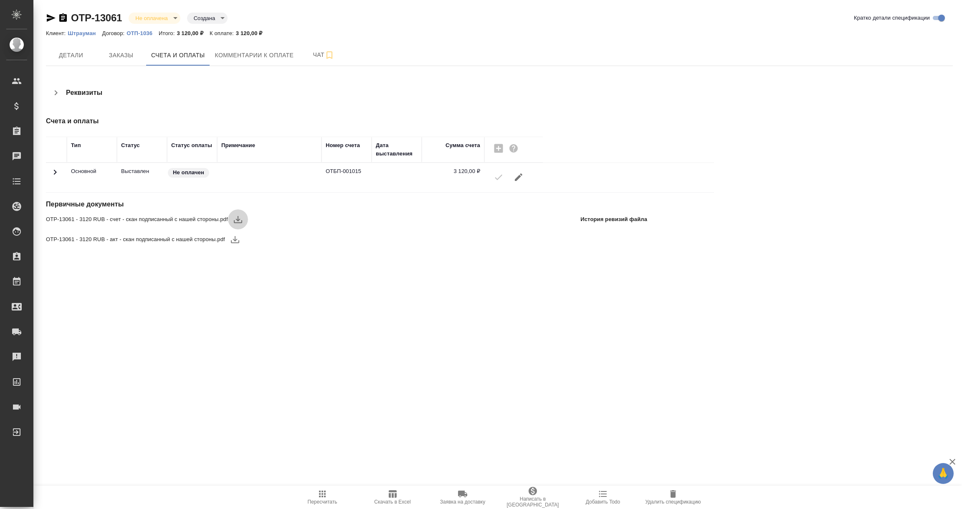
click at [237, 218] on icon "button" at bounding box center [238, 219] width 10 height 10
click at [233, 240] on icon "button" at bounding box center [235, 239] width 10 height 10
